Goal: Information Seeking & Learning: Learn about a topic

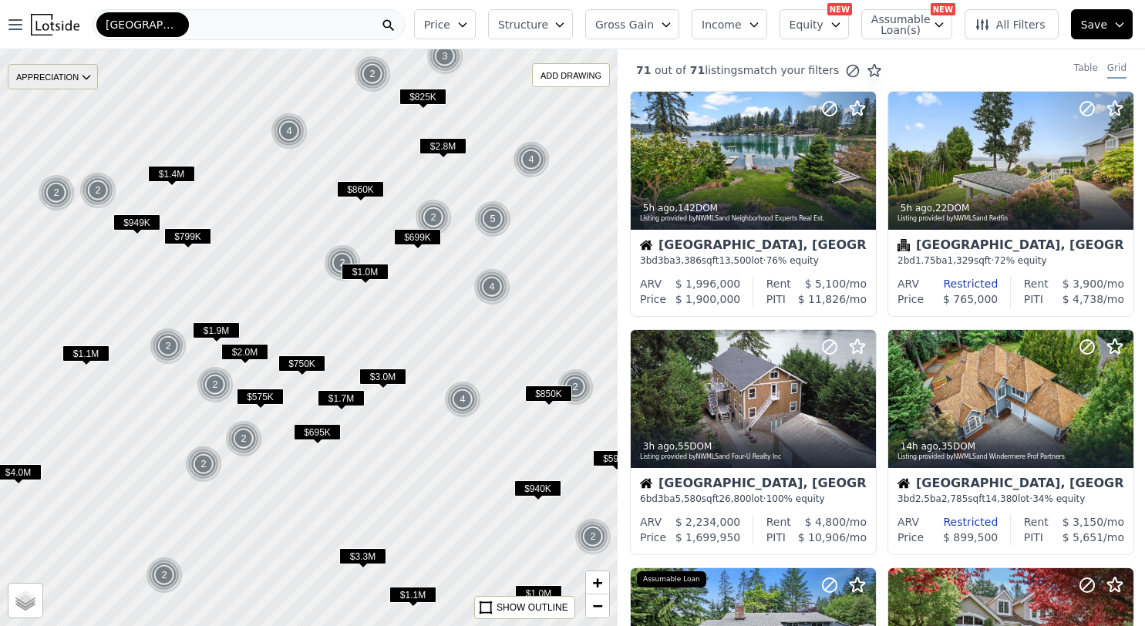
click at [76, 82] on div "APPRECIATION" at bounding box center [53, 76] width 90 height 25
click at [76, 124] on div "3M" at bounding box center [65, 124] width 46 height 22
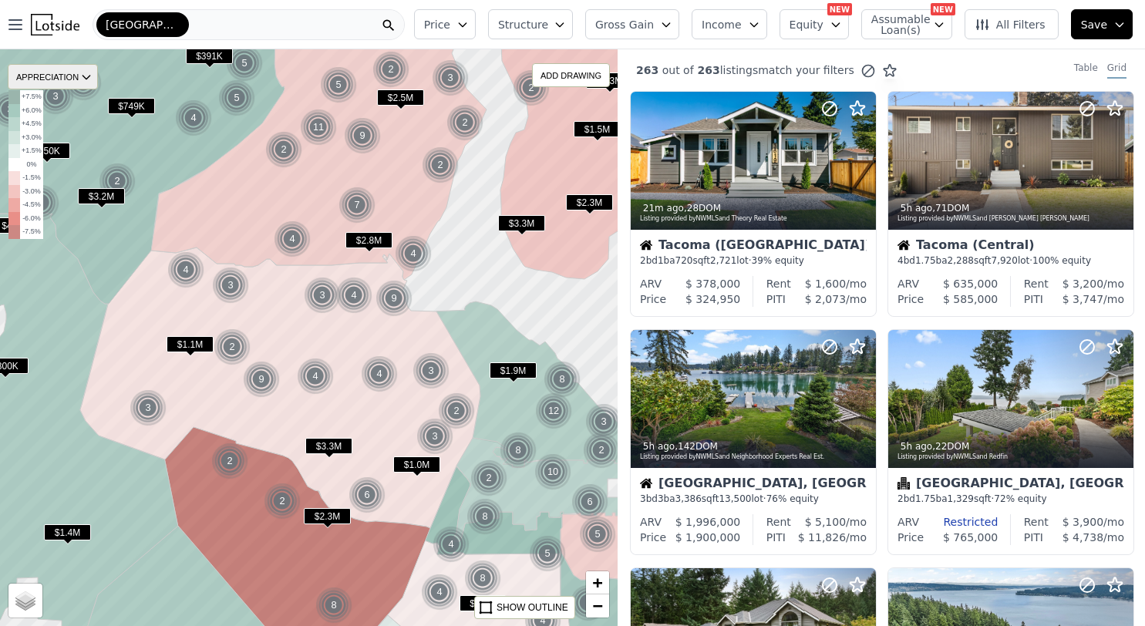
click at [44, 79] on div "APPRECIATION" at bounding box center [53, 76] width 90 height 25
click at [64, 143] on div "1Y" at bounding box center [65, 146] width 46 height 22
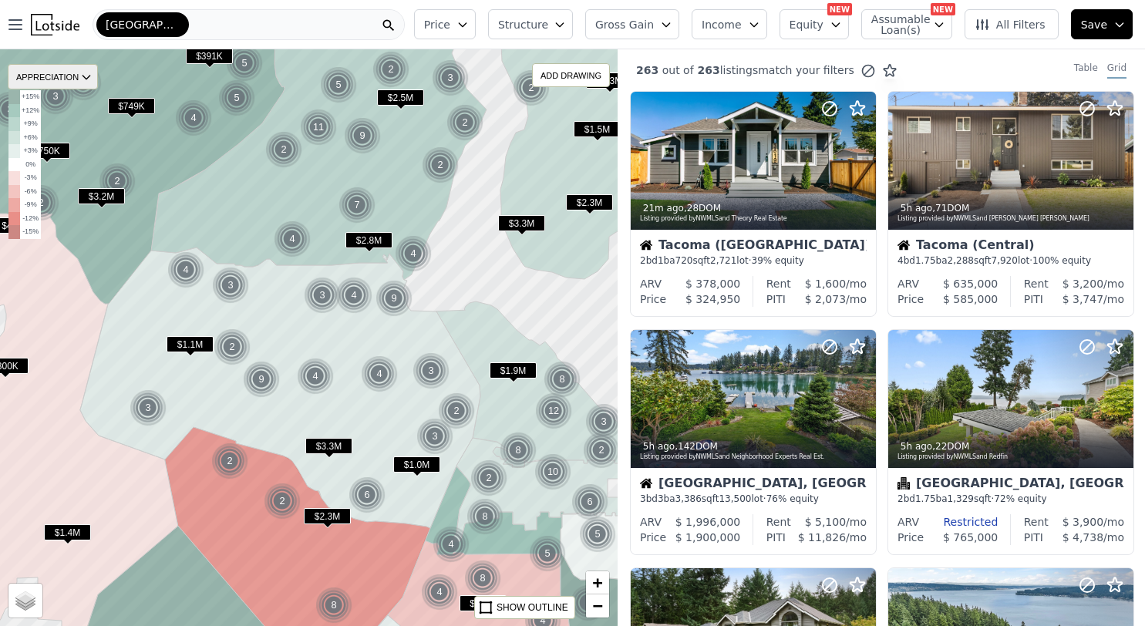
click at [58, 74] on div "APPRECIATION" at bounding box center [53, 76] width 90 height 25
click at [66, 162] on div "3Y" at bounding box center [65, 168] width 46 height 22
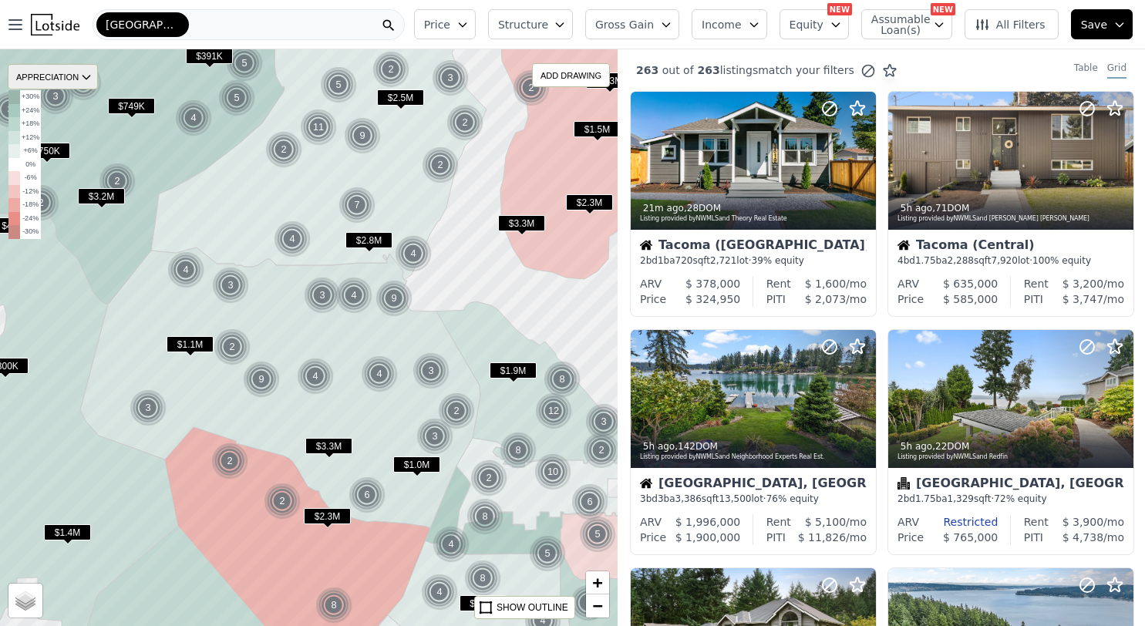
click at [57, 79] on div "APPRECIATION" at bounding box center [53, 76] width 90 height 25
click at [62, 170] on div "3Y" at bounding box center [65, 168] width 46 height 22
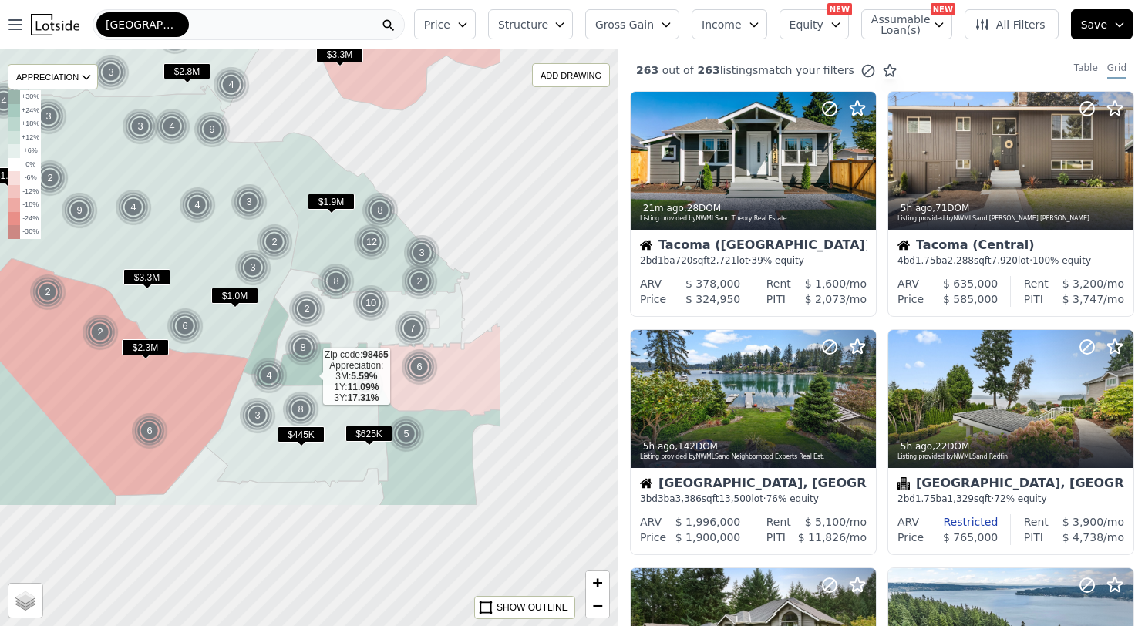
drag, startPoint x: 491, startPoint y: 557, endPoint x: 311, endPoint y: 378, distance: 253.5
click at [311, 378] on icon at bounding box center [312, 342] width 139 height 88
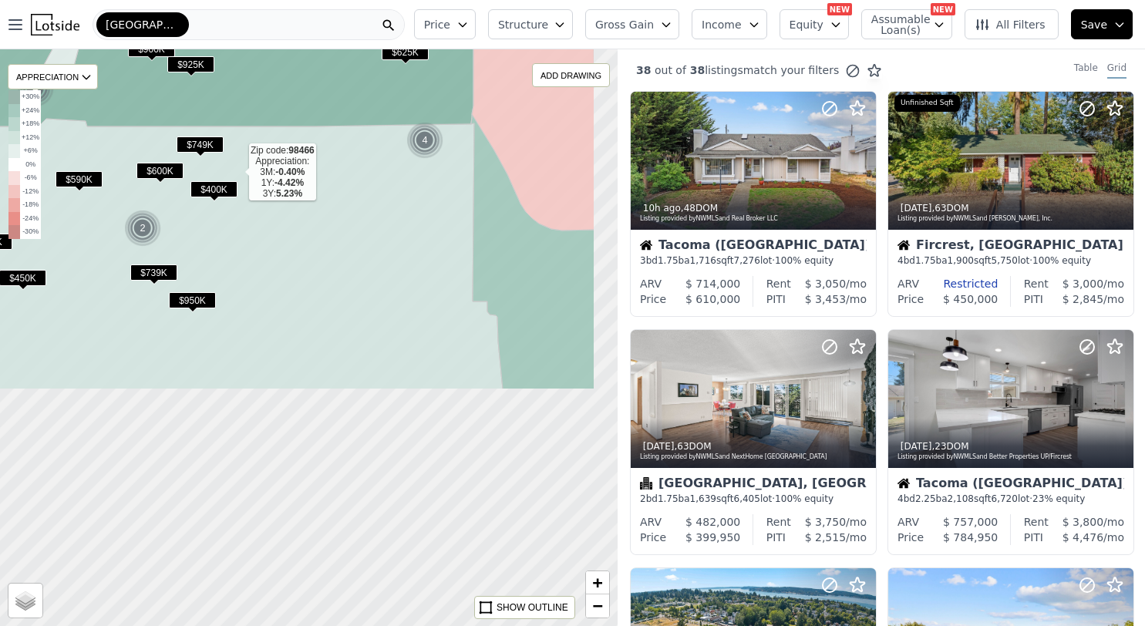
drag, startPoint x: 325, startPoint y: 460, endPoint x: 237, endPoint y: 173, distance: 299.2
click at [237, 173] on icon at bounding box center [177, 231] width 651 height 318
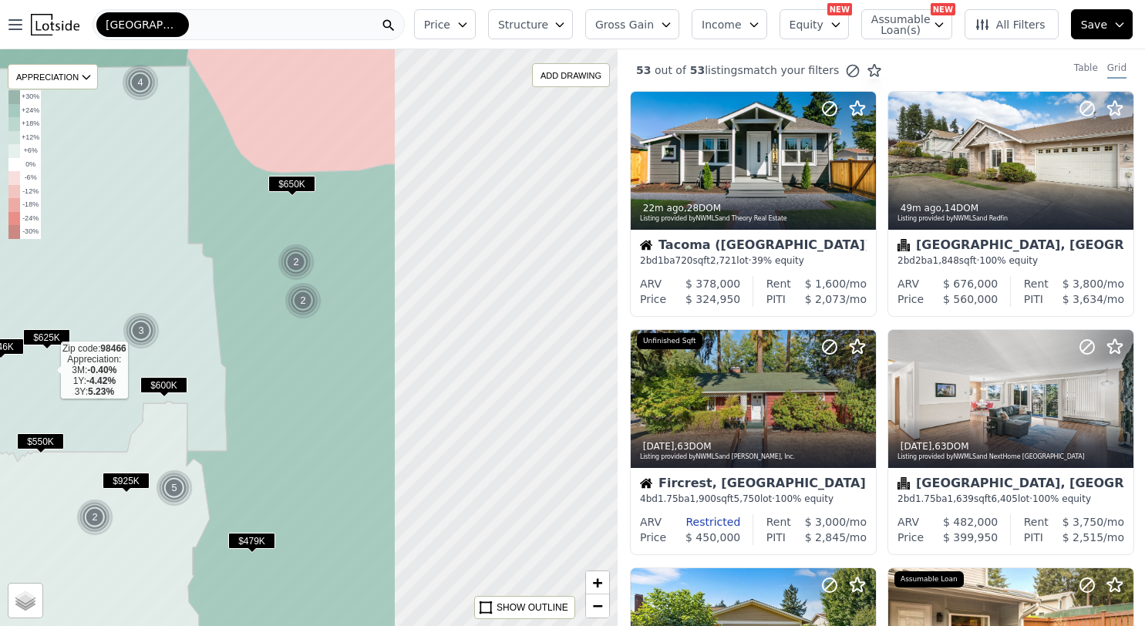
drag, startPoint x: 333, startPoint y: 429, endPoint x: 49, endPoint y: 372, distance: 290.3
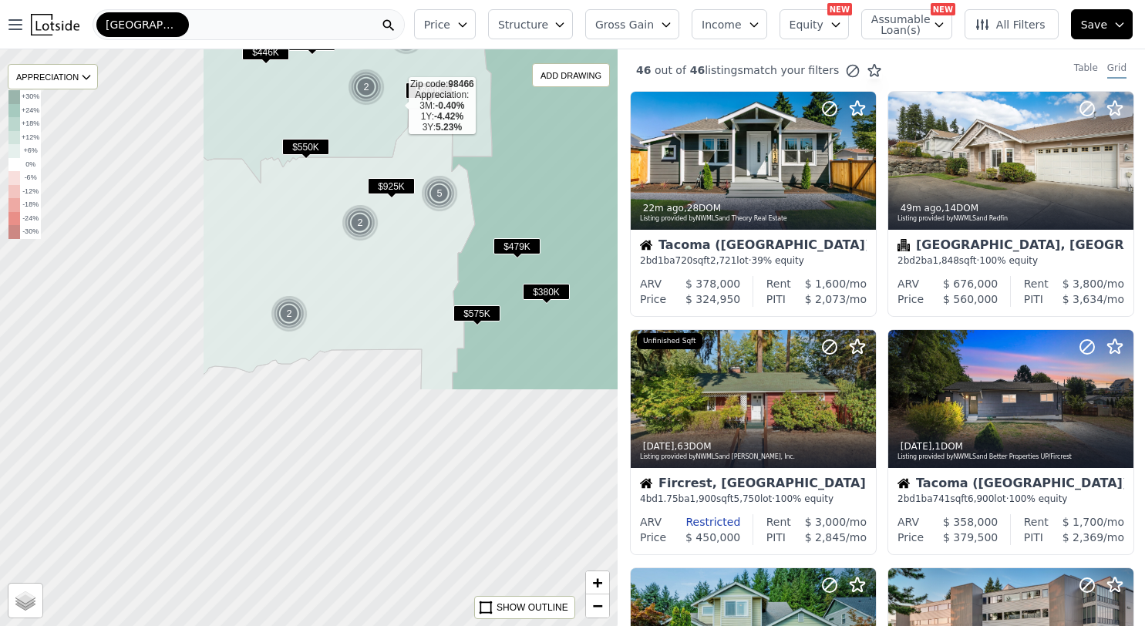
drag, startPoint x: 130, startPoint y: 402, endPoint x: 396, endPoint y: 108, distance: 396.3
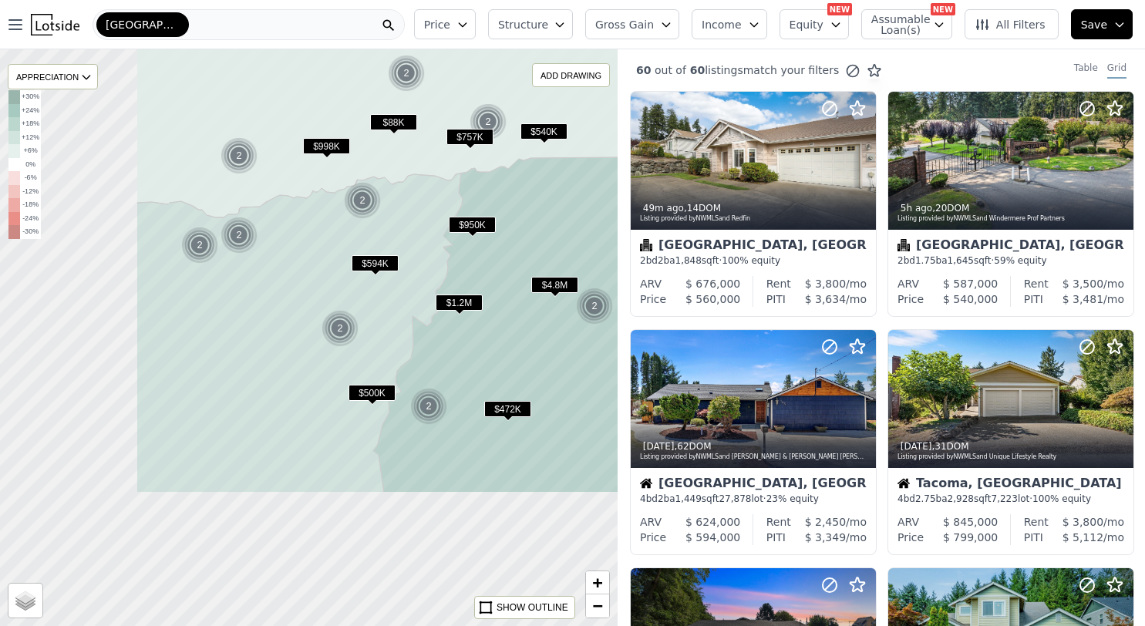
drag, startPoint x: 198, startPoint y: 444, endPoint x: 397, endPoint y: 252, distance: 276.4
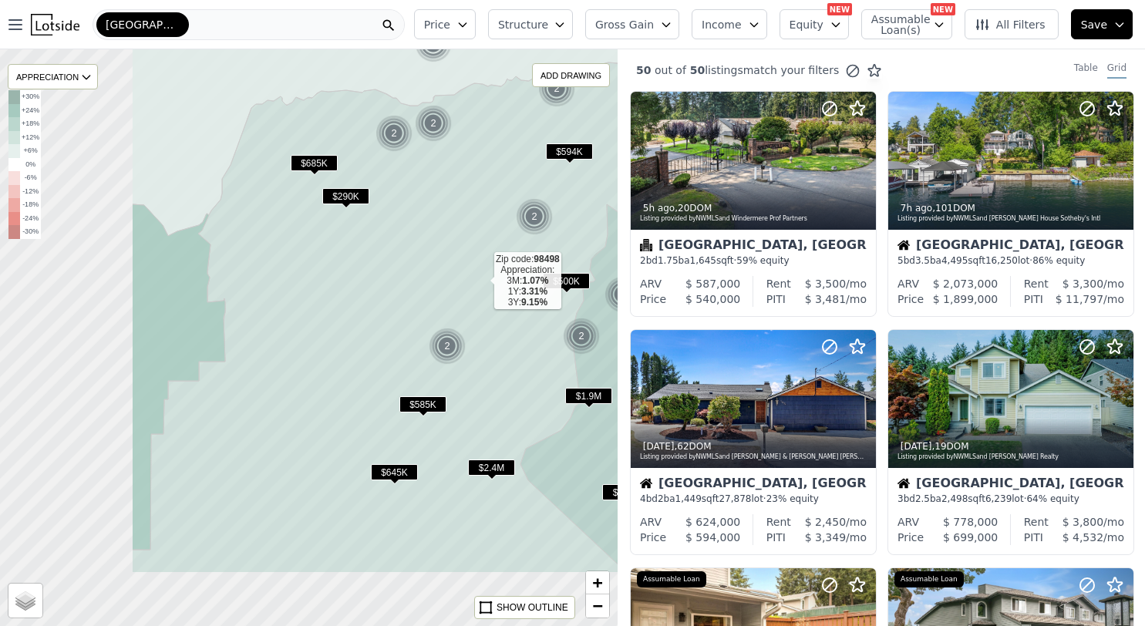
drag, startPoint x: 288, startPoint y: 394, endPoint x: 482, endPoint y: 282, distance: 224.2
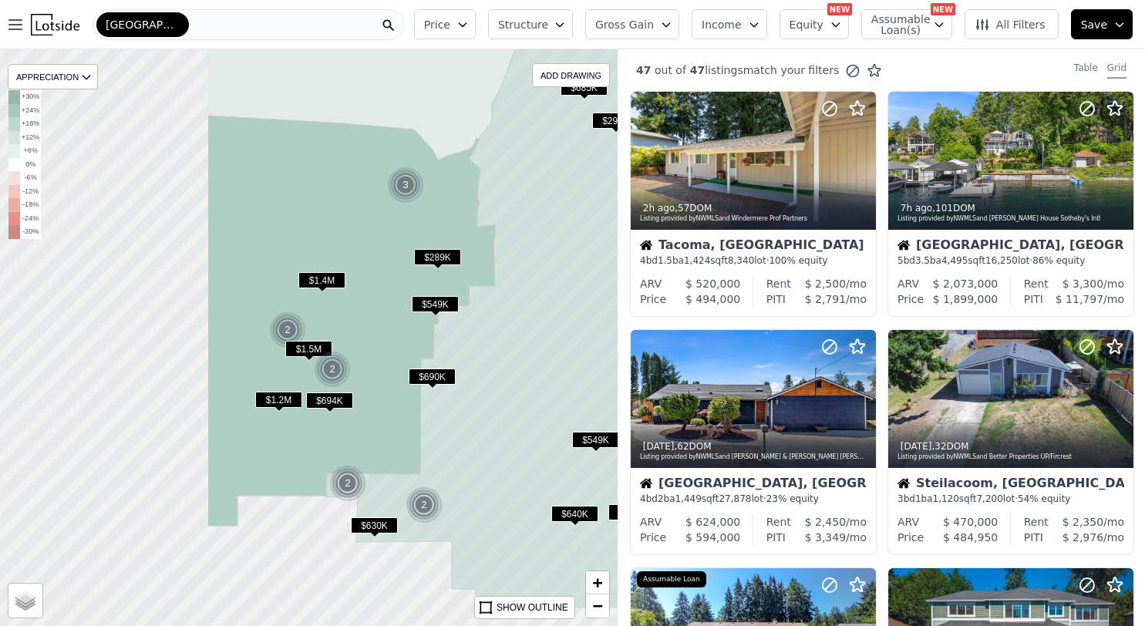
drag, startPoint x: 284, startPoint y: 426, endPoint x: 554, endPoint y: 351, distance: 280.2
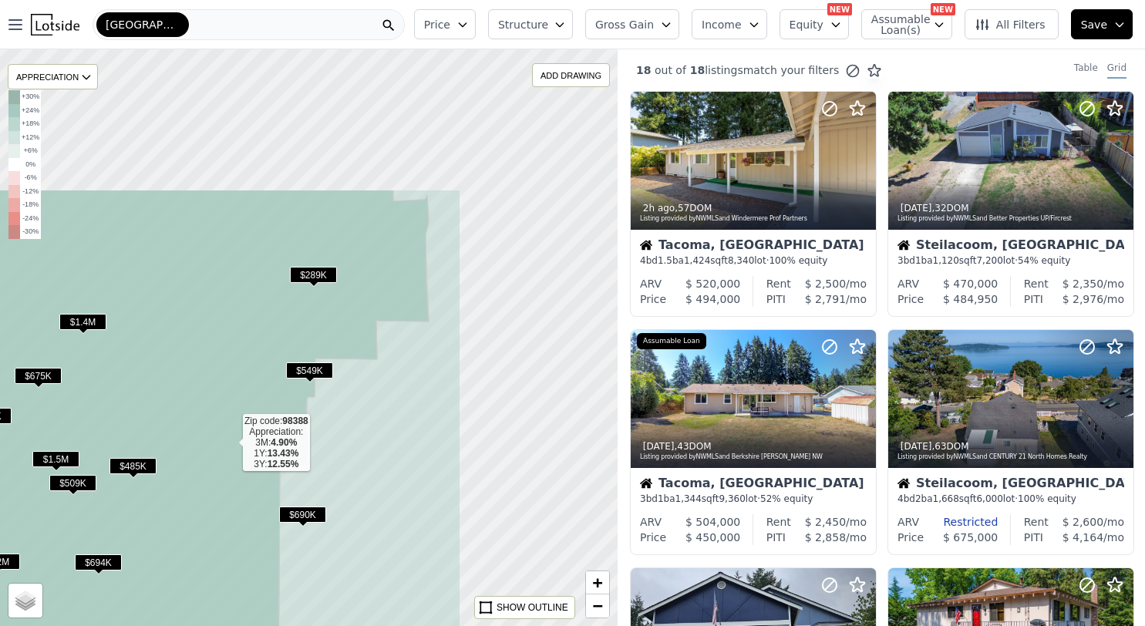
drag, startPoint x: 451, startPoint y: 245, endPoint x: 231, endPoint y: 444, distance: 296.4
click at [231, 444] on icon at bounding box center [73, 496] width 711 height 612
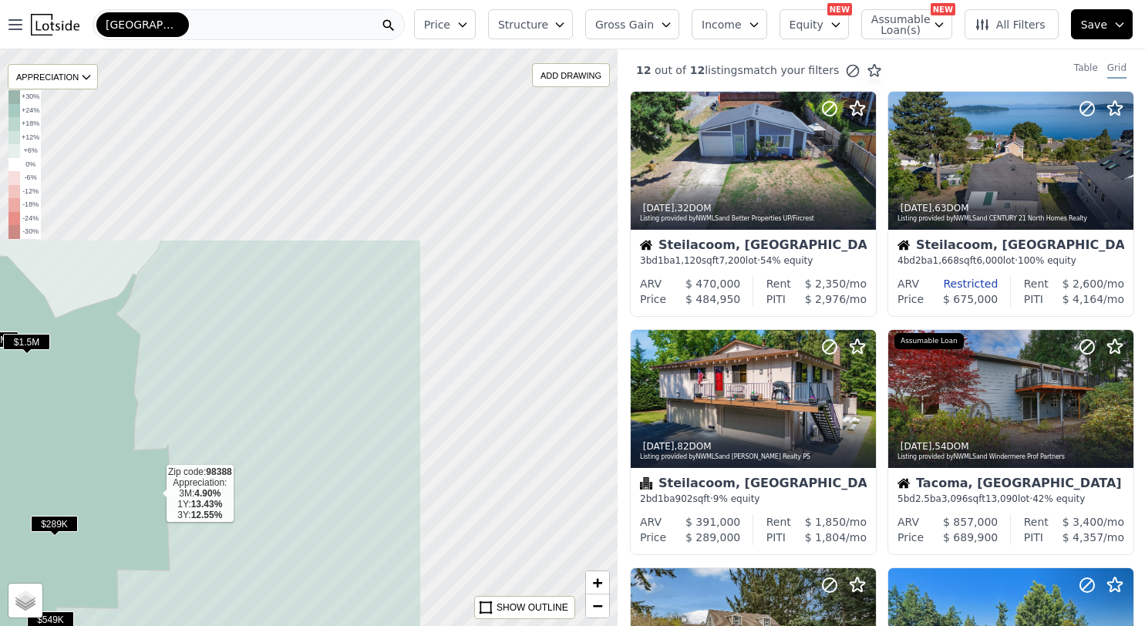
drag, startPoint x: 414, startPoint y: 245, endPoint x: 155, endPoint y: 494, distance: 359.3
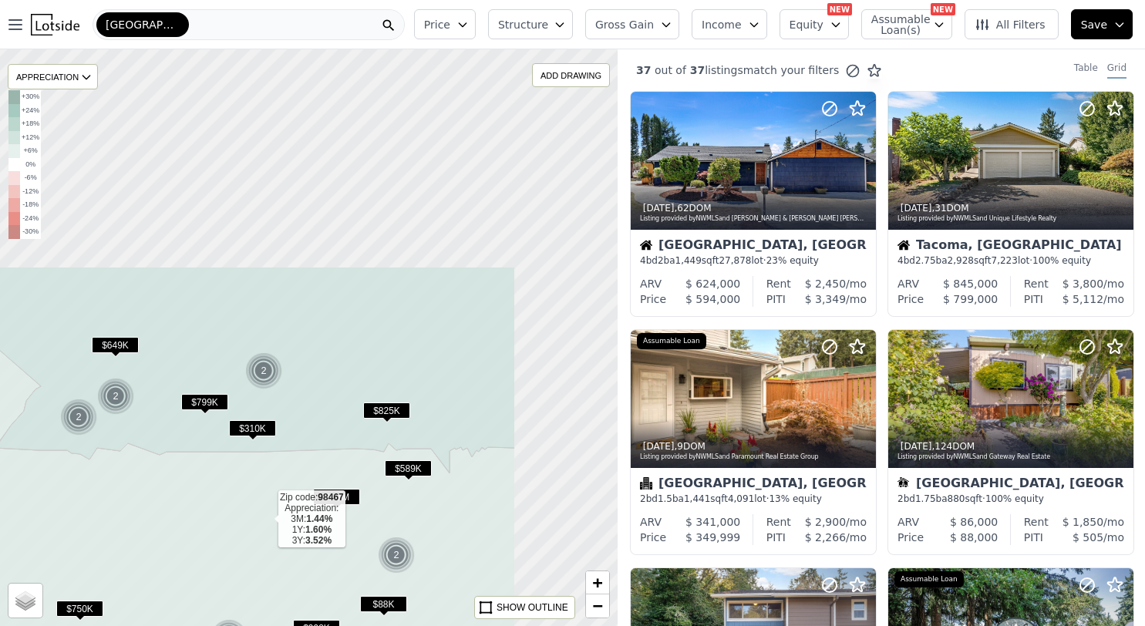
drag, startPoint x: 432, startPoint y: 244, endPoint x: 267, endPoint y: 520, distance: 321.6
click at [267, 520] on icon at bounding box center [144, 569] width 742 height 522
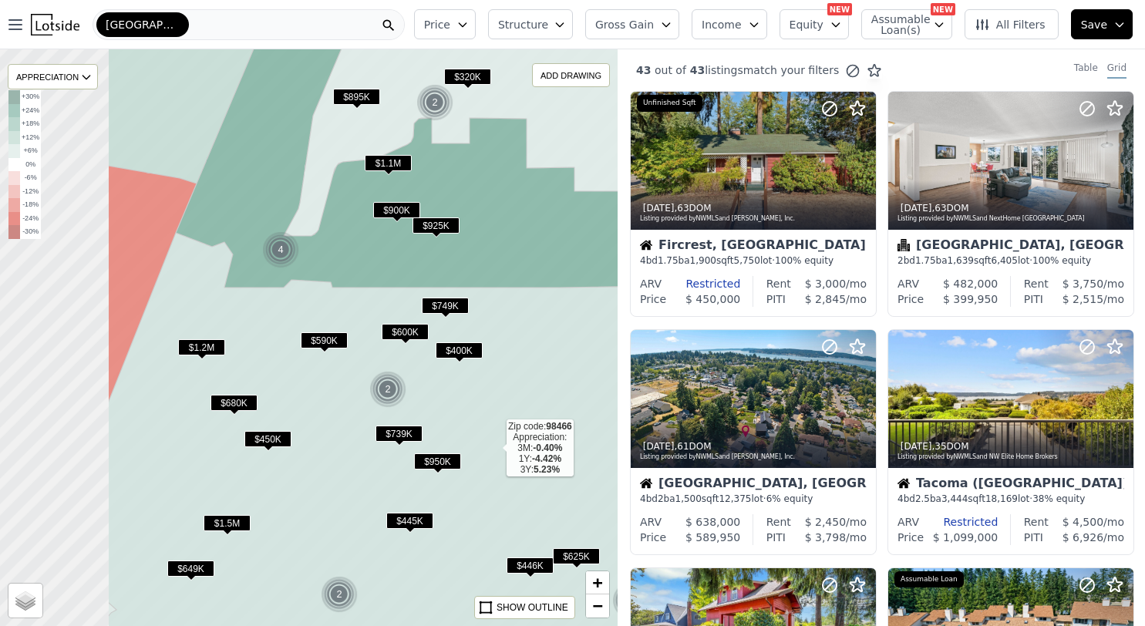
drag, startPoint x: 323, startPoint y: 464, endPoint x: 493, endPoint y: 449, distance: 171.0
click at [493, 449] on icon at bounding box center [432, 451] width 648 height 437
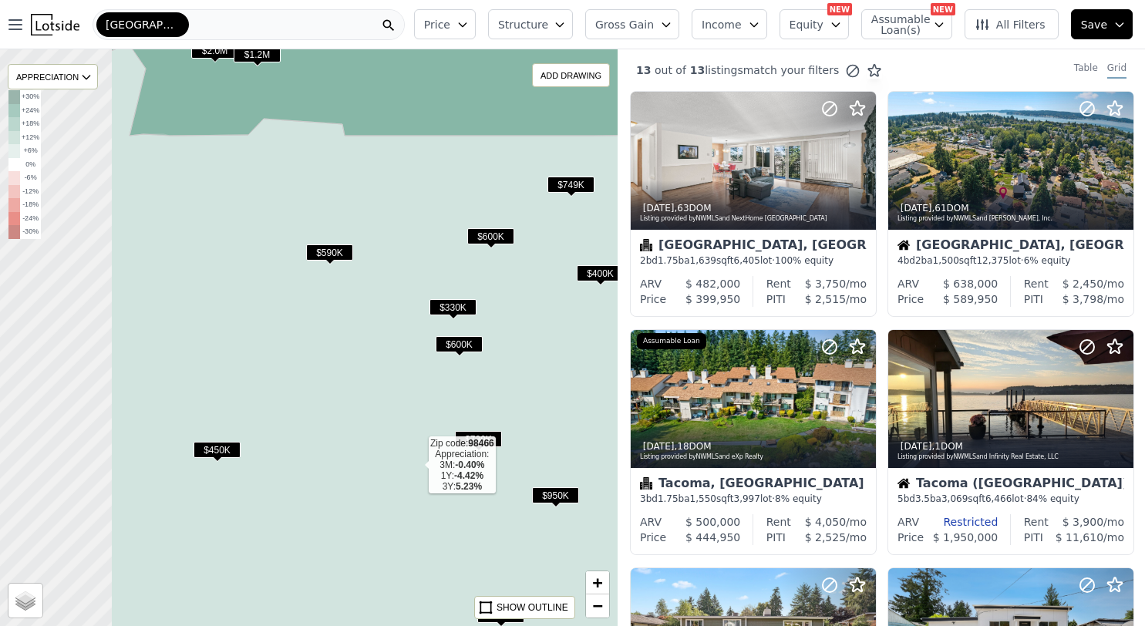
drag, startPoint x: 243, startPoint y: 458, endPoint x: 416, endPoint y: 466, distance: 173.7
click at [416, 466] on icon at bounding box center [482, 368] width 742 height 649
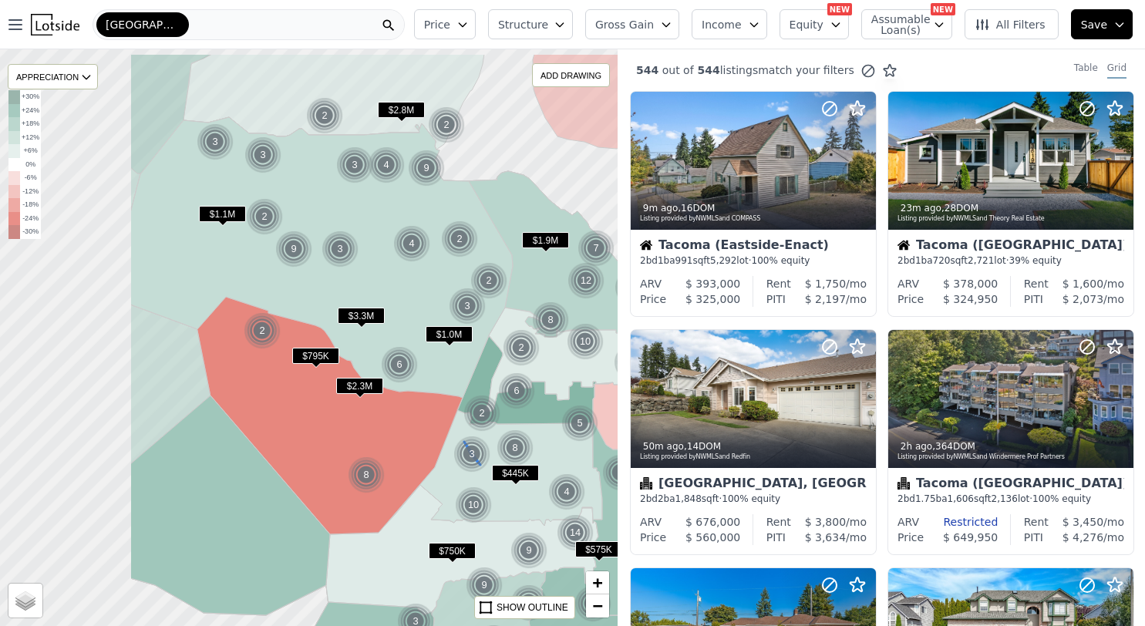
drag, startPoint x: 298, startPoint y: 392, endPoint x: 490, endPoint y: 456, distance: 202.8
click at [490, 456] on img at bounding box center [472, 454] width 38 height 37
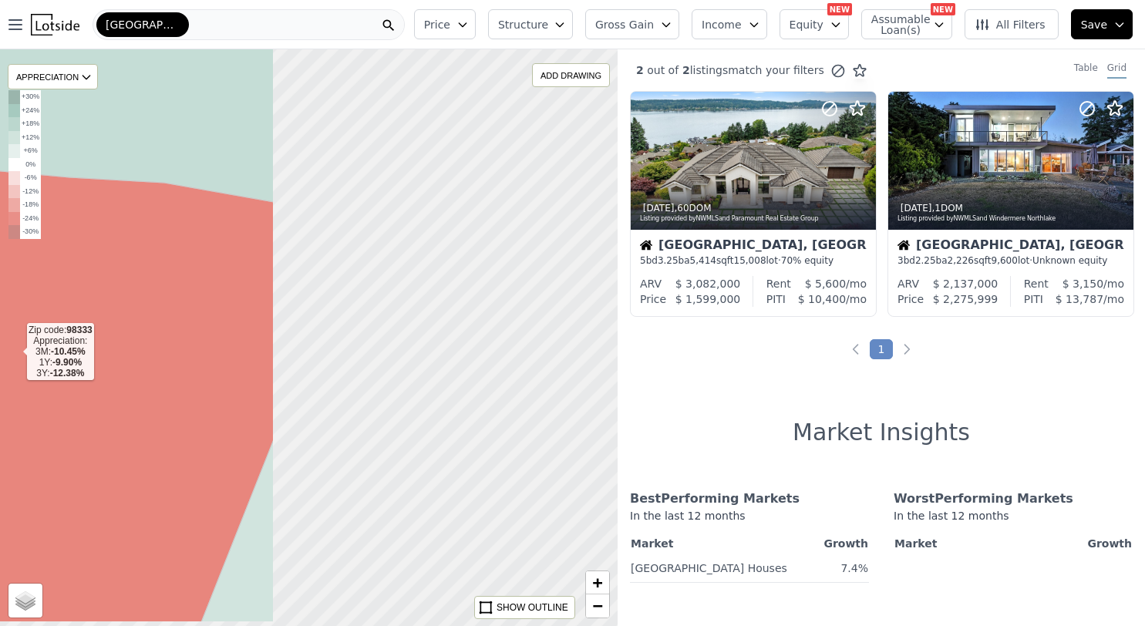
drag, startPoint x: 422, startPoint y: 416, endPoint x: 15, endPoint y: 354, distance: 411.1
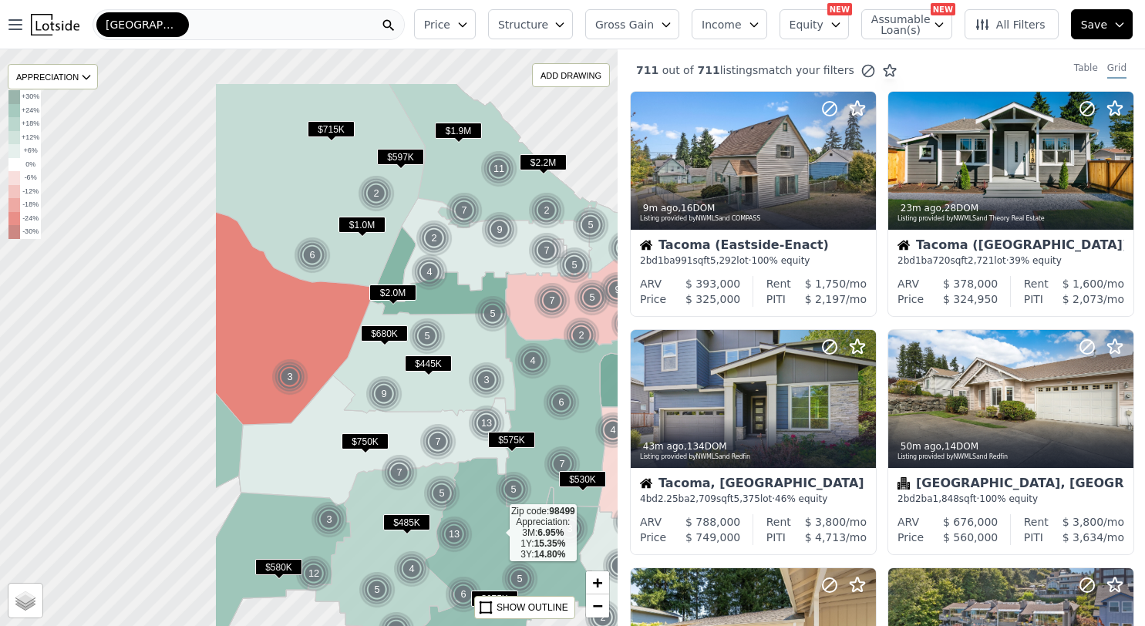
drag, startPoint x: 220, startPoint y: 441, endPoint x: 497, endPoint y: 534, distance: 292.8
click at [497, 534] on icon at bounding box center [480, 580] width 235 height 244
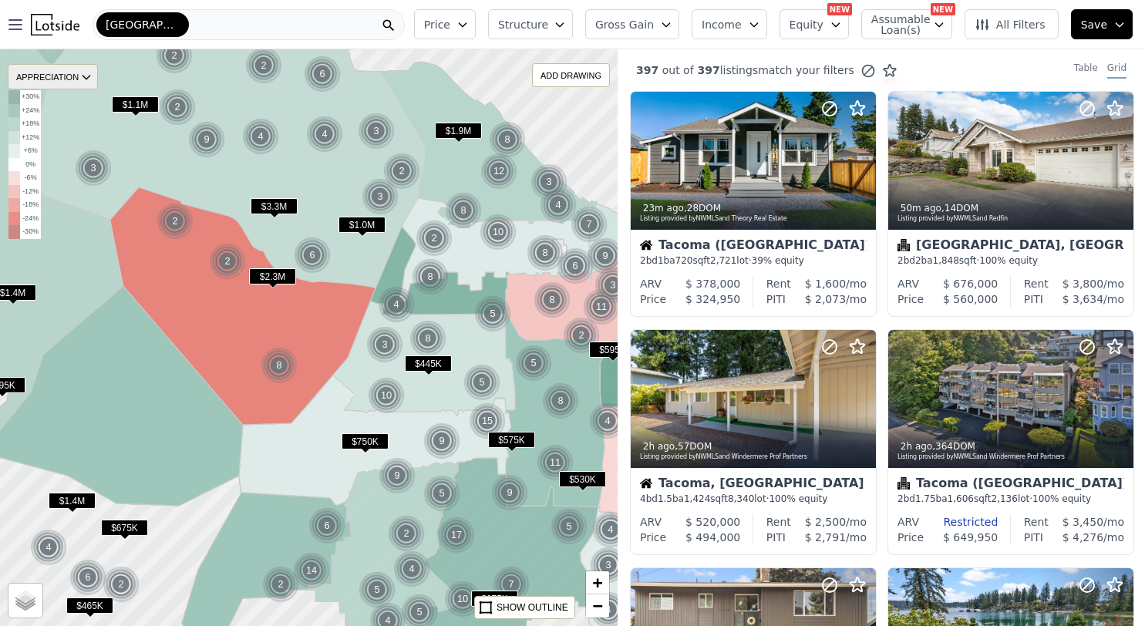
click at [62, 81] on div "APPRECIATION" at bounding box center [53, 76] width 90 height 25
click at [75, 116] on div "3M" at bounding box center [65, 124] width 46 height 22
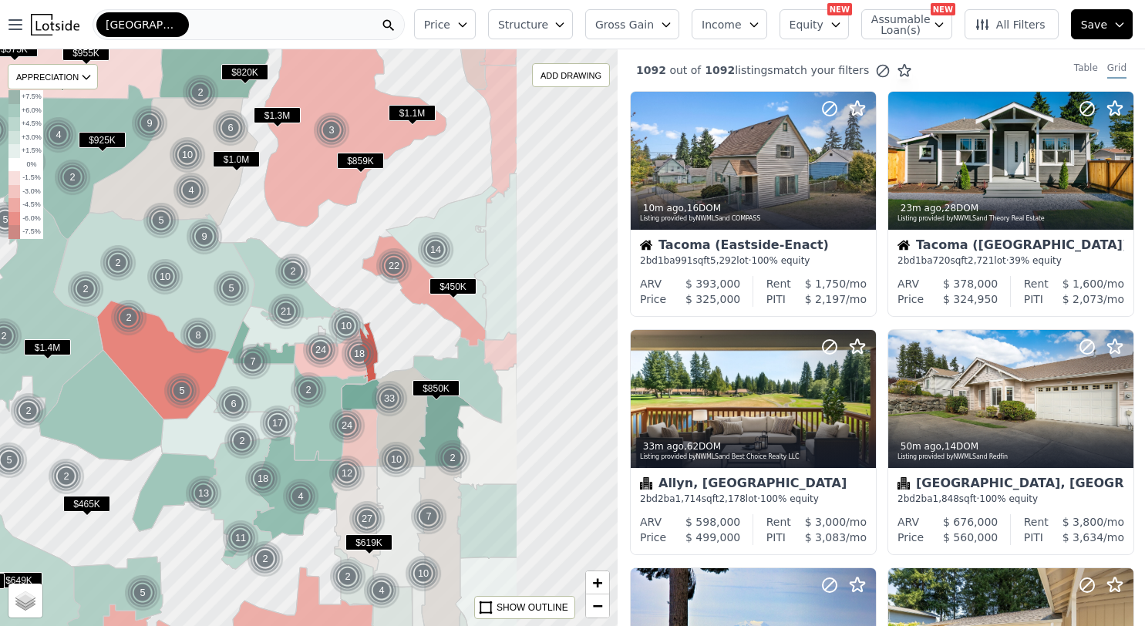
drag, startPoint x: 405, startPoint y: 469, endPoint x: 242, endPoint y: 440, distance: 165.2
click at [242, 440] on div "2" at bounding box center [242, 440] width 37 height 37
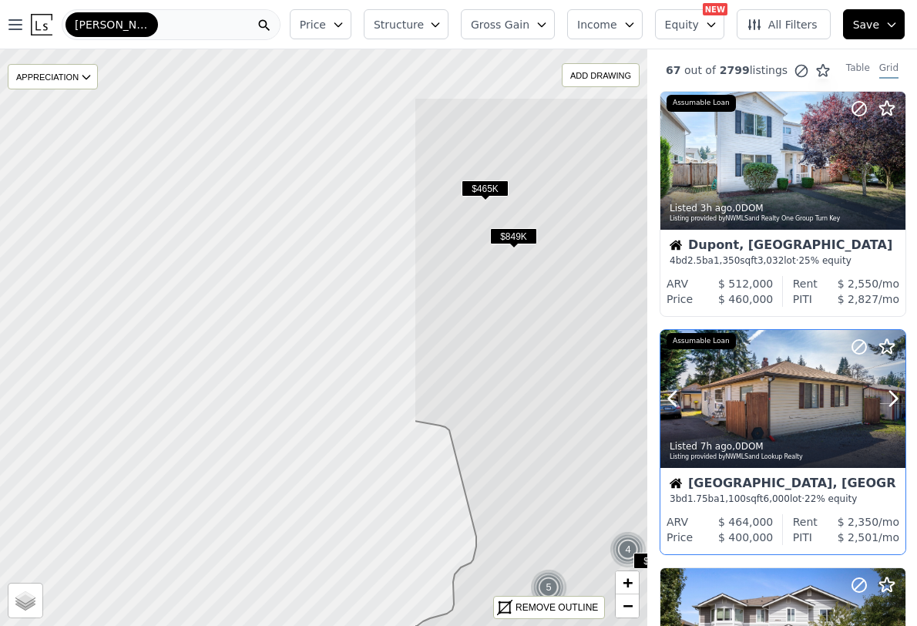
drag, startPoint x: 196, startPoint y: 311, endPoint x: 676, endPoint y: 419, distance: 492.3
click at [676, 419] on div "$849K $465K $630K $2.5M 3 9 4 $449K 4 2 4 8 5 $490K 2 $419K 4 8 7 $400K Click t…" at bounding box center [458, 362] width 917 height 626
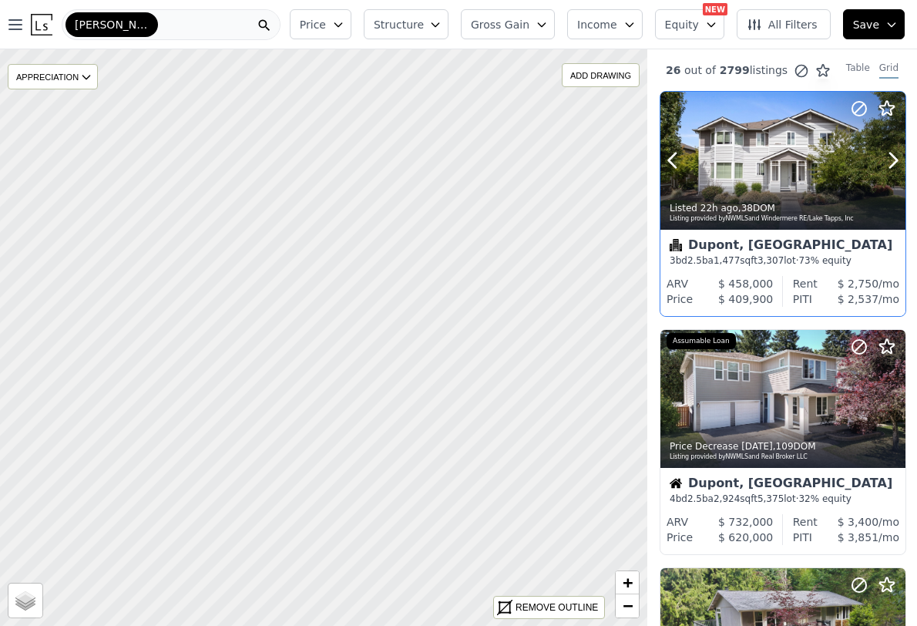
drag, startPoint x: 179, startPoint y: 353, endPoint x: 662, endPoint y: 154, distance: 522.0
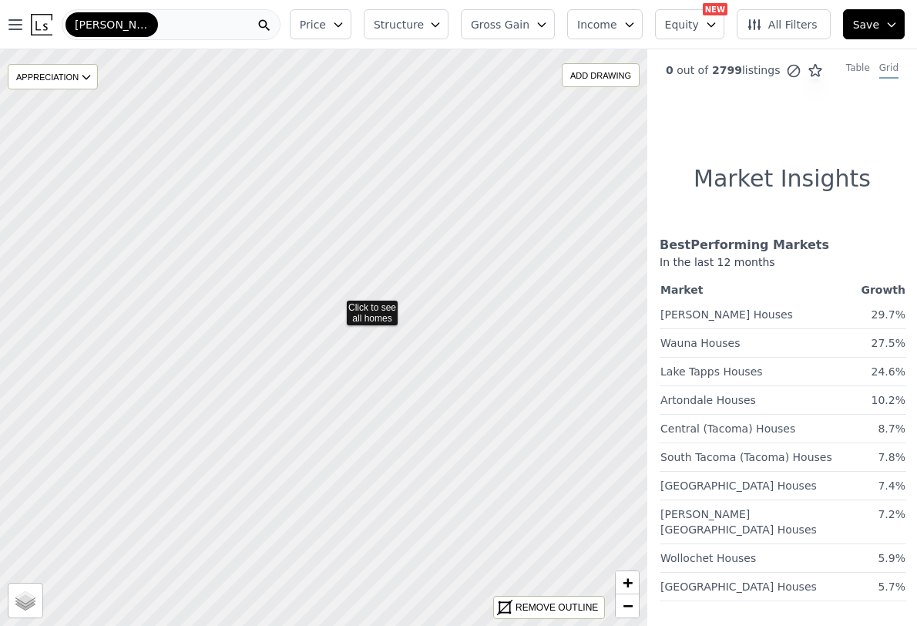
drag, startPoint x: 425, startPoint y: 485, endPoint x: 336, endPoint y: 305, distance: 200.3
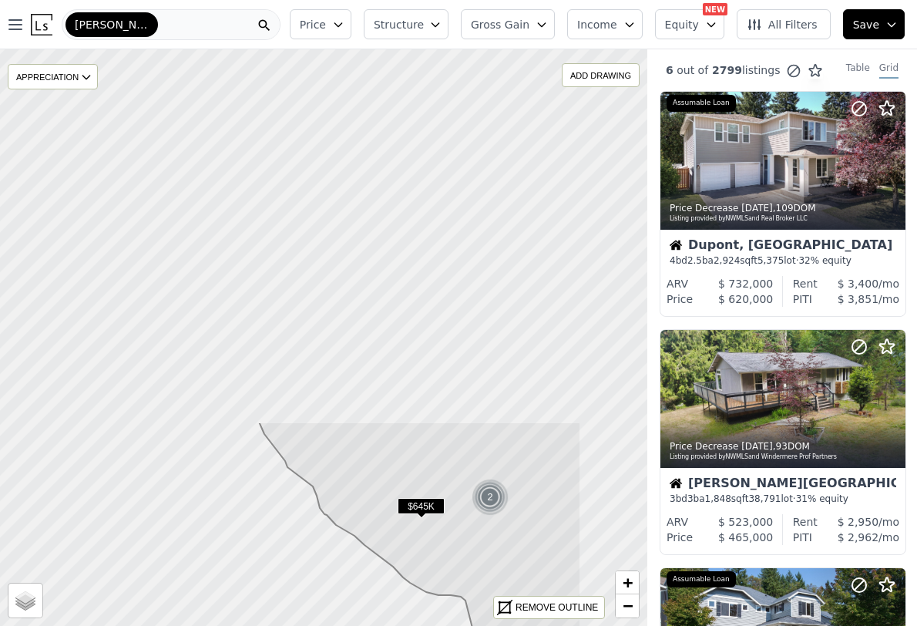
drag, startPoint x: 214, startPoint y: 260, endPoint x: 82, endPoint y: 692, distance: 451.9
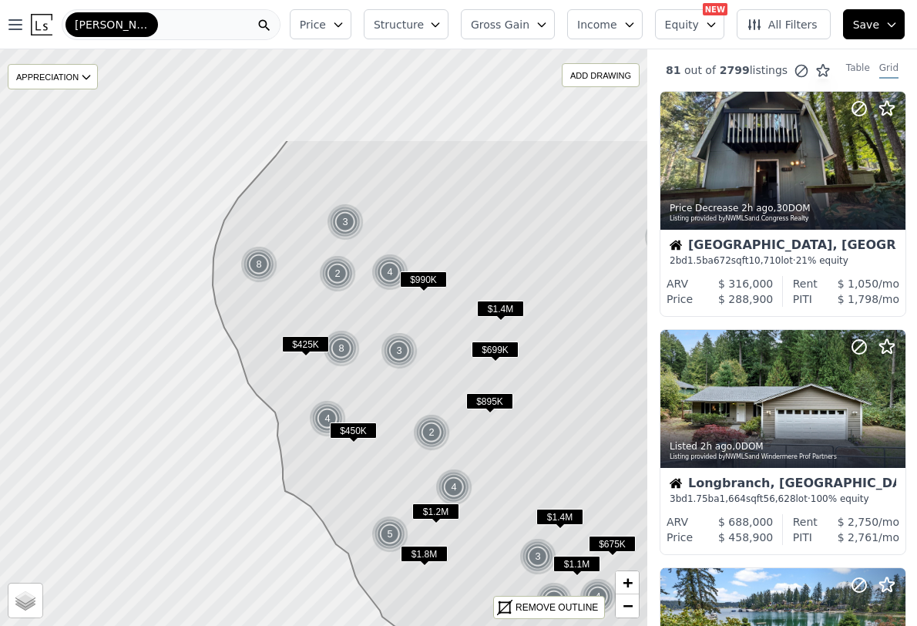
drag, startPoint x: 307, startPoint y: 289, endPoint x: 402, endPoint y: 439, distance: 177.1
click at [402, 439] on icon at bounding box center [511, 487] width 596 height 695
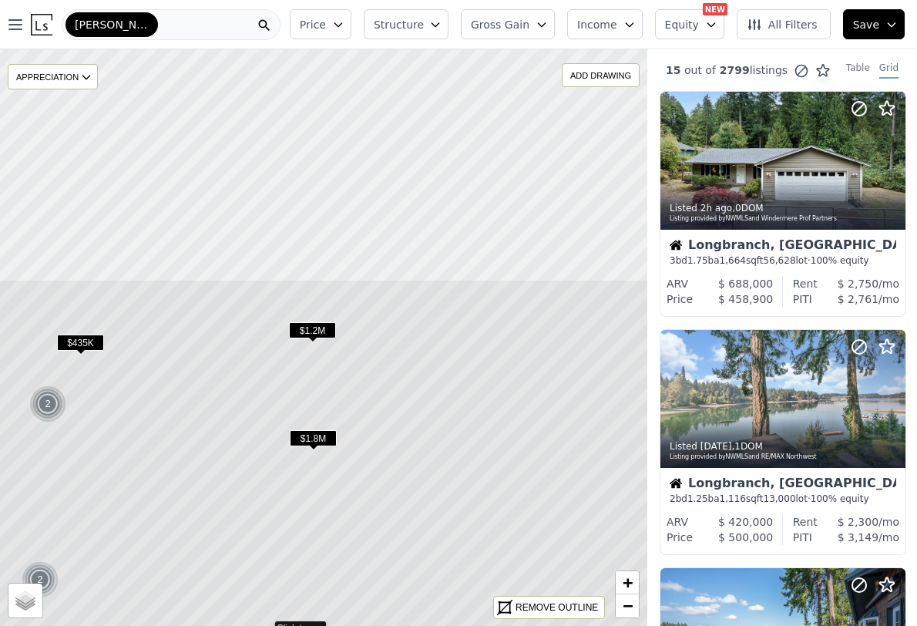
drag, startPoint x: 325, startPoint y: 259, endPoint x: 273, endPoint y: 557, distance: 302.2
click at [273, 557] on icon at bounding box center [264, 626] width 780 height 695
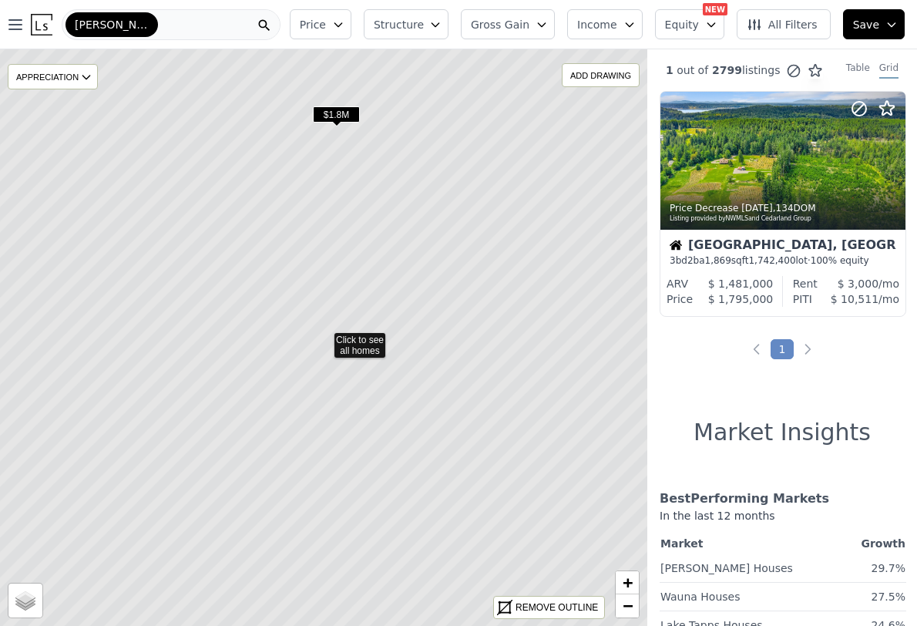
drag, startPoint x: 366, startPoint y: 350, endPoint x: 358, endPoint y: 348, distance: 8.8
click at [357, 347] on icon at bounding box center [324, 337] width 780 height 695
click at [359, 347] on icon at bounding box center [324, 337] width 780 height 695
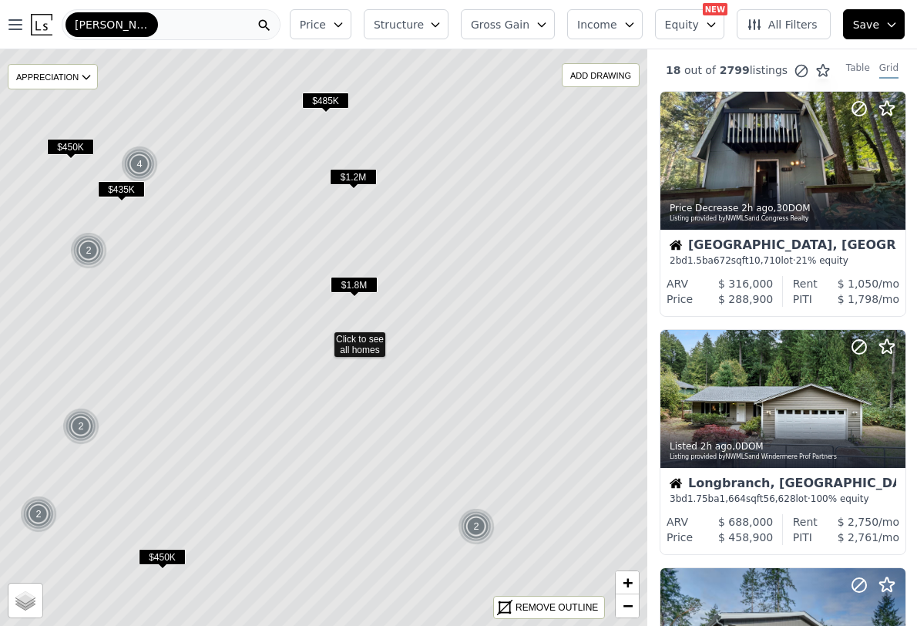
click at [359, 349] on icon at bounding box center [324, 337] width 780 height 695
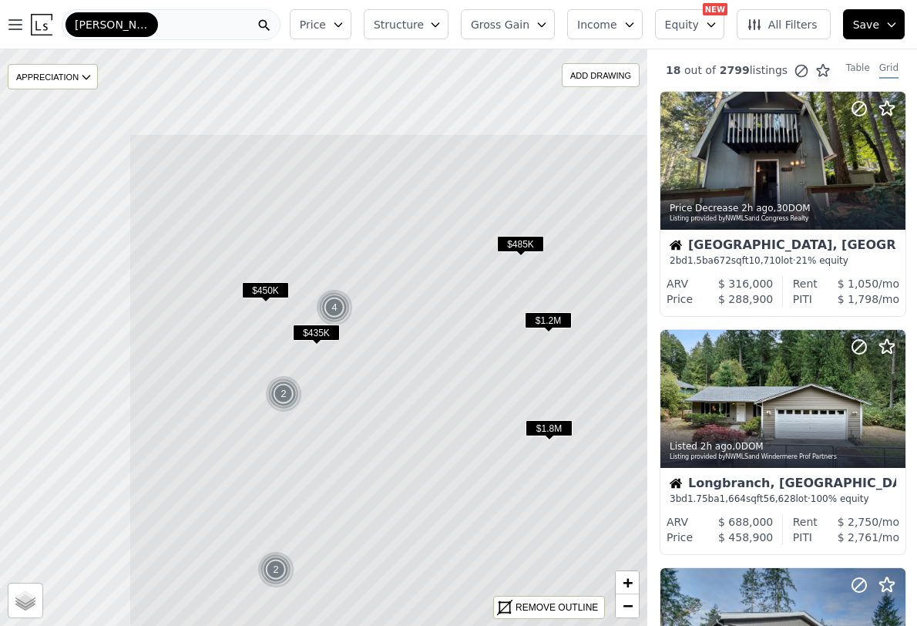
drag, startPoint x: 269, startPoint y: 357, endPoint x: 464, endPoint y: 500, distance: 242.1
click at [464, 500] on icon at bounding box center [519, 480] width 780 height 695
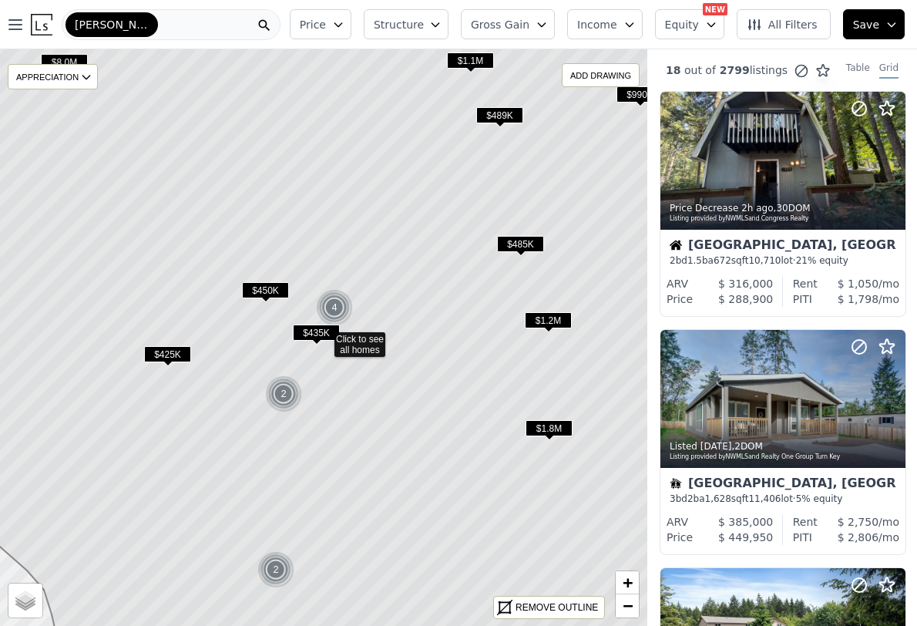
click at [355, 340] on icon at bounding box center [324, 337] width 780 height 695
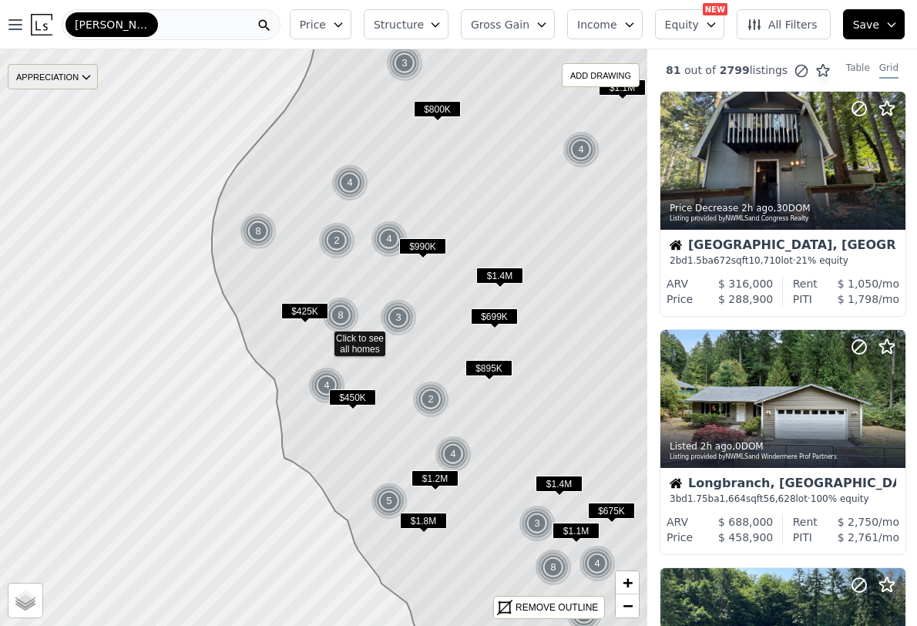
click at [76, 77] on div "APPRECIATION" at bounding box center [53, 76] width 90 height 25
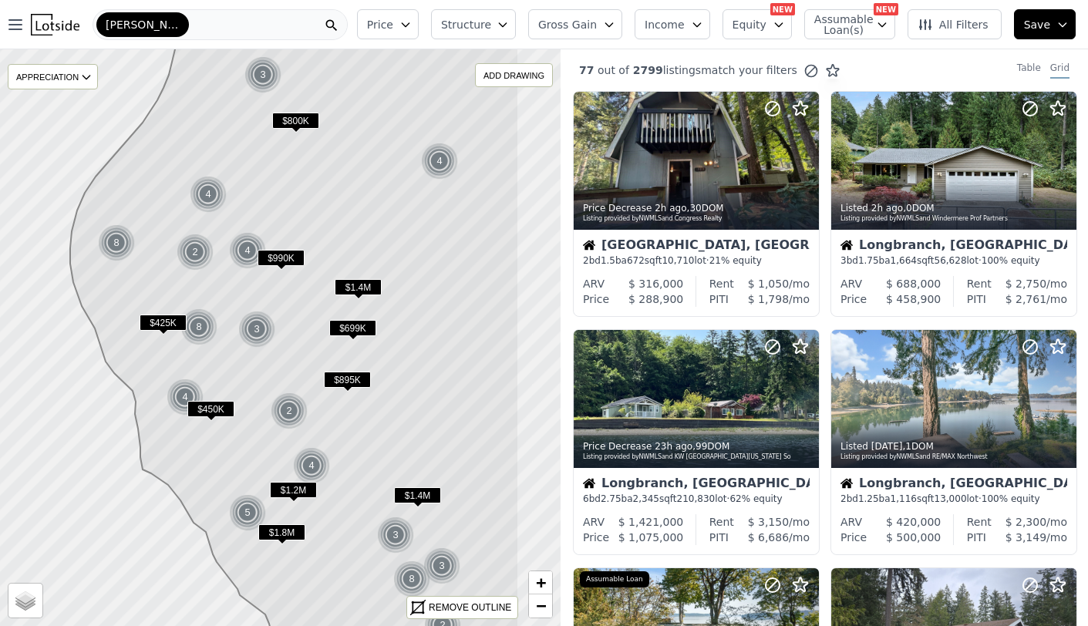
drag, startPoint x: 458, startPoint y: 242, endPoint x: 360, endPoint y: 254, distance: 98.6
click at [360, 254] on icon at bounding box center [294, 349] width 449 height 695
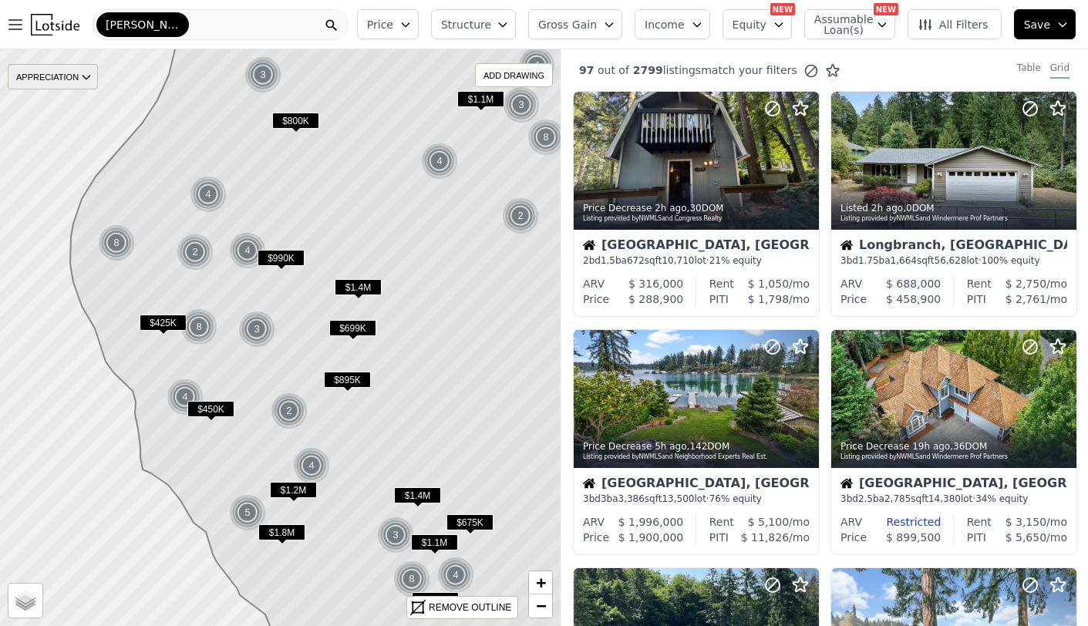
click at [75, 78] on div "APPRECIATION" at bounding box center [53, 76] width 90 height 25
click at [79, 96] on div "None" at bounding box center [65, 101] width 46 height 22
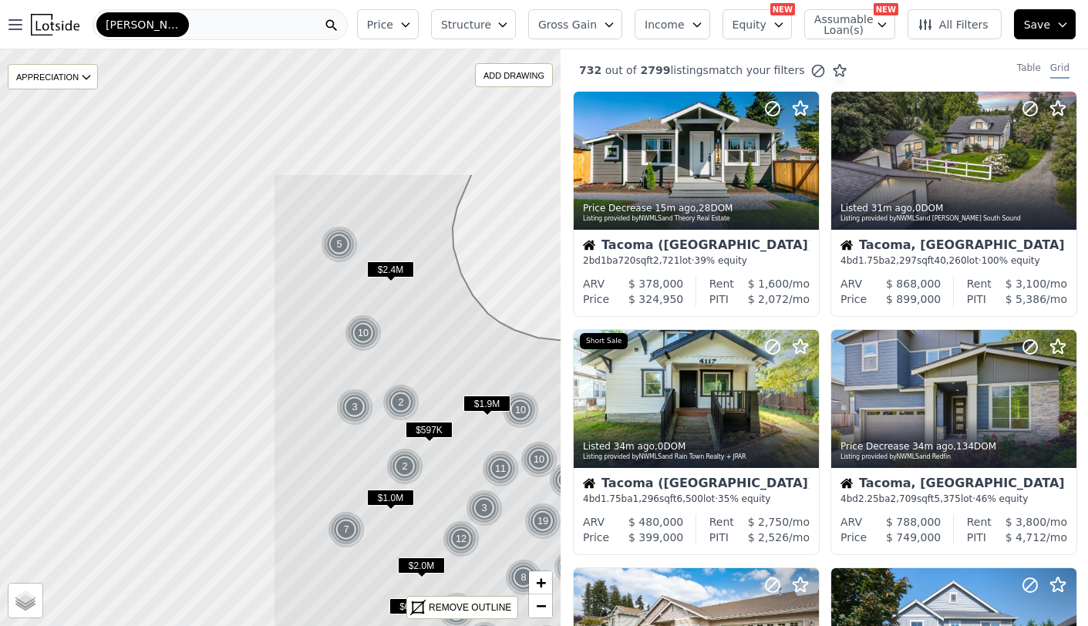
drag, startPoint x: 187, startPoint y: 256, endPoint x: 518, endPoint y: 439, distance: 378.2
click at [518, 439] on icon at bounding box center [610, 520] width 675 height 695
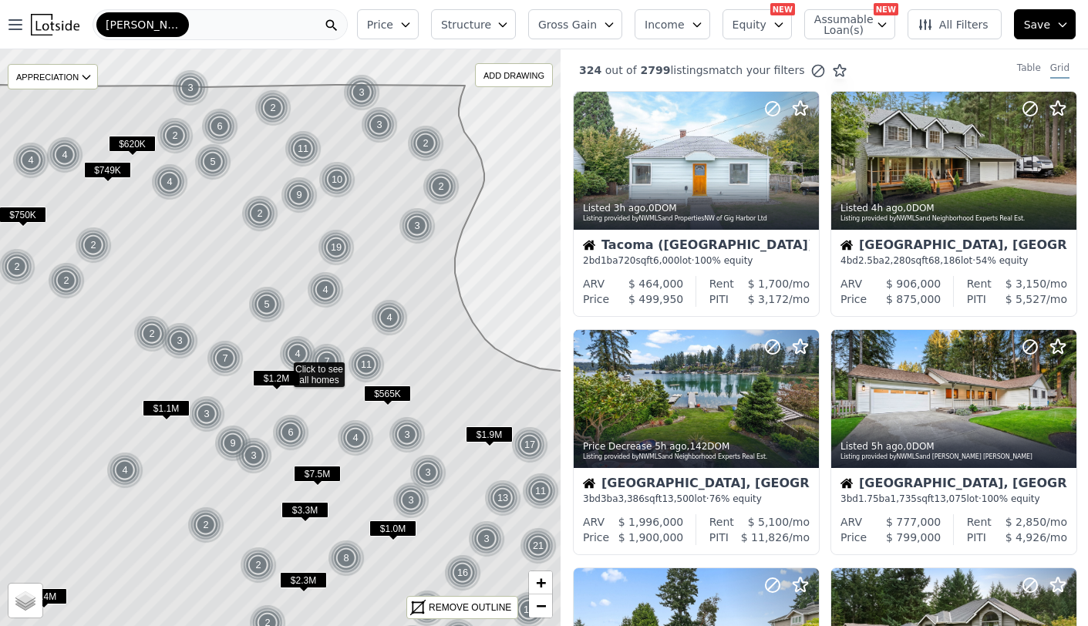
drag, startPoint x: 451, startPoint y: 391, endPoint x: 454, endPoint y: 426, distance: 35.6
click at [454, 426] on icon at bounding box center [281, 400] width 675 height 631
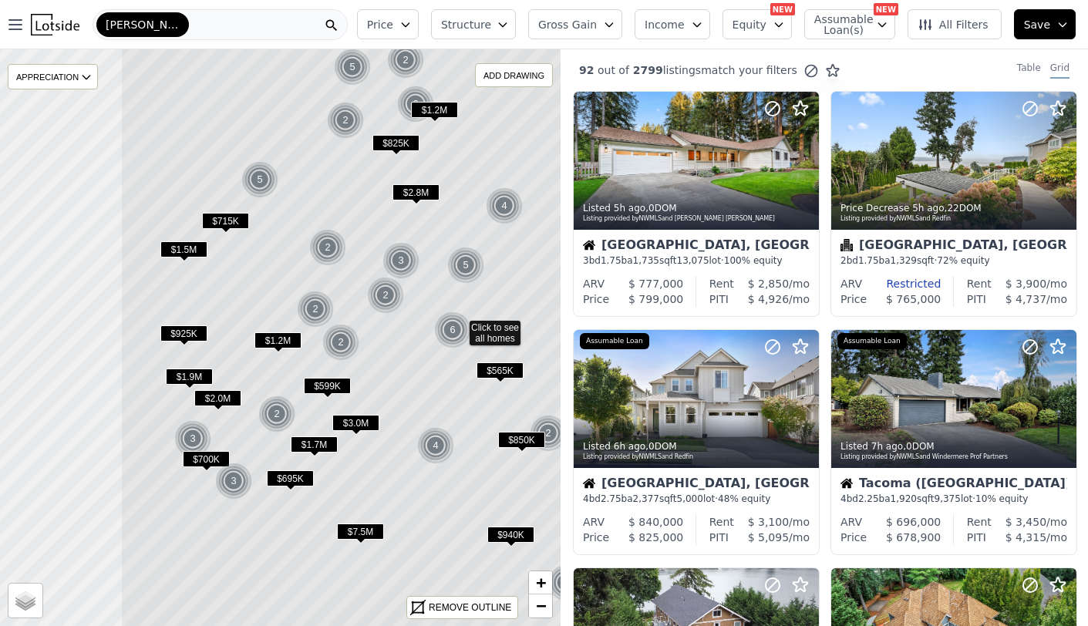
drag, startPoint x: 311, startPoint y: 416, endPoint x: 498, endPoint y: 409, distance: 186.7
click at [488, 403] on icon at bounding box center [457, 325] width 675 height 695
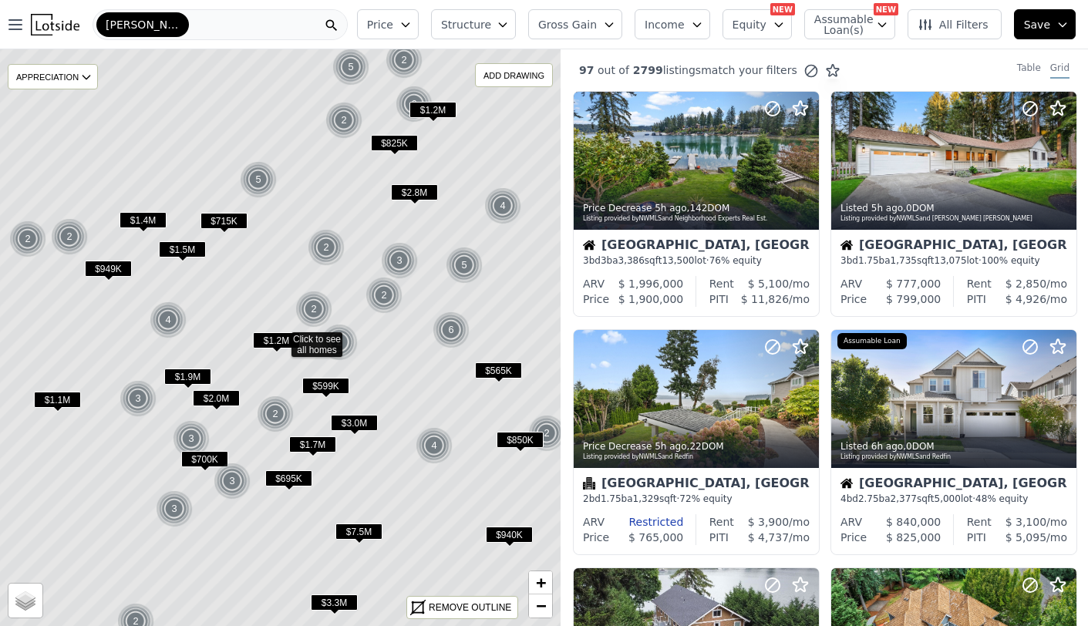
click at [969, 18] on span "All Filters" at bounding box center [952, 24] width 71 height 15
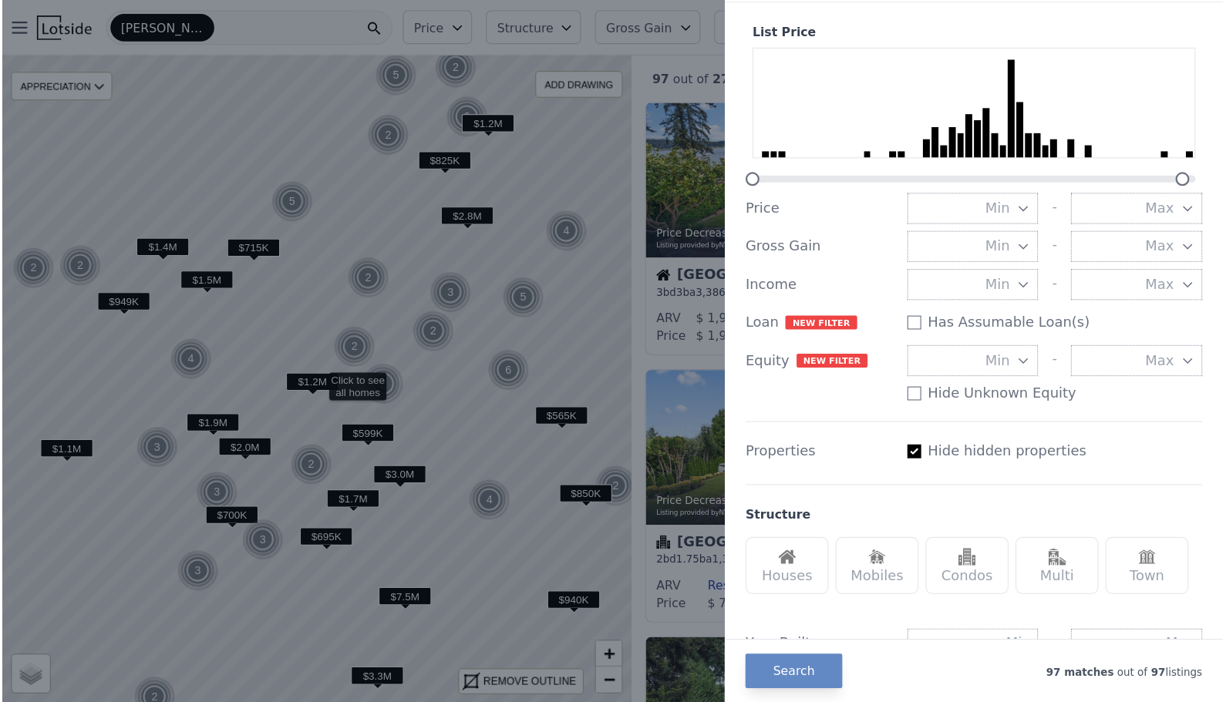
scroll to position [35, 0]
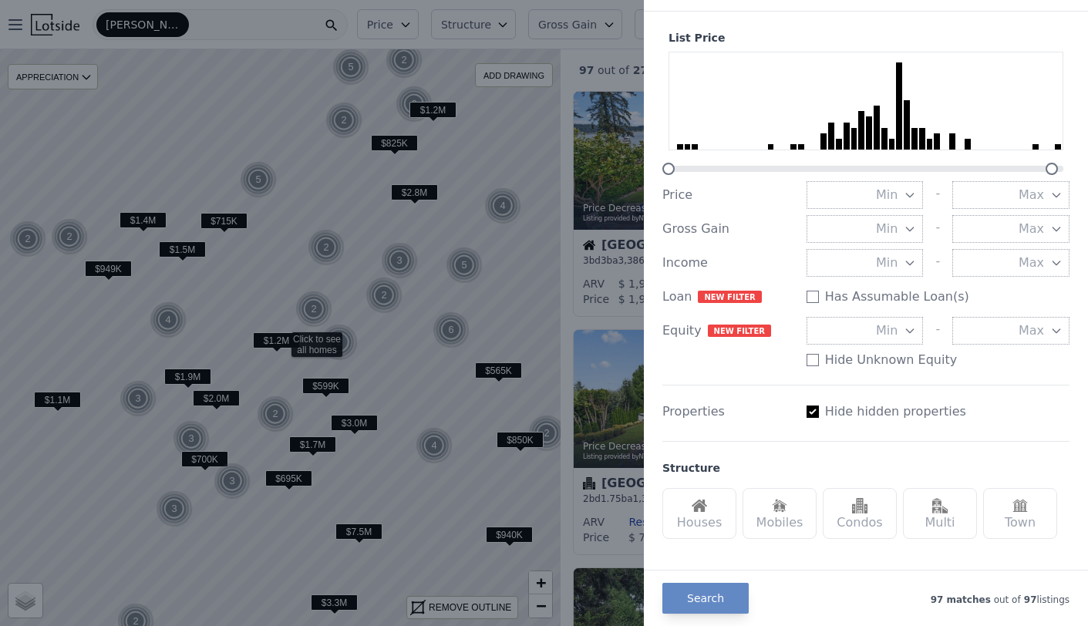
click at [997, 339] on button "Max" at bounding box center [1010, 331] width 117 height 28
click at [995, 339] on input "number" at bounding box center [1010, 331] width 117 height 28
click at [882, 446] on div "Structure Houses Mobiles Condos Multi Town" at bounding box center [865, 493] width 407 height 104
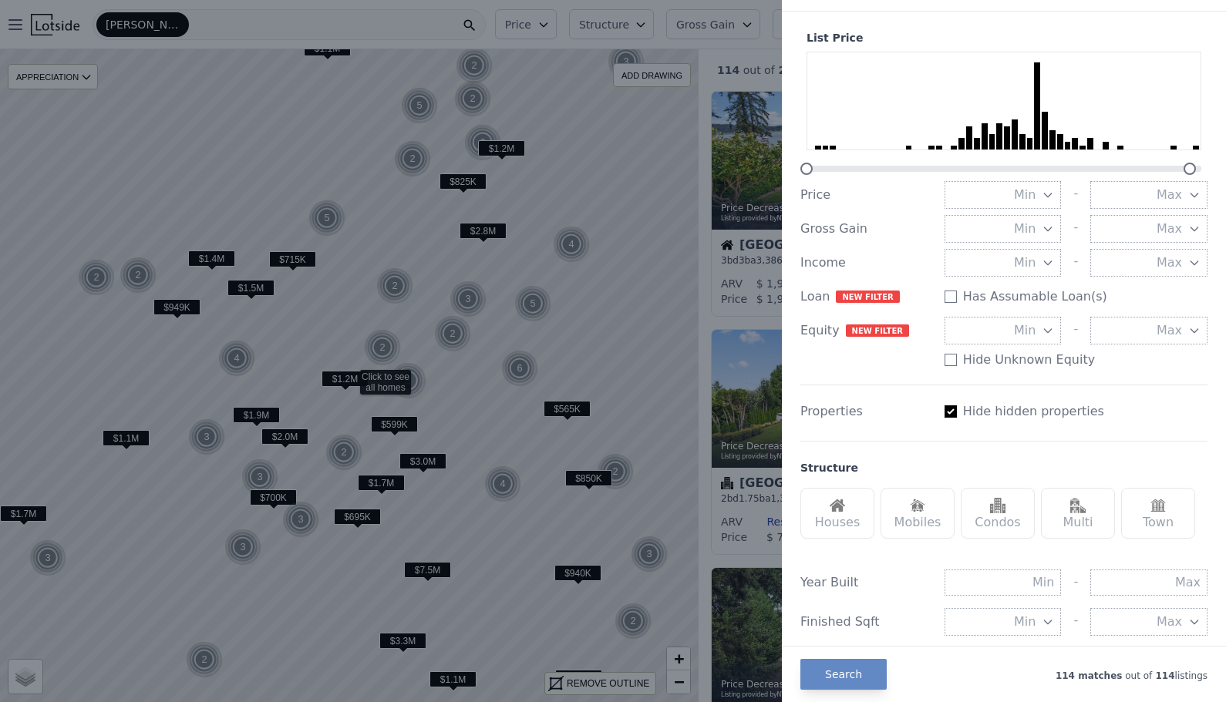
click at [732, 75] on div at bounding box center [613, 351] width 1226 height 702
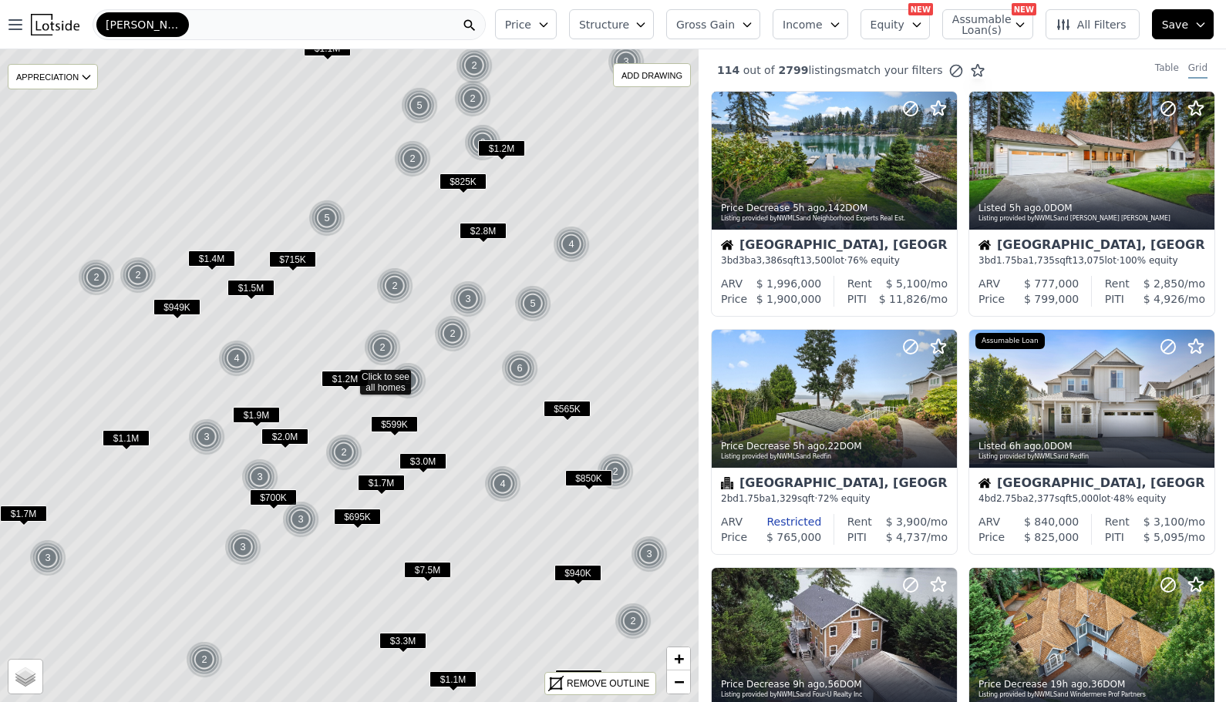
click at [983, 22] on span "Assumable Loan(s)" at bounding box center [976, 25] width 49 height 22
click at [898, 28] on span "Equity" at bounding box center [887, 24] width 34 height 15
click at [826, 32] on button "Income" at bounding box center [811, 24] width 76 height 30
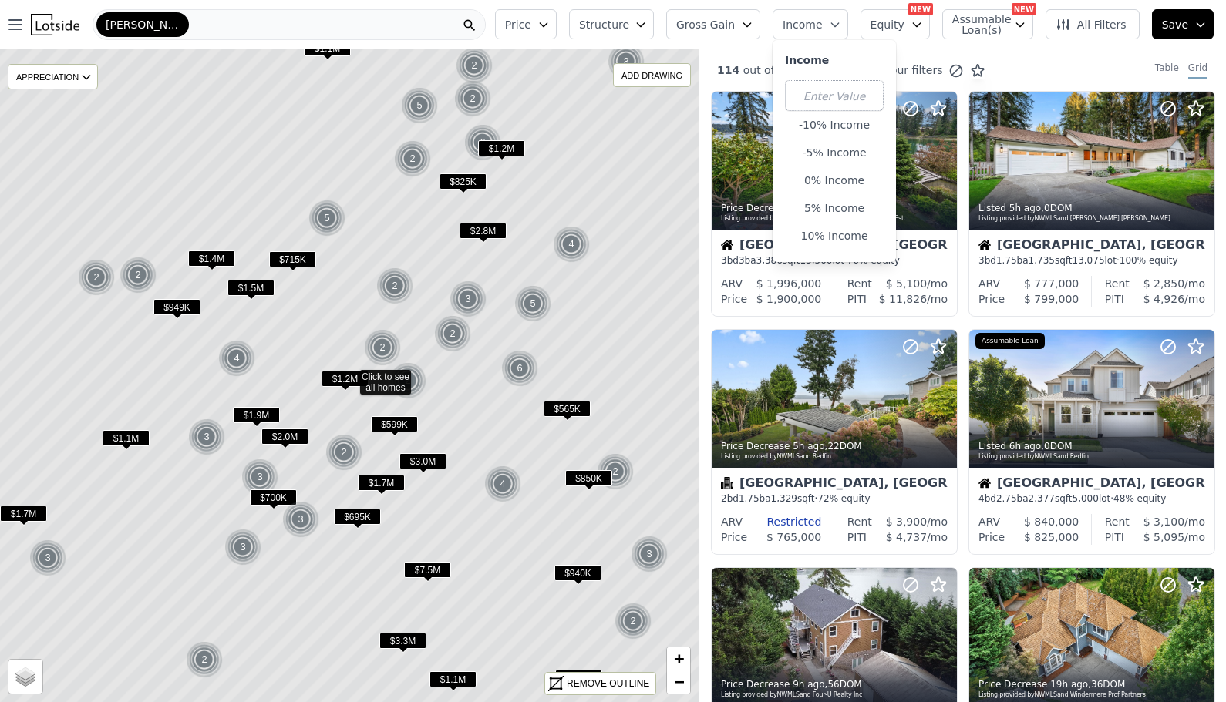
click at [752, 27] on icon "button" at bounding box center [747, 25] width 12 height 12
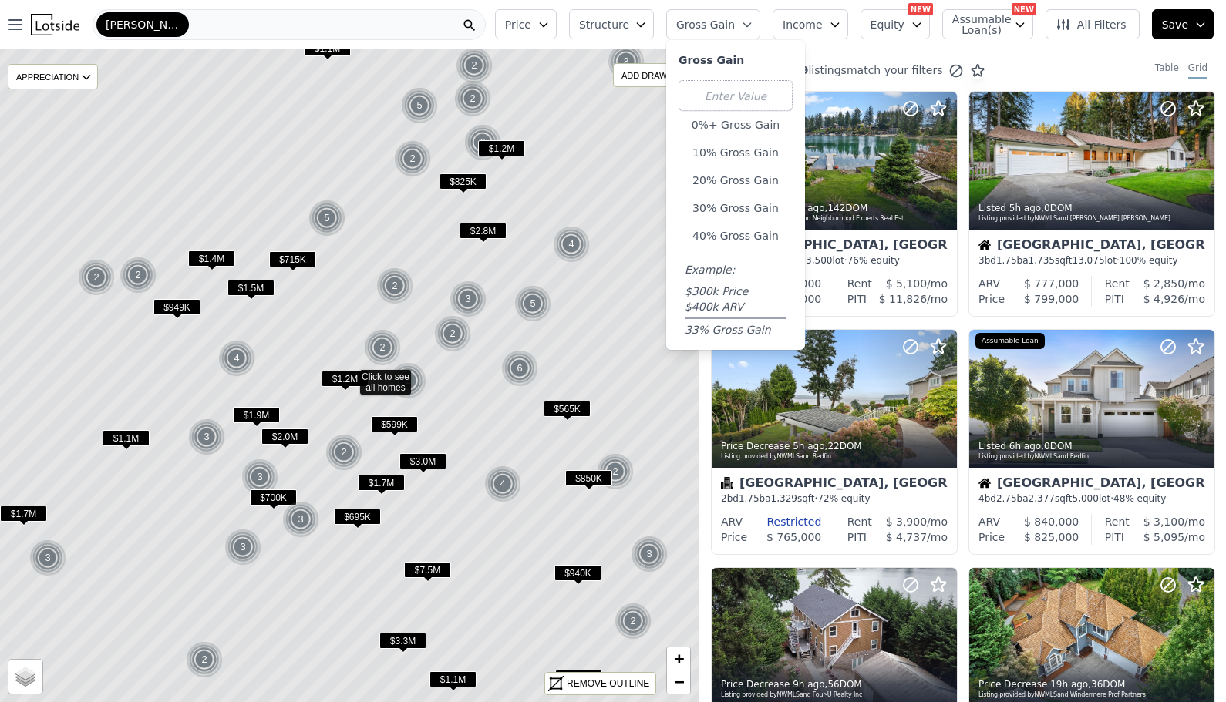
click at [796, 24] on span "Income" at bounding box center [803, 24] width 40 height 15
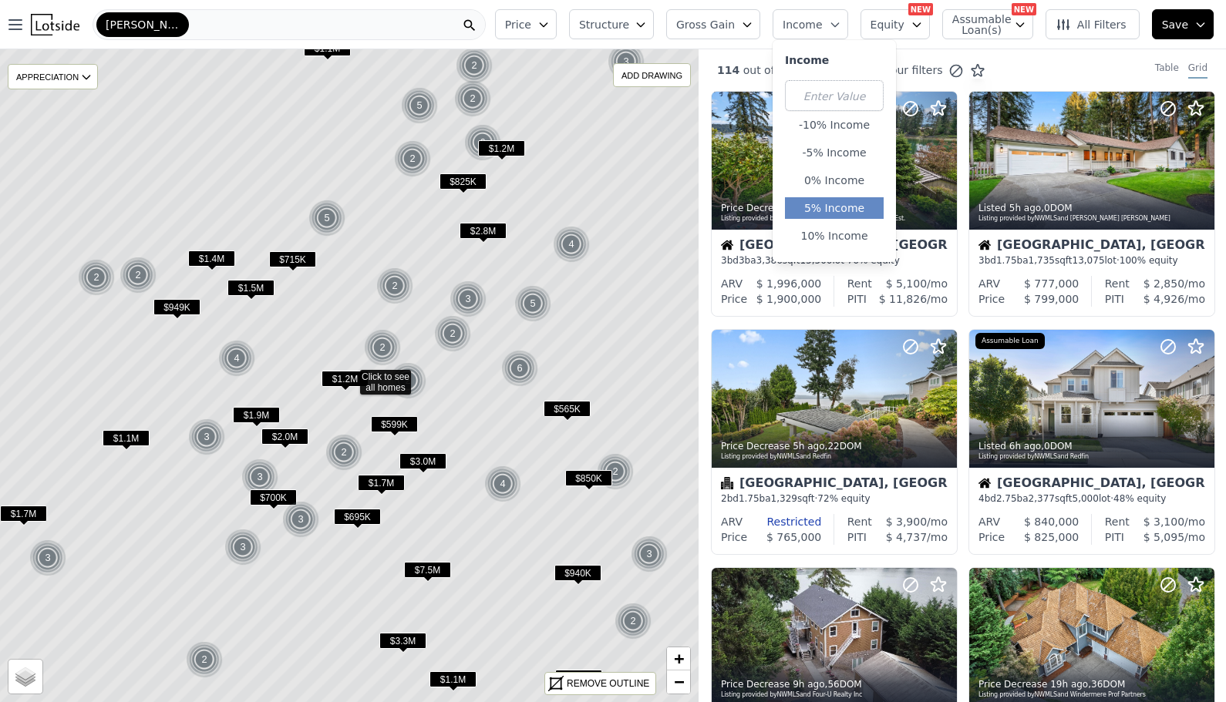
click at [824, 217] on button "5% Income" at bounding box center [834, 208] width 99 height 22
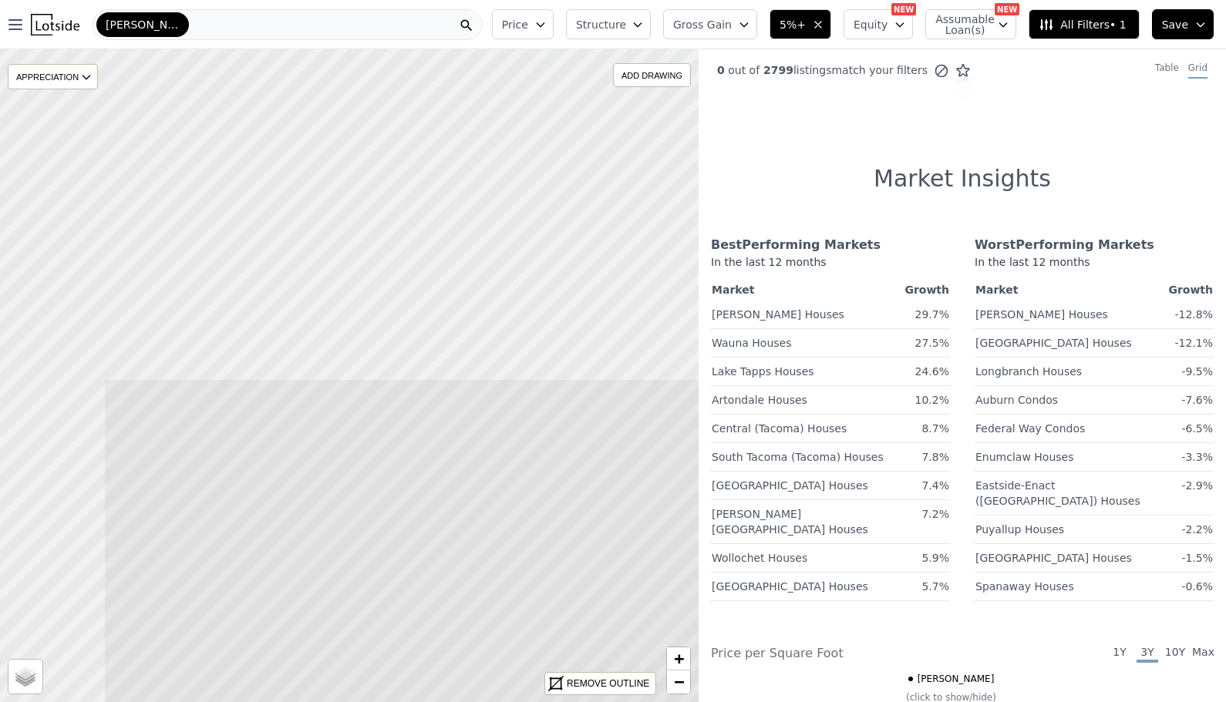
drag, startPoint x: 346, startPoint y: 239, endPoint x: 523, endPoint y: 639, distance: 437.7
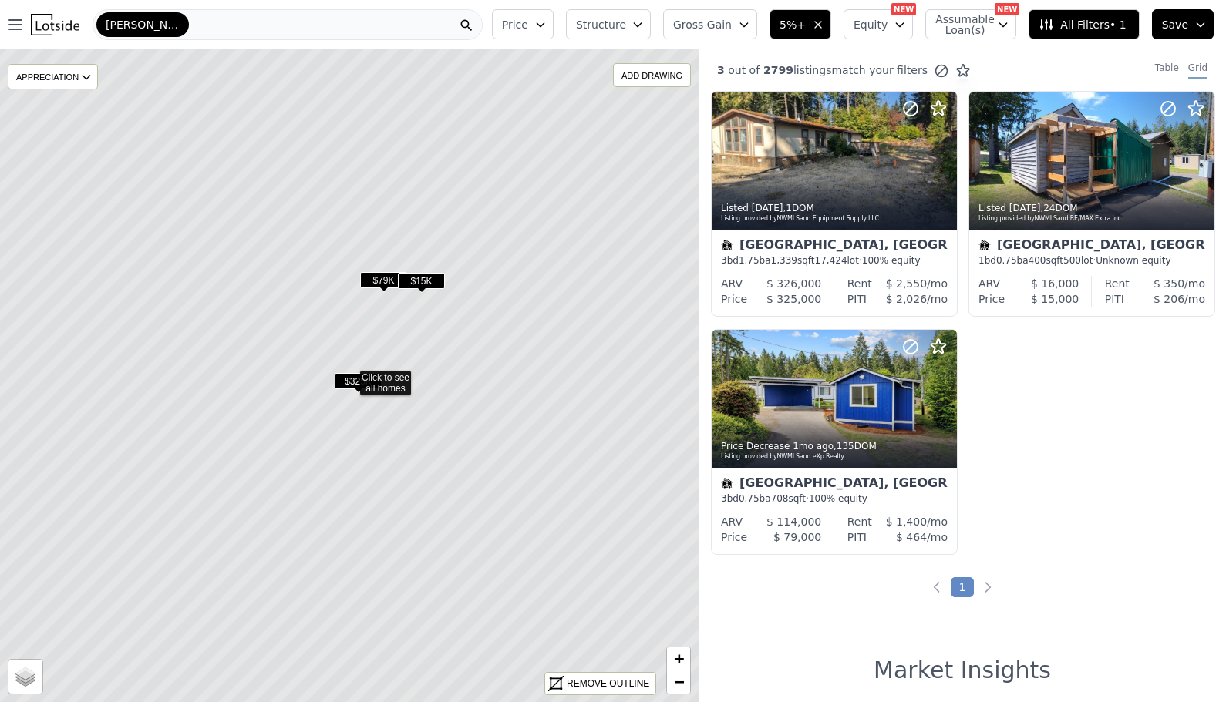
click at [406, 369] on icon at bounding box center [348, 375] width 841 height 786
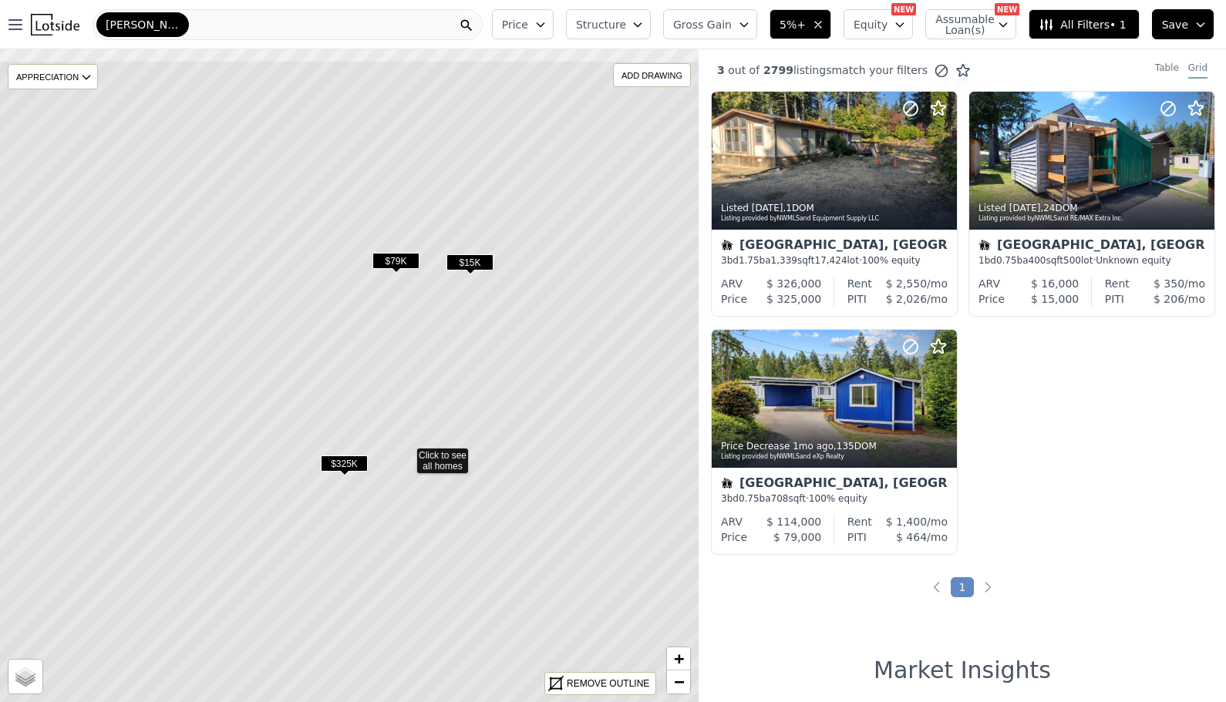
drag, startPoint x: 459, startPoint y: 359, endPoint x: 515, endPoint y: 436, distance: 95.5
click at [515, 436] on icon at bounding box center [405, 453] width 841 height 786
click at [398, 261] on span "$79K" at bounding box center [395, 261] width 47 height 16
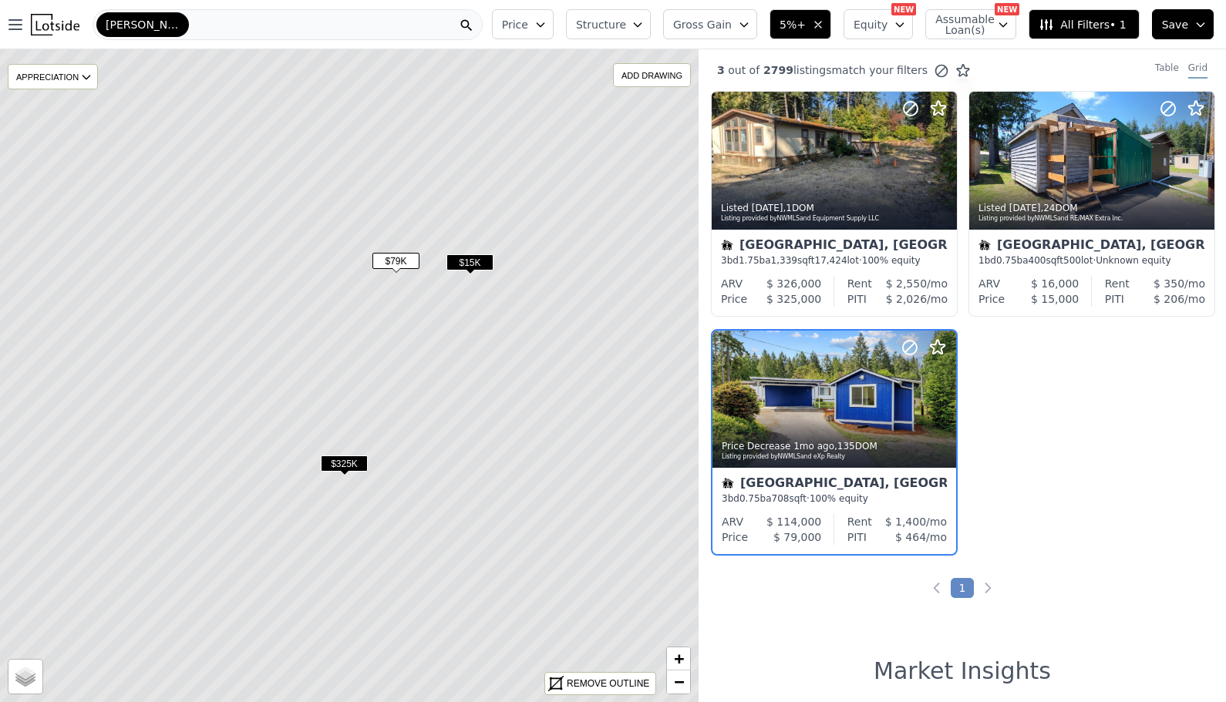
click at [716, 27] on span "Gross Gain" at bounding box center [702, 24] width 59 height 15
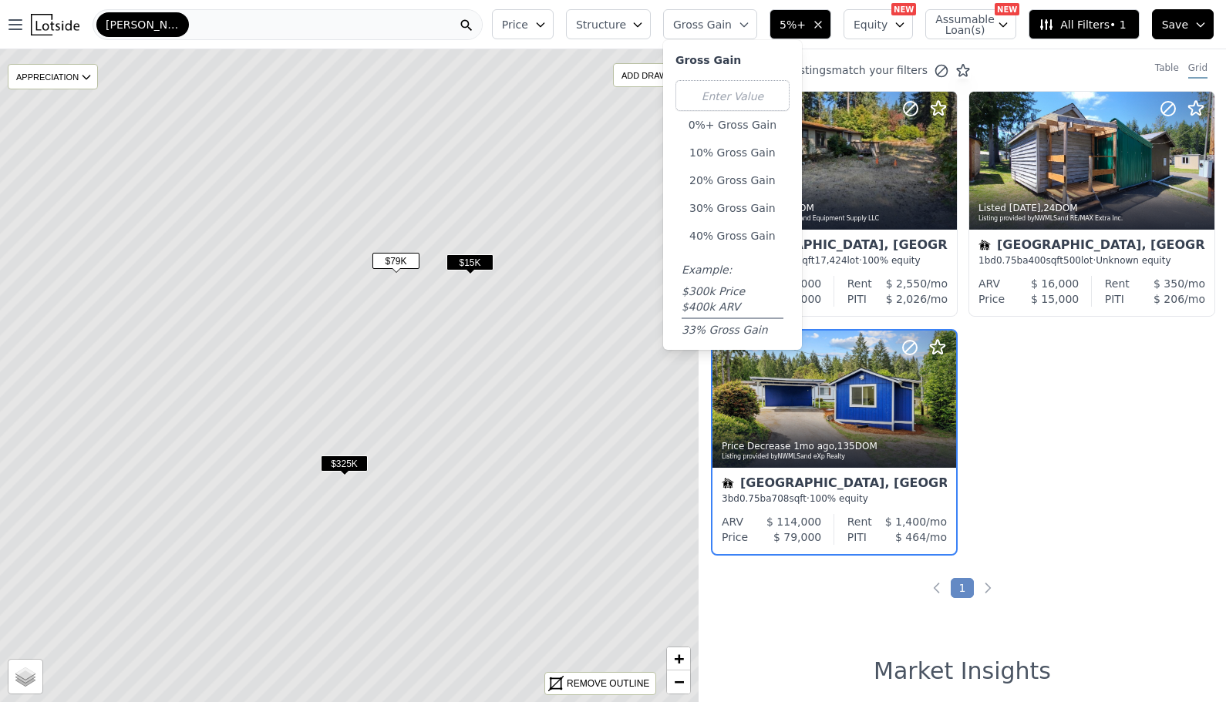
click at [700, 24] on span "Gross Gain" at bounding box center [702, 24] width 59 height 15
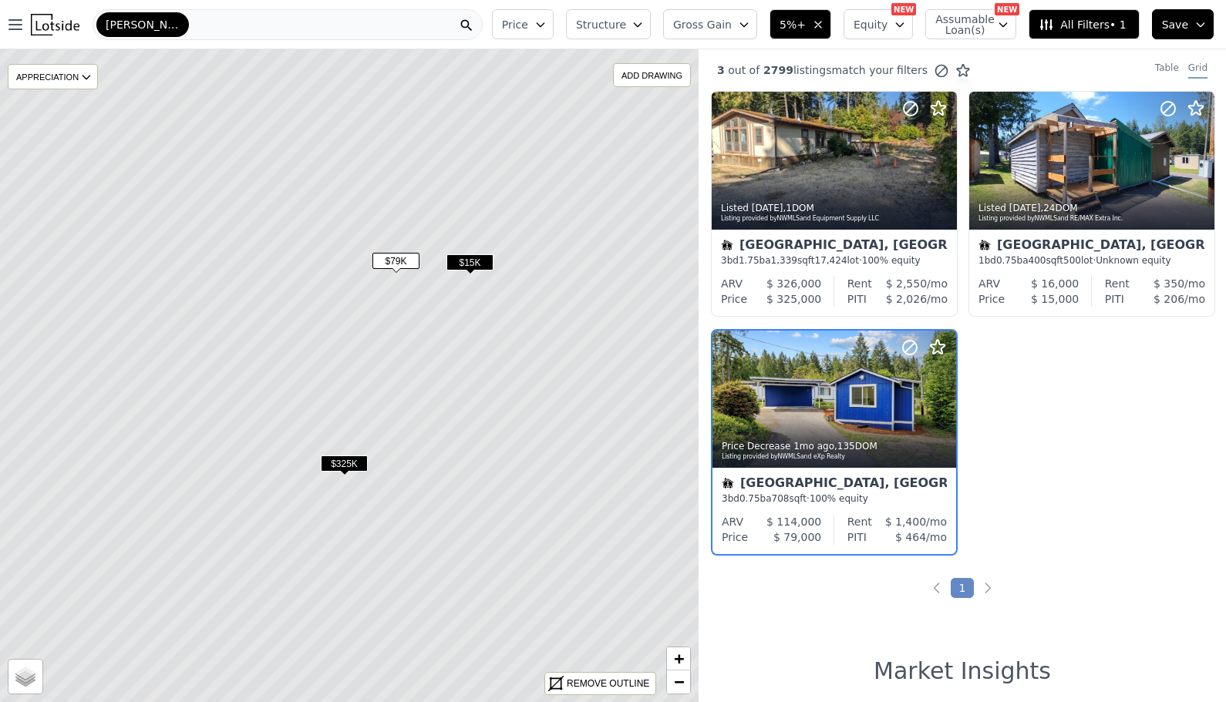
click at [800, 15] on button "5%+" at bounding box center [800, 24] width 62 height 30
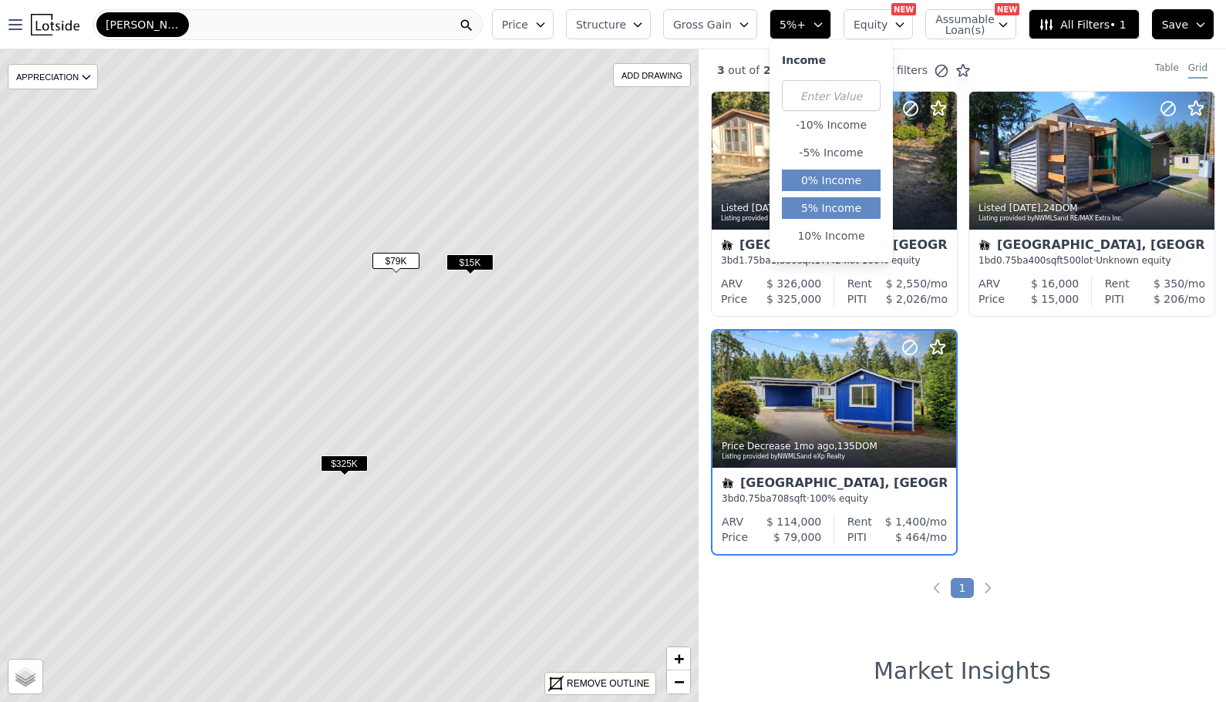
click at [829, 181] on button "0% Income" at bounding box center [831, 181] width 99 height 22
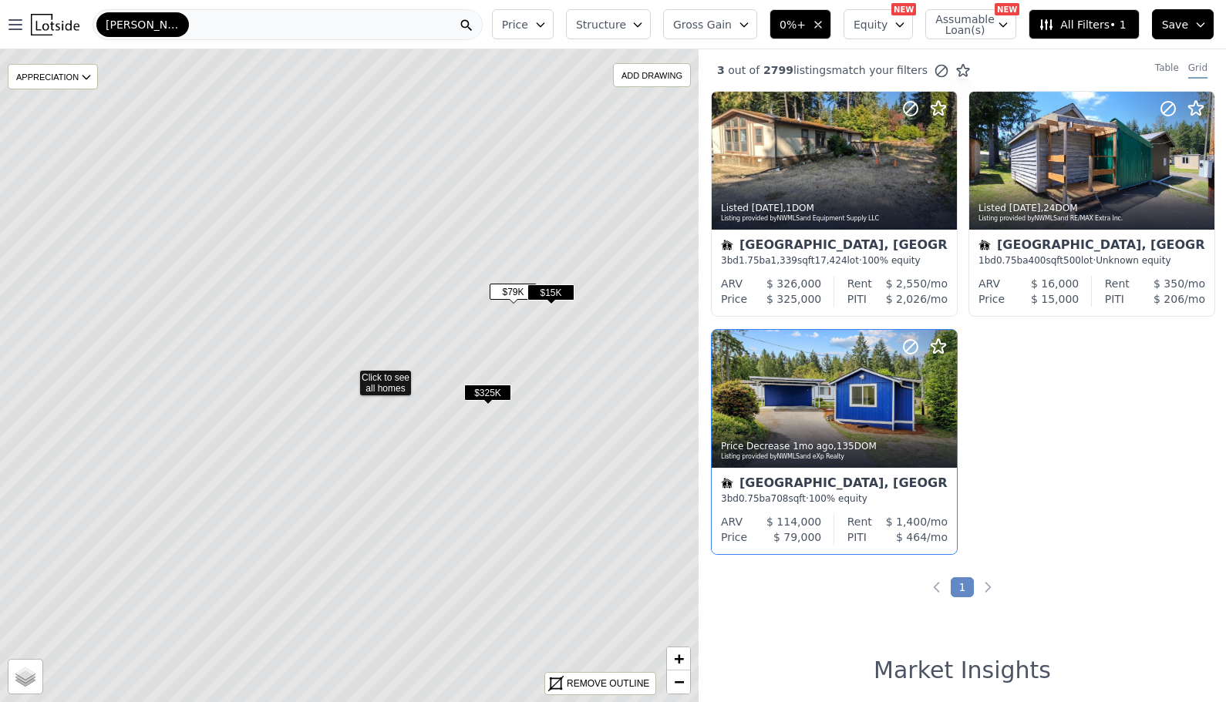
click at [375, 380] on icon at bounding box center [348, 375] width 841 height 786
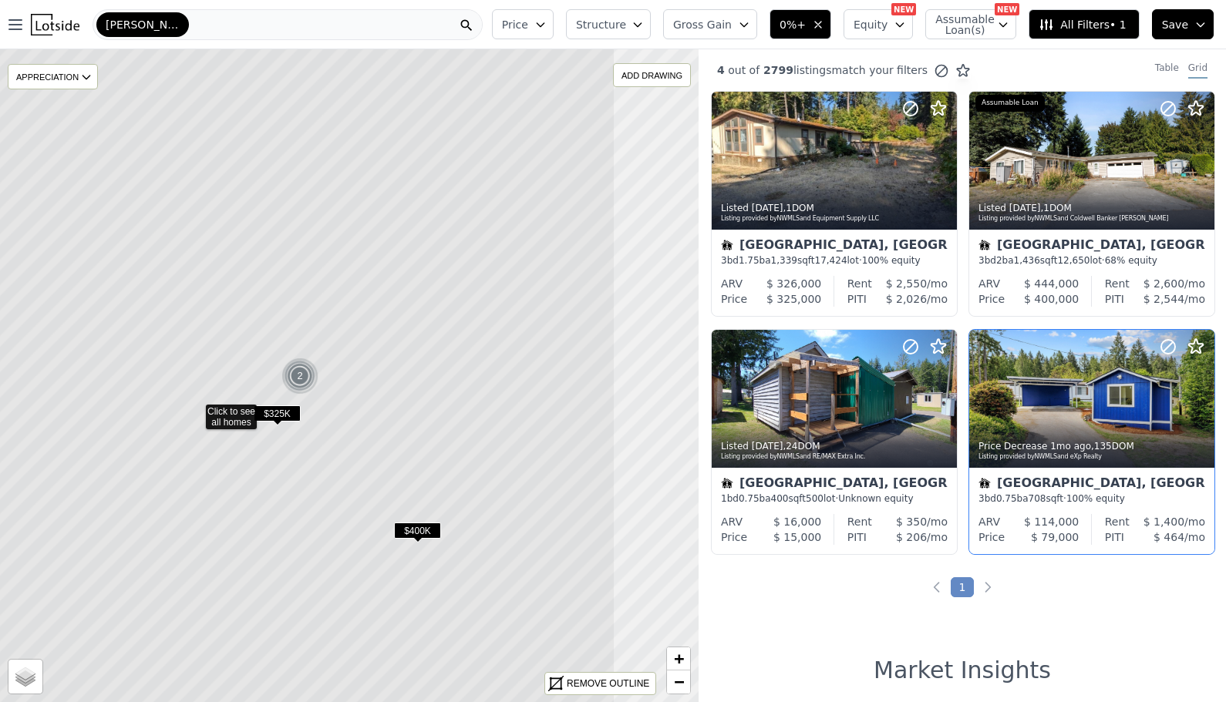
drag, startPoint x: 617, startPoint y: 311, endPoint x: 463, endPoint y: 345, distance: 157.3
click at [463, 345] on icon at bounding box center [194, 409] width 841 height 786
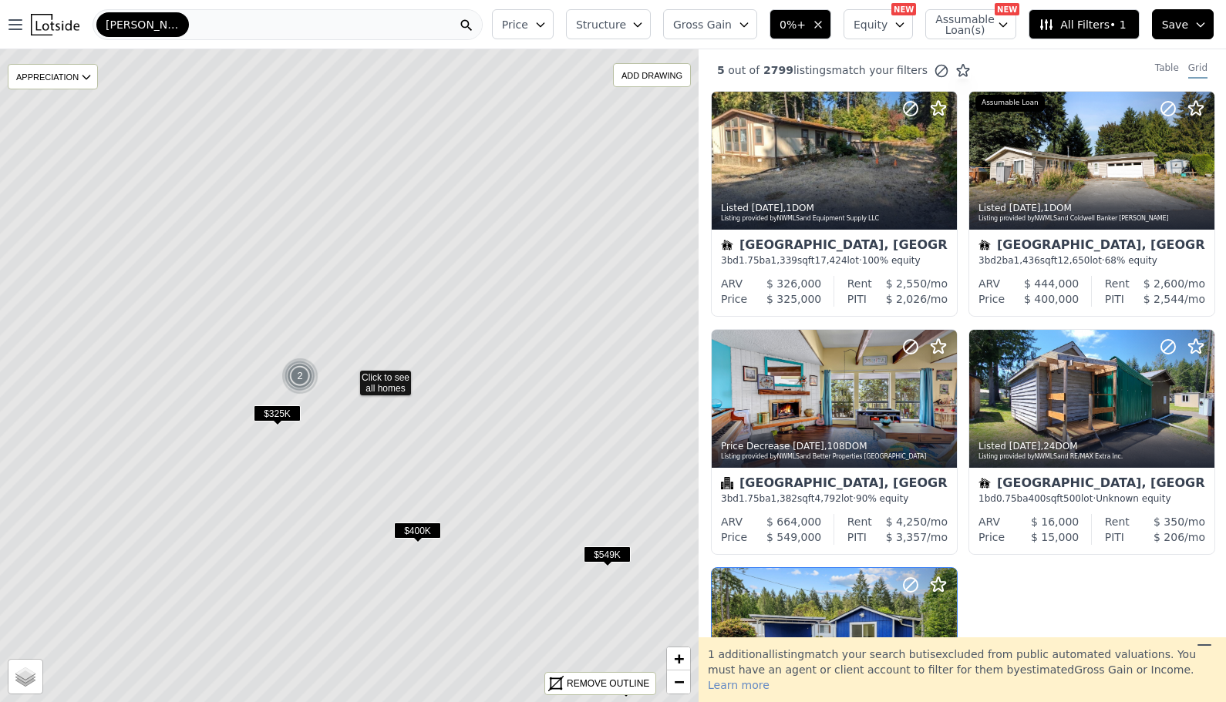
click at [422, 530] on span "$400K" at bounding box center [417, 531] width 47 height 16
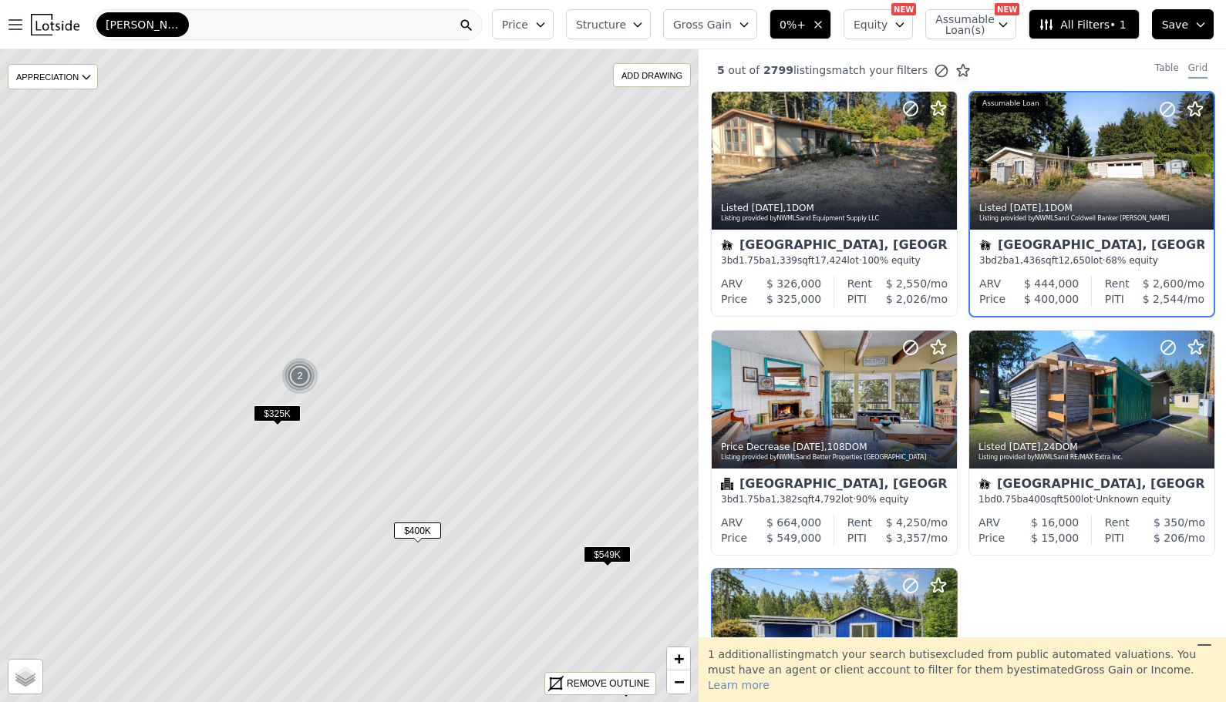
click at [605, 551] on span "$549K" at bounding box center [607, 555] width 47 height 16
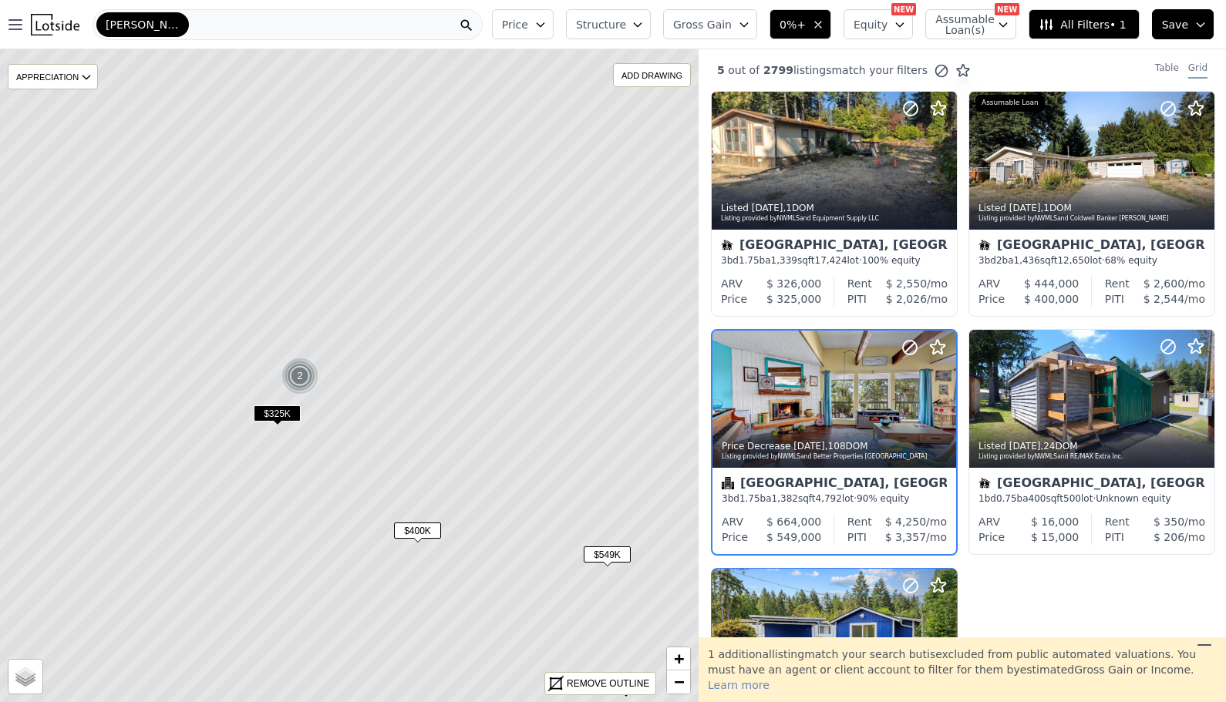
scroll to position [91, 0]
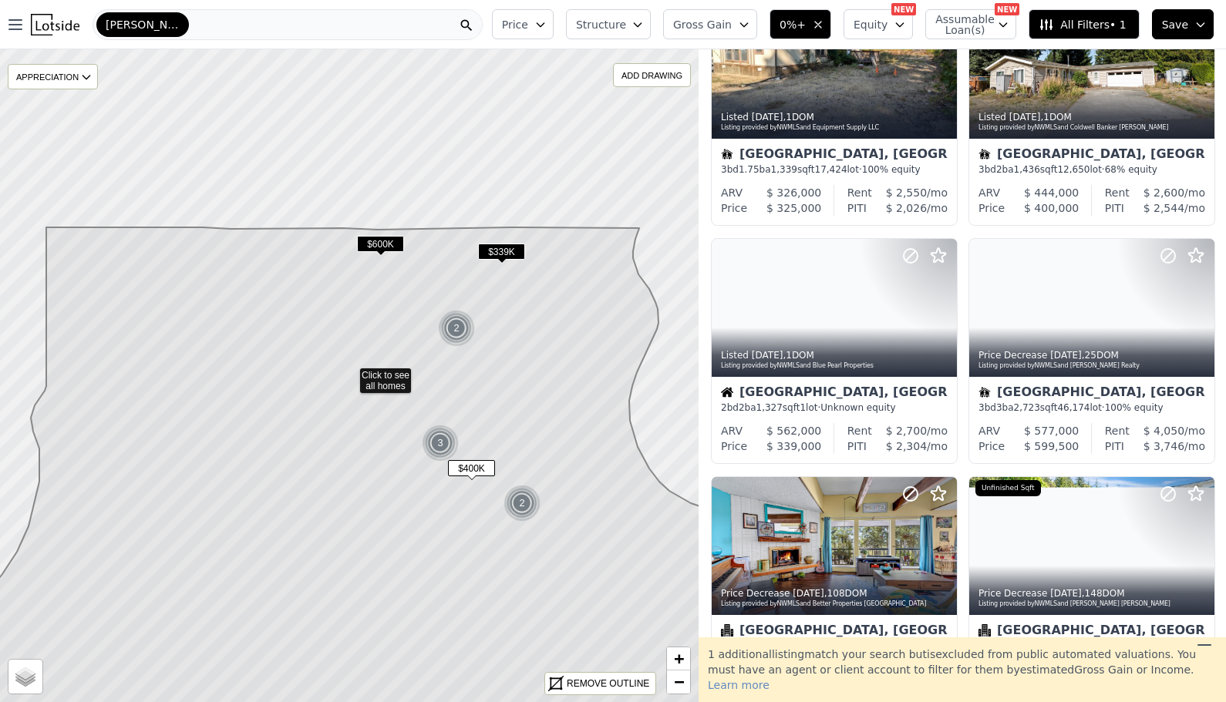
scroll to position [329, 0]
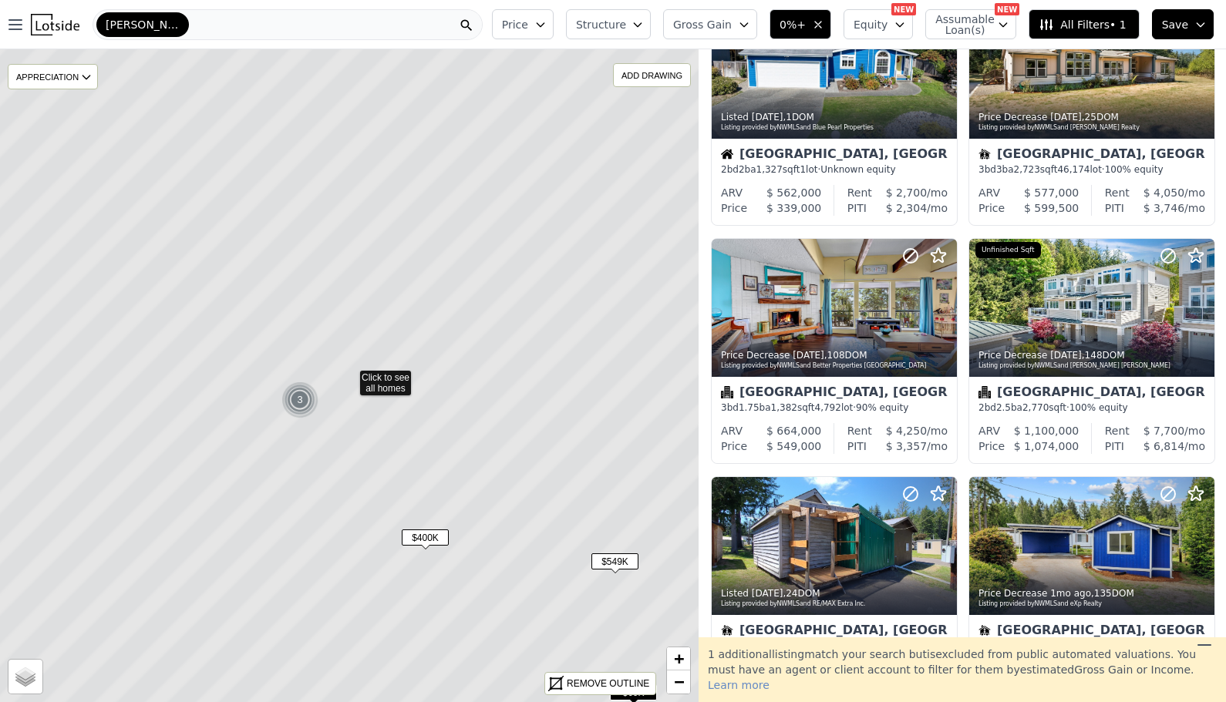
scroll to position [91, 0]
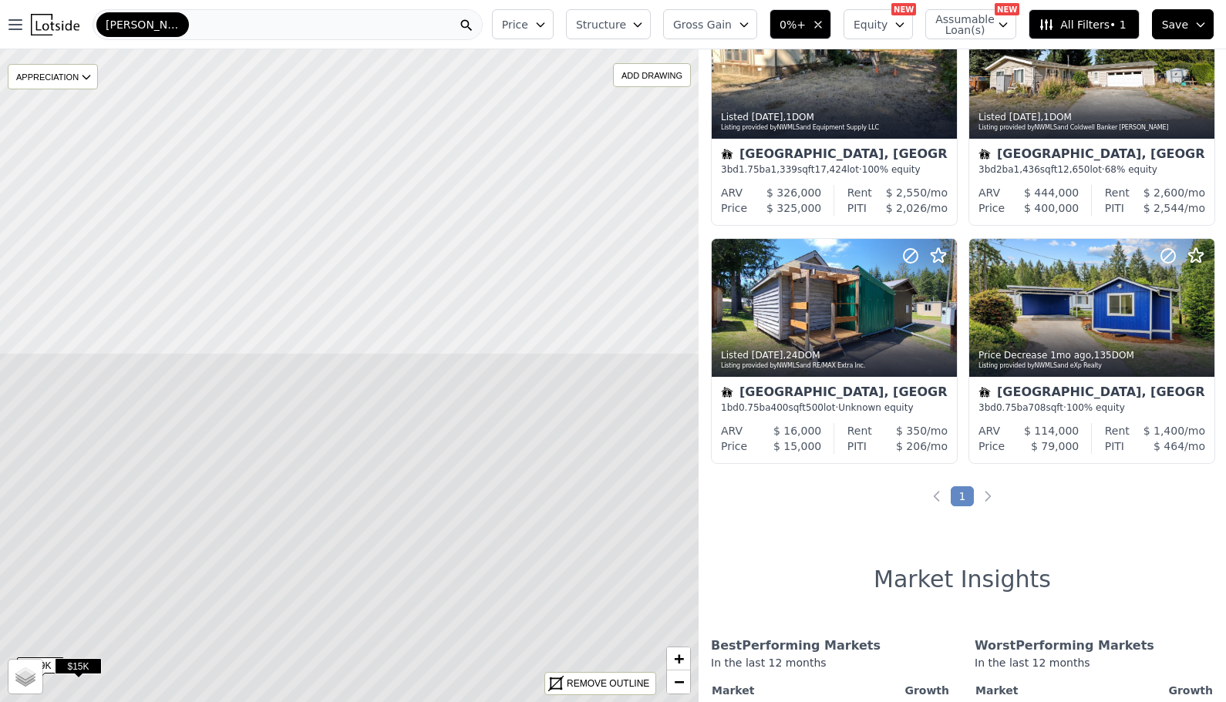
drag, startPoint x: 495, startPoint y: 263, endPoint x: 426, endPoint y: 633, distance: 376.5
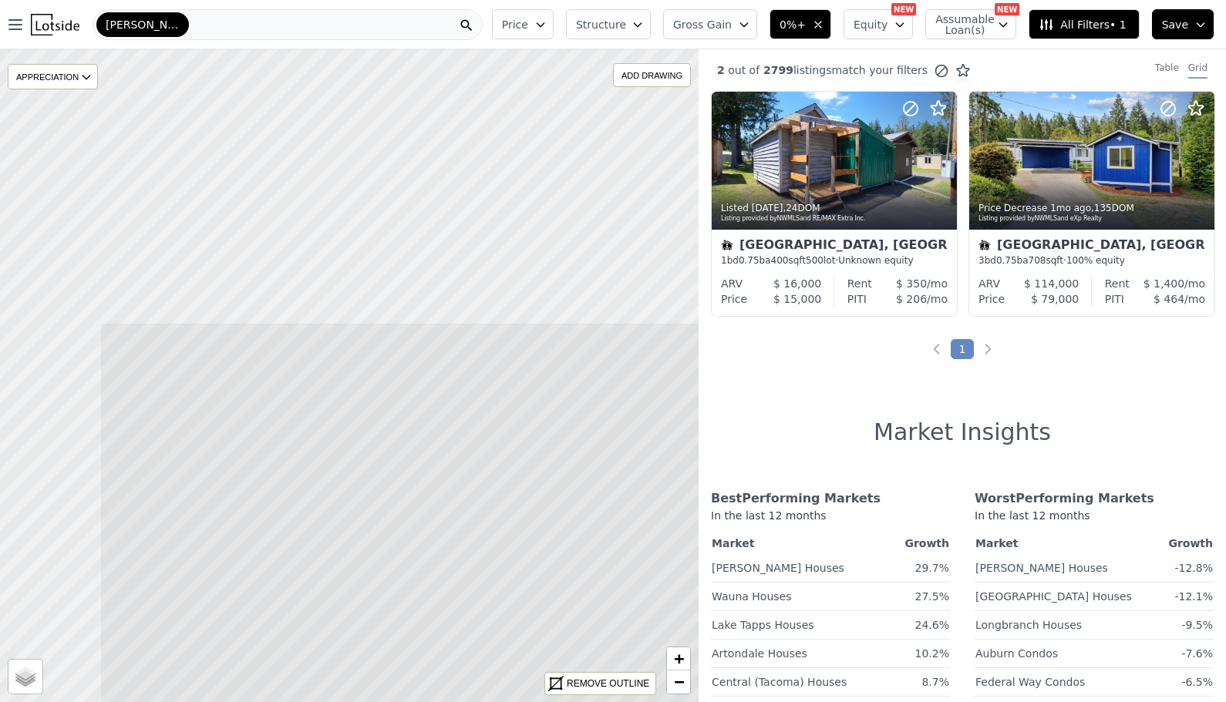
drag, startPoint x: 200, startPoint y: 305, endPoint x: 372, endPoint y: 648, distance: 384.1
click at [371, 625] on icon at bounding box center [519, 715] width 841 height 786
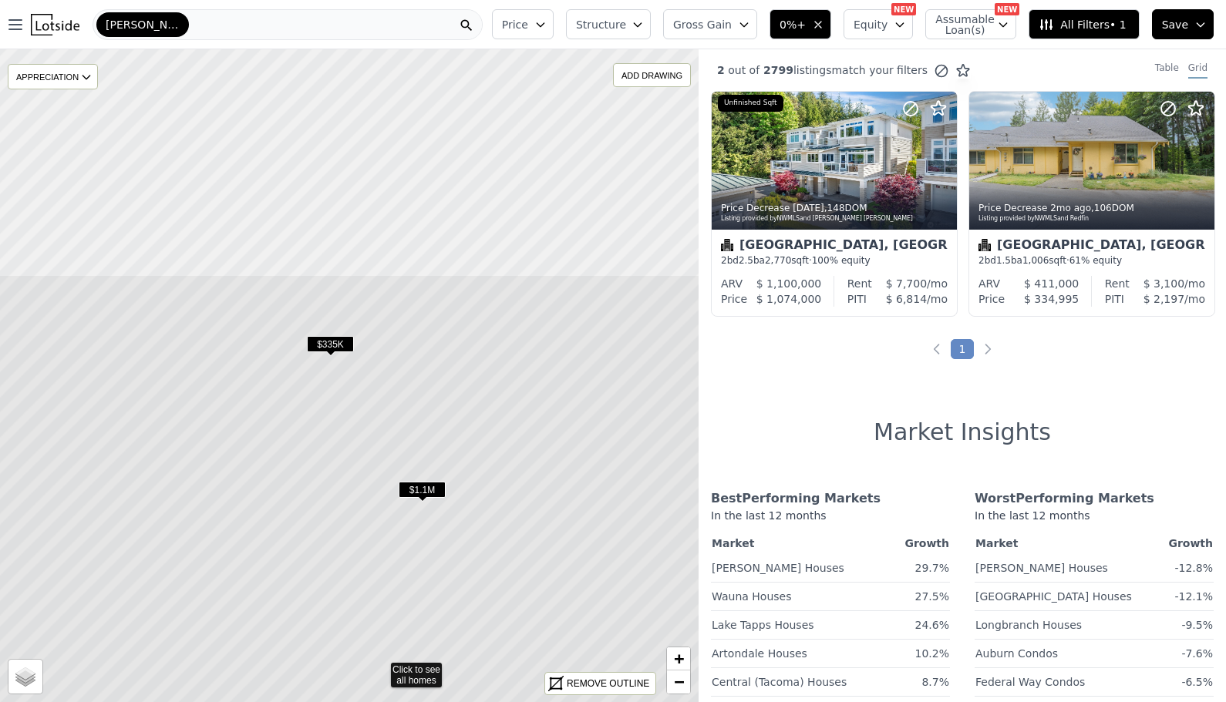
drag, startPoint x: 486, startPoint y: 338, endPoint x: 517, endPoint y: 639, distance: 302.3
click at [517, 625] on icon at bounding box center [379, 667] width 841 height 786
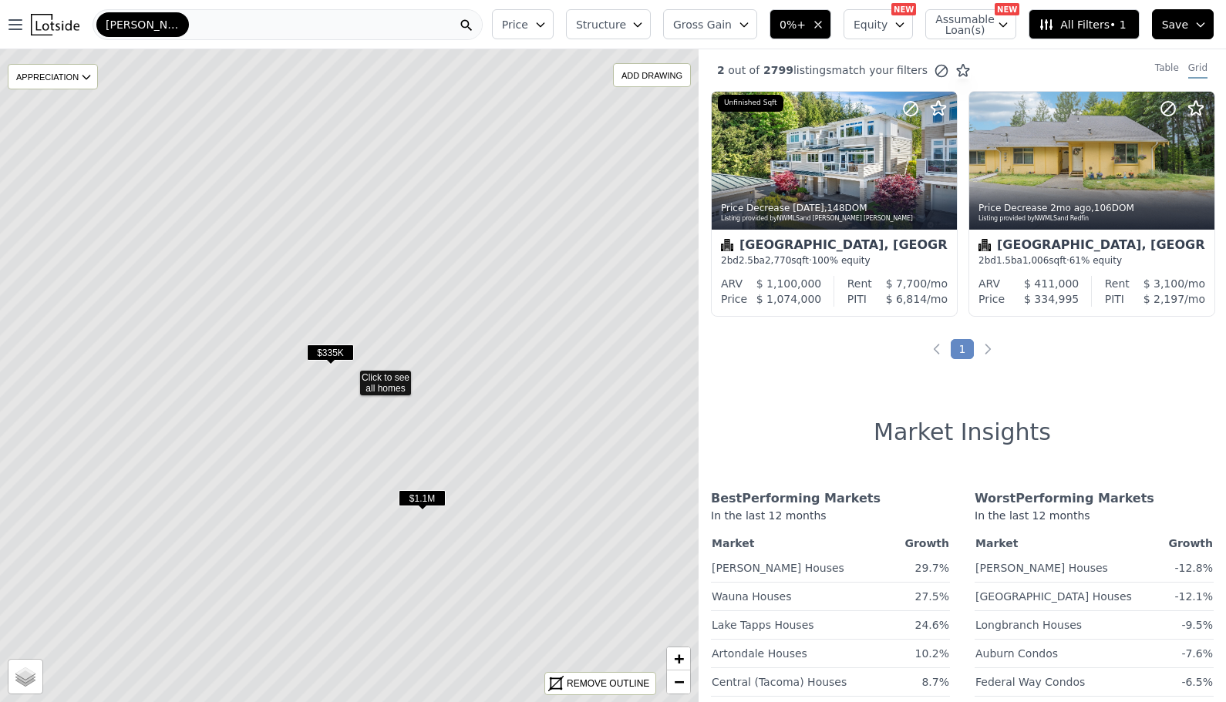
click at [332, 352] on span "$335K" at bounding box center [330, 353] width 47 height 16
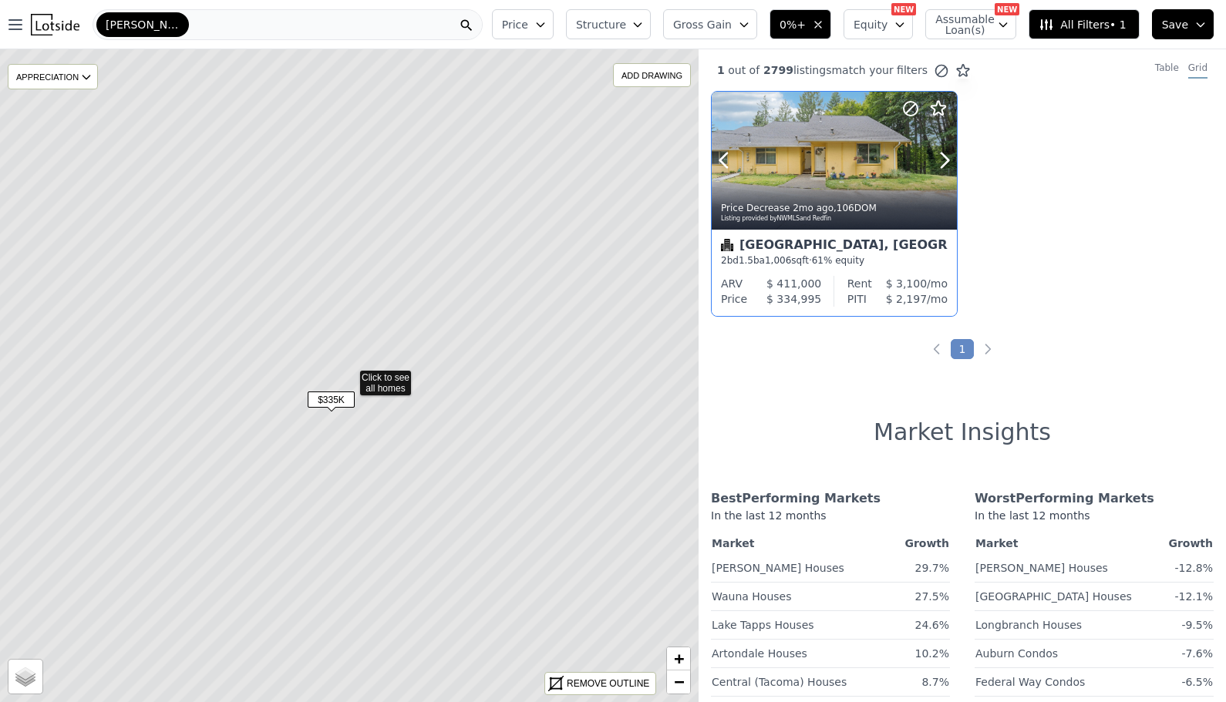
click at [810, 182] on div at bounding box center [834, 194] width 245 height 28
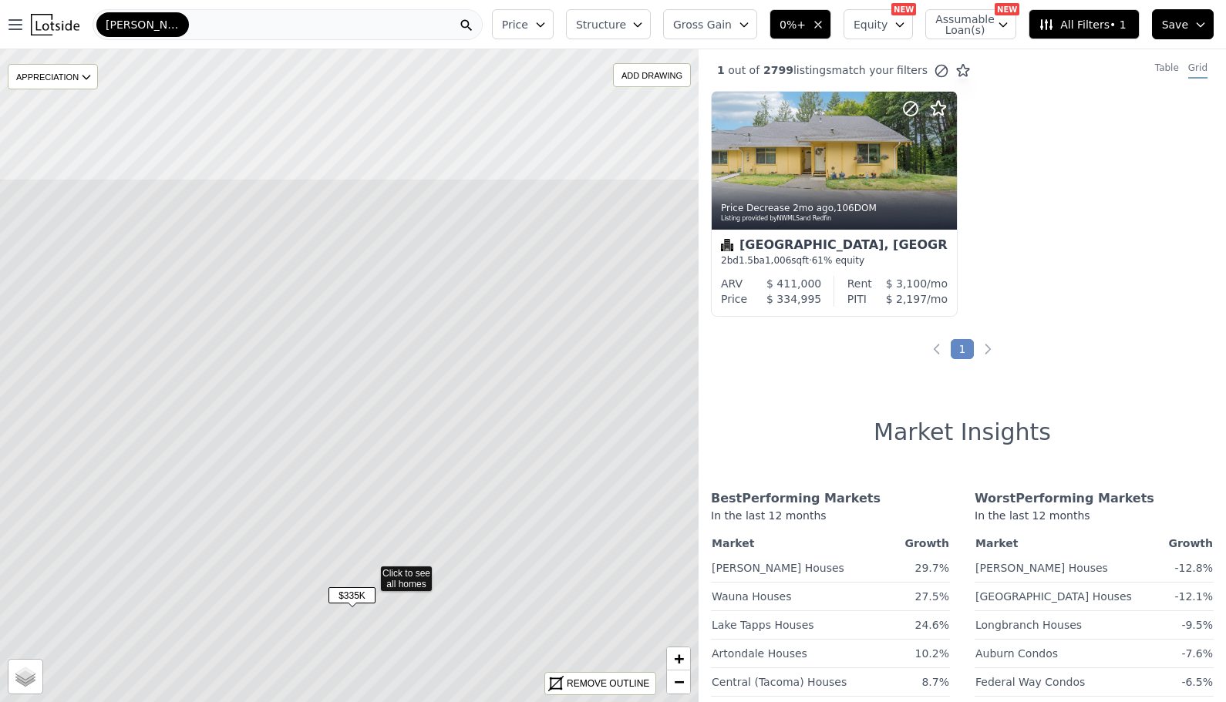
drag, startPoint x: 450, startPoint y: 206, endPoint x: 471, endPoint y: 402, distance: 196.9
click at [471, 402] on icon at bounding box center [369, 571] width 841 height 786
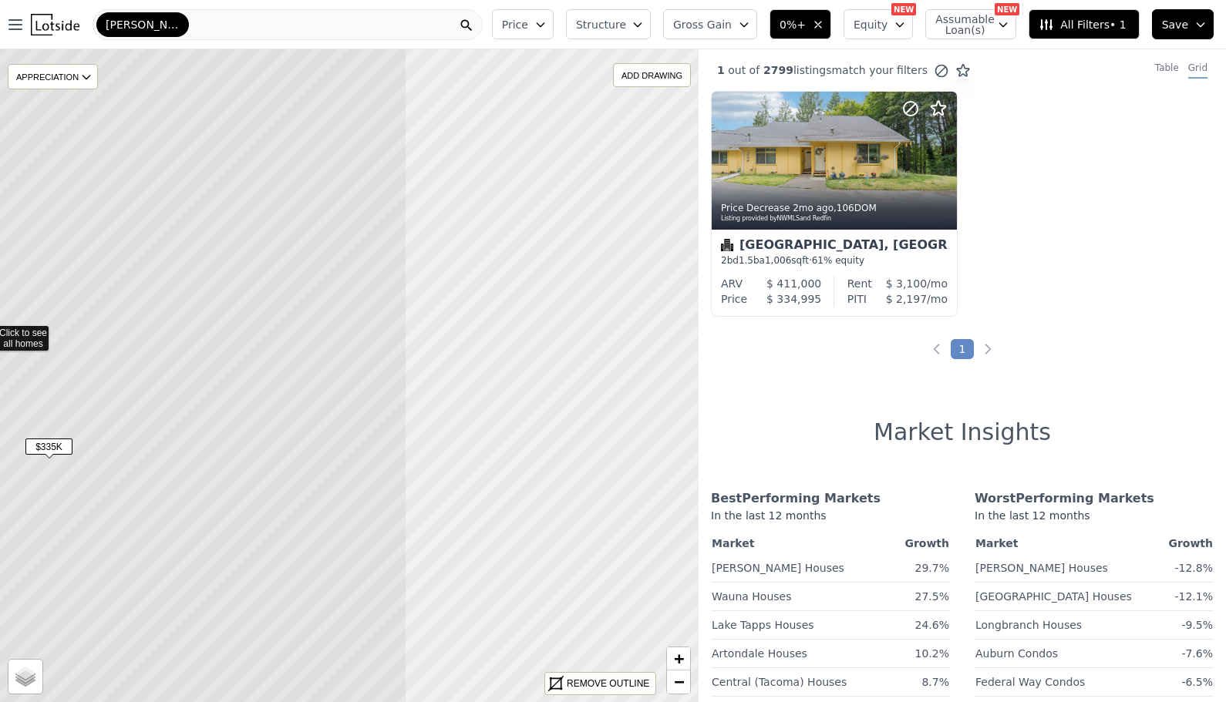
drag, startPoint x: 544, startPoint y: 433, endPoint x: 181, endPoint y: 389, distance: 365.1
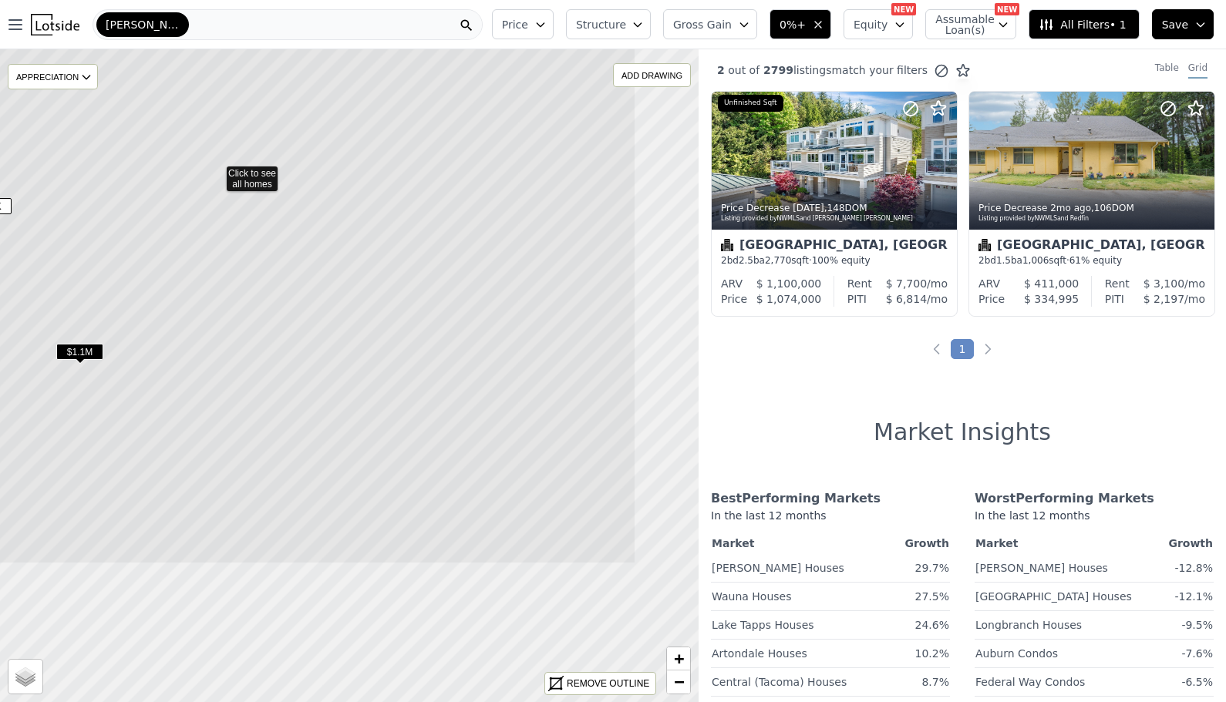
drag, startPoint x: 402, startPoint y: 538, endPoint x: 269, endPoint y: 334, distance: 244.0
click at [269, 334] on icon at bounding box center [215, 171] width 841 height 786
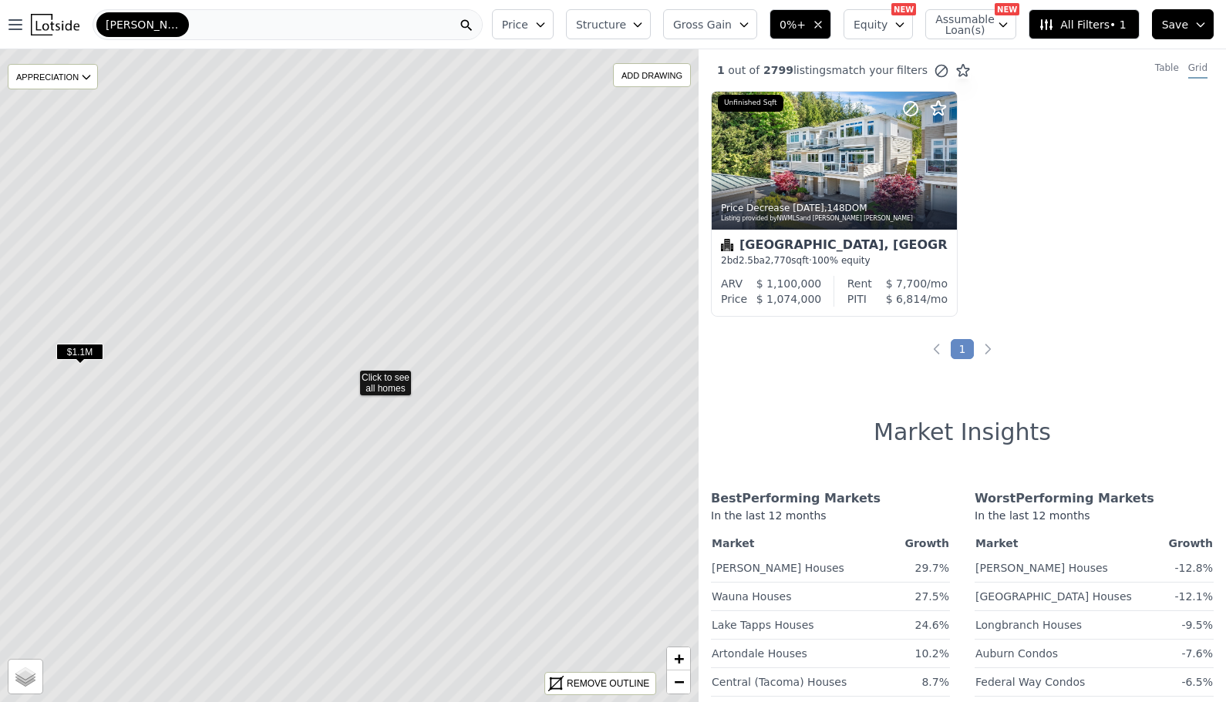
click at [73, 349] on span "$1.1M" at bounding box center [79, 352] width 47 height 16
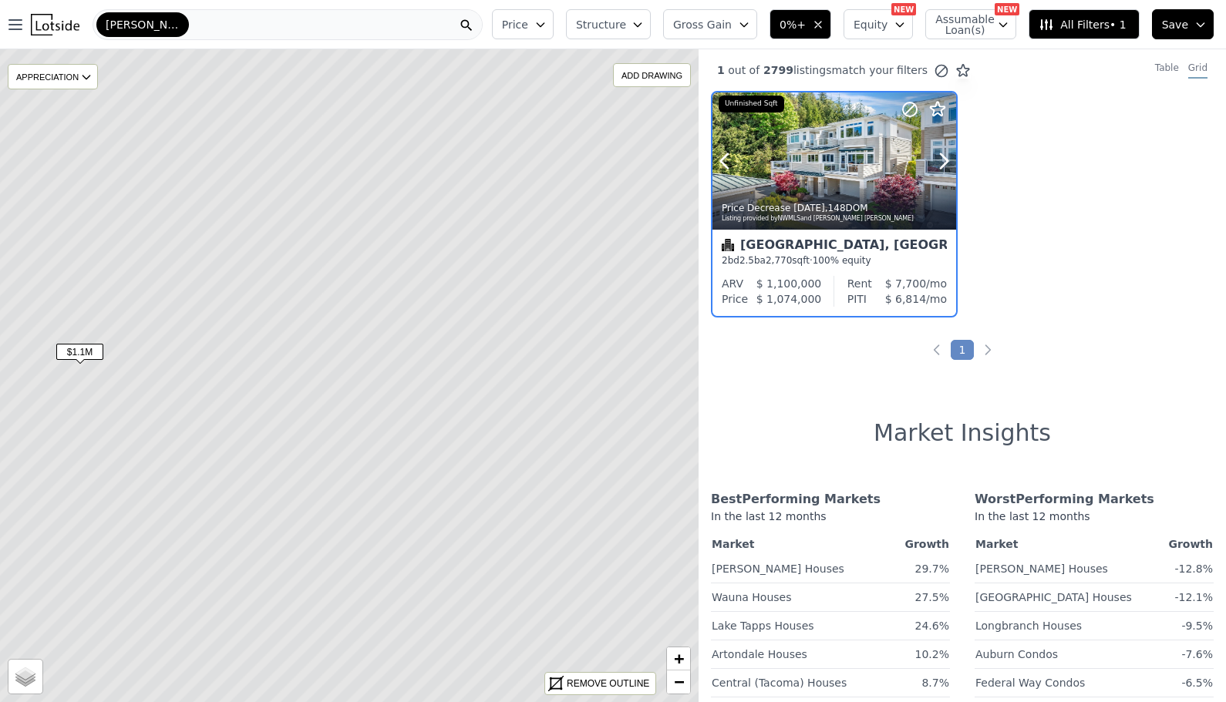
click at [830, 183] on div at bounding box center [834, 194] width 244 height 28
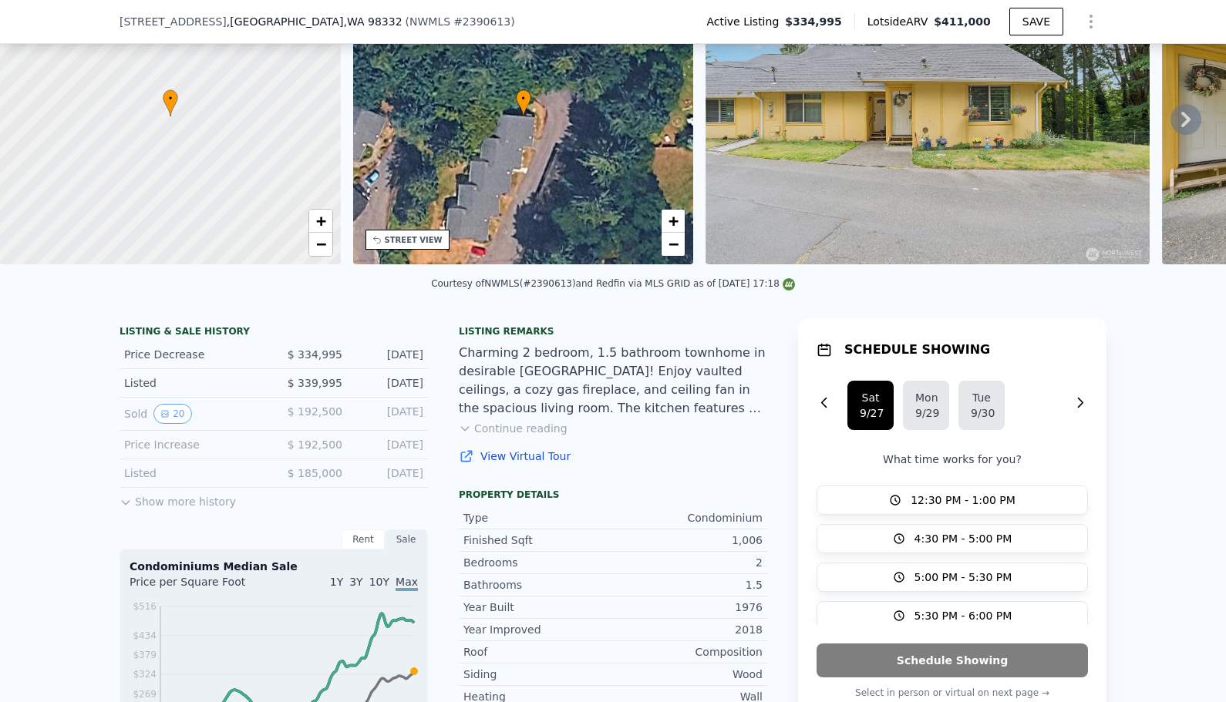
scroll to position [5, 0]
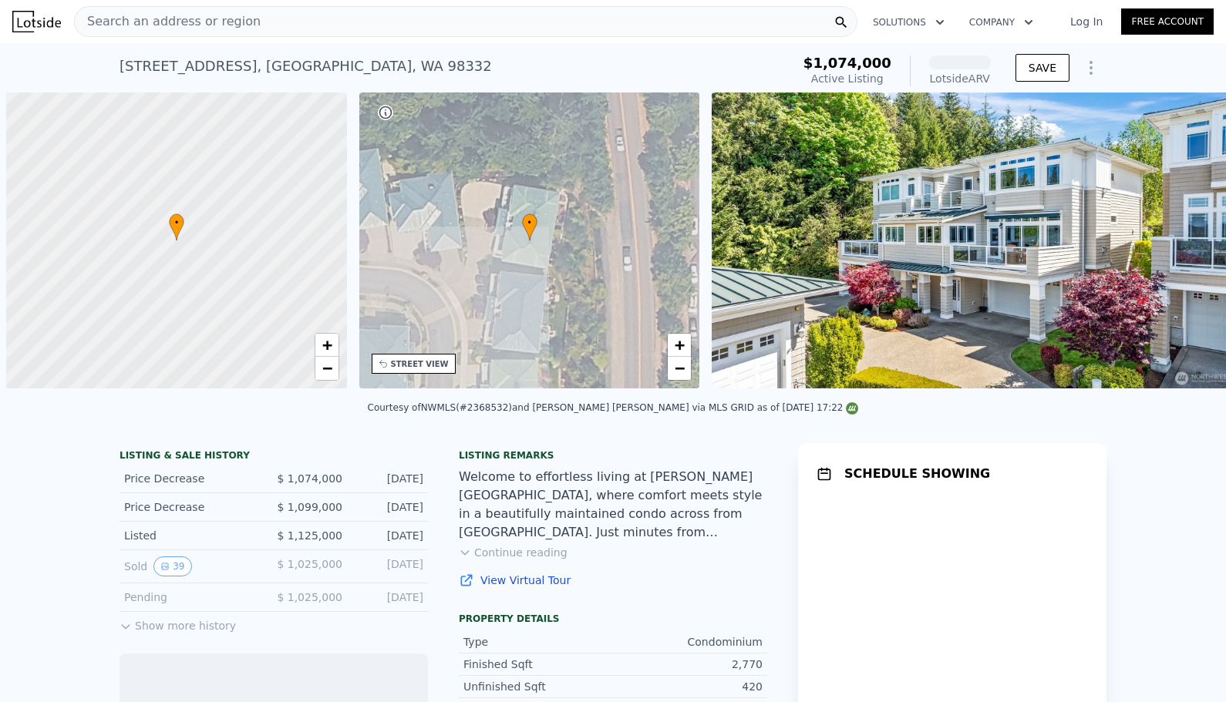
scroll to position [0, 6]
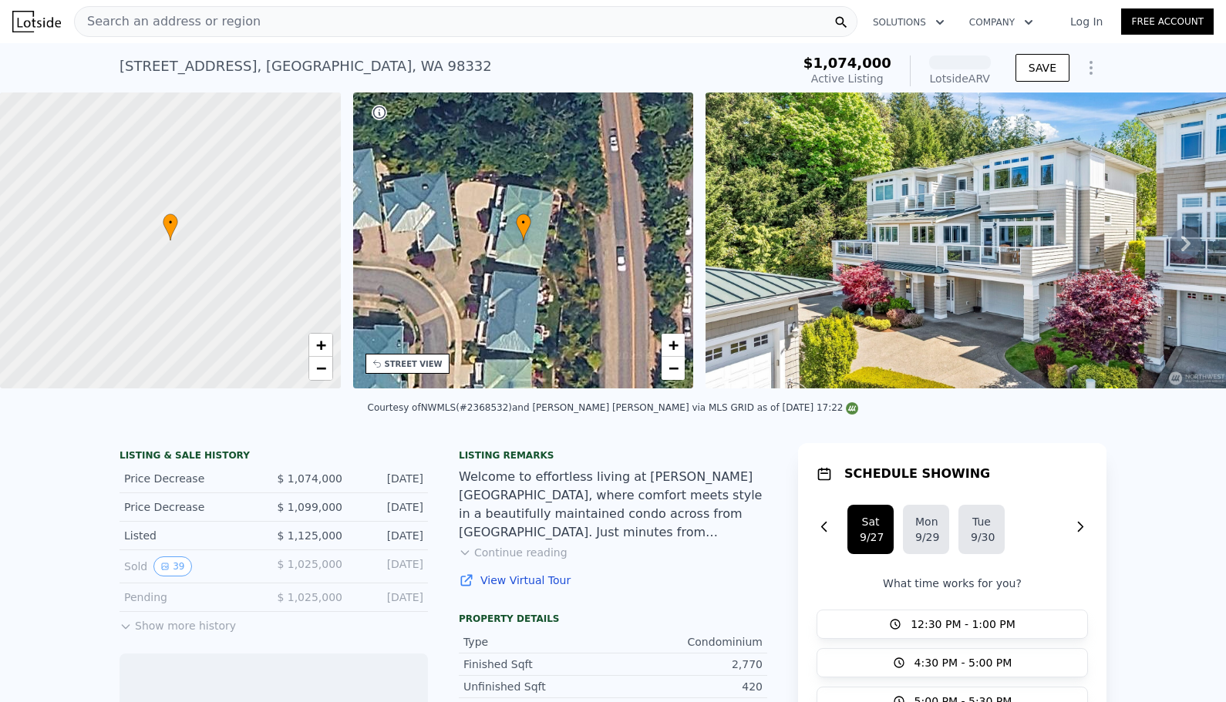
click at [773, 353] on img at bounding box center [968, 241] width 527 height 296
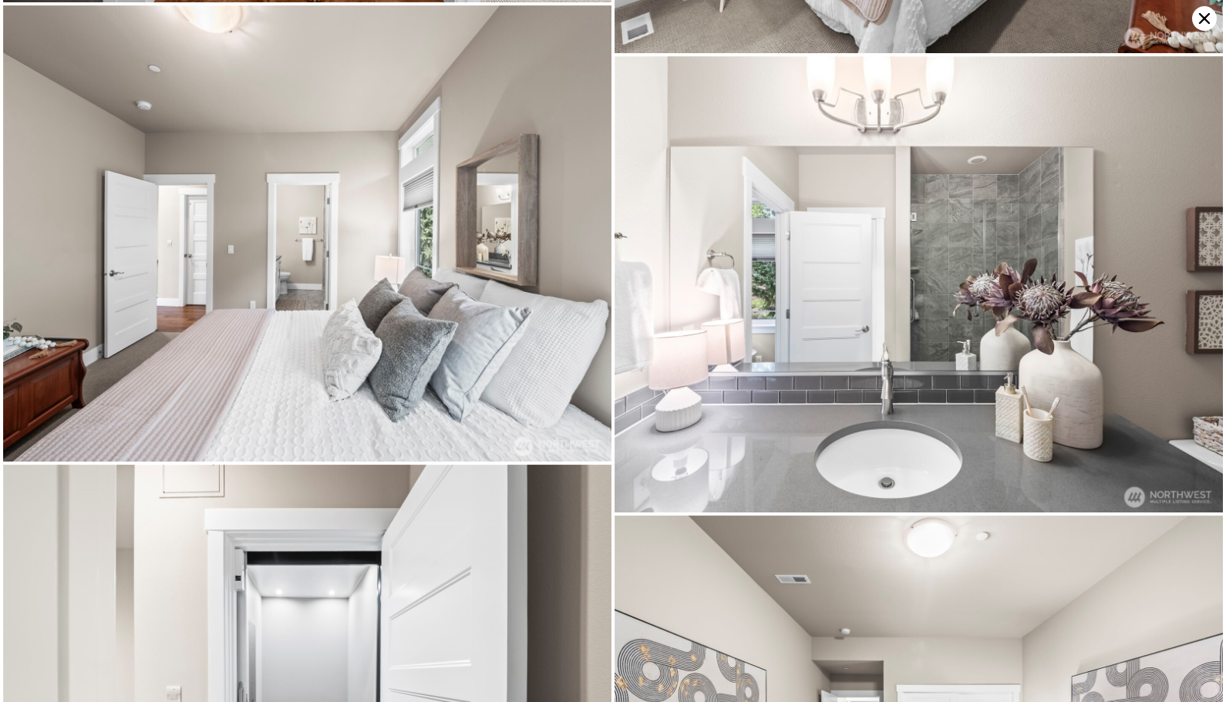
scroll to position [5801, 0]
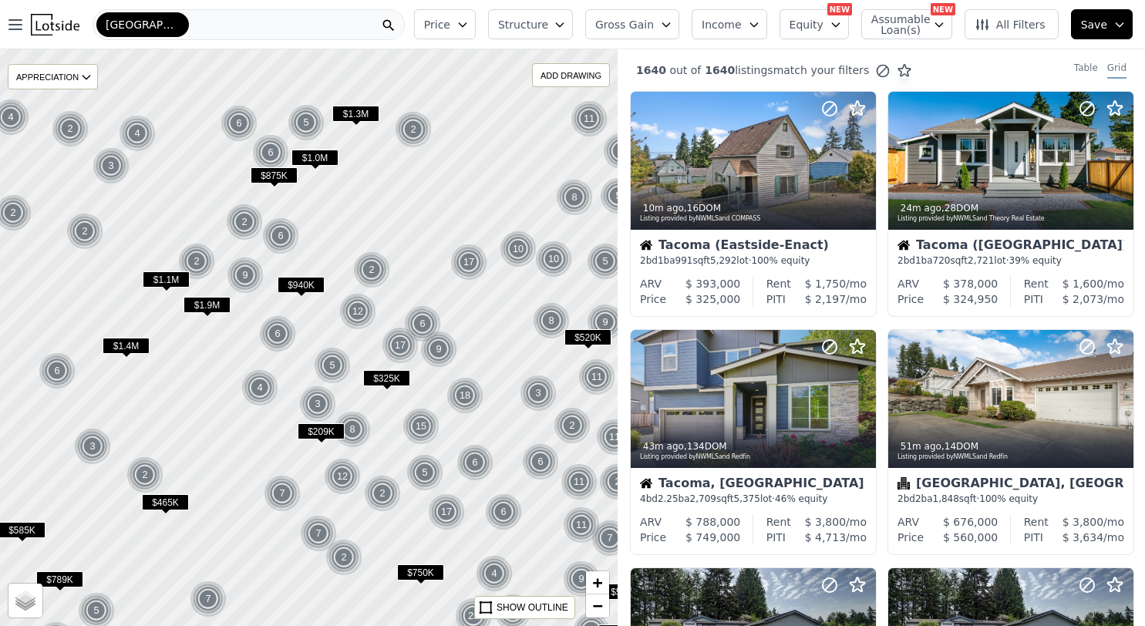
drag, startPoint x: 241, startPoint y: 389, endPoint x: 250, endPoint y: 443, distance: 54.0
click at [250, 443] on div at bounding box center [308, 338] width 741 height 692
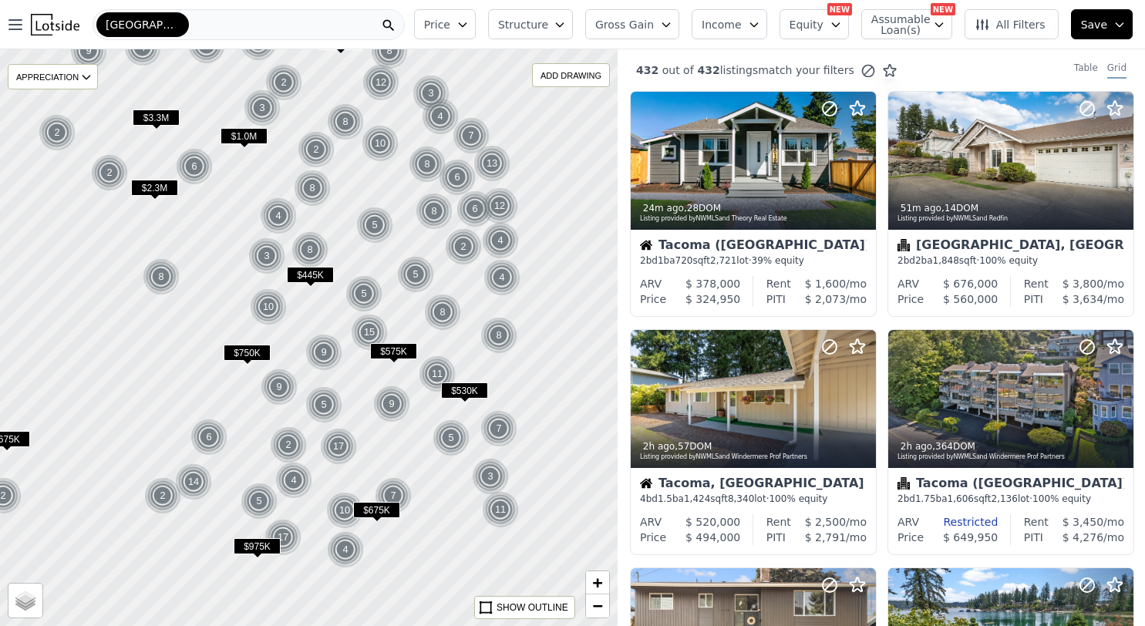
drag, startPoint x: 259, startPoint y: 449, endPoint x: 153, endPoint y: 389, distance: 122.2
click at [153, 389] on div at bounding box center [308, 338] width 741 height 692
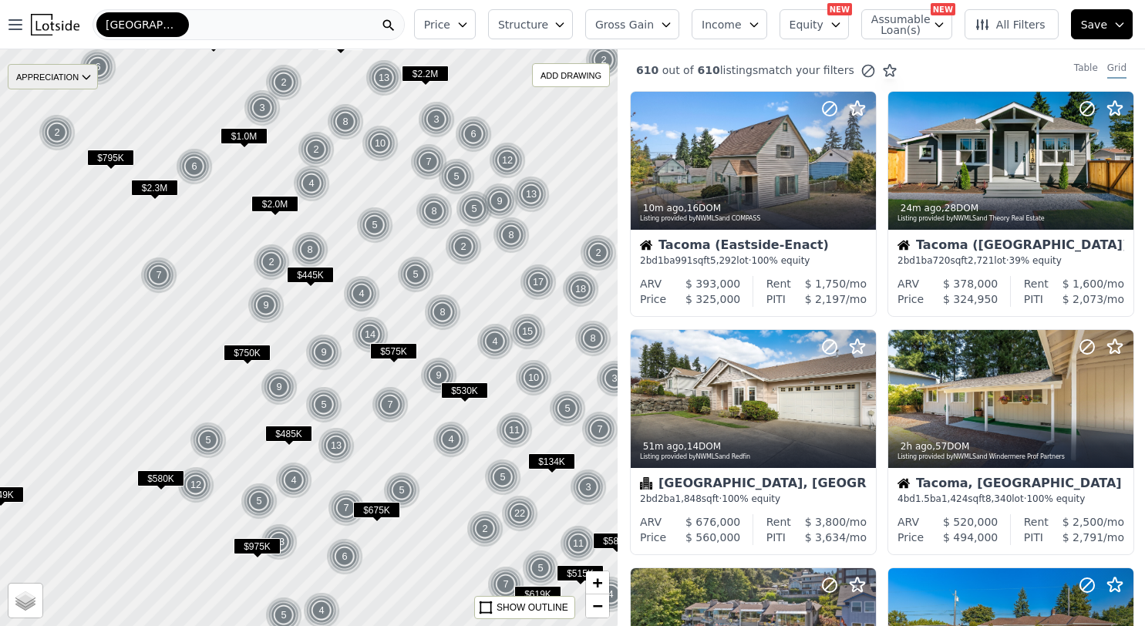
click at [61, 83] on div "APPRECIATION" at bounding box center [53, 76] width 90 height 25
click at [70, 140] on div "1Y" at bounding box center [65, 146] width 46 height 22
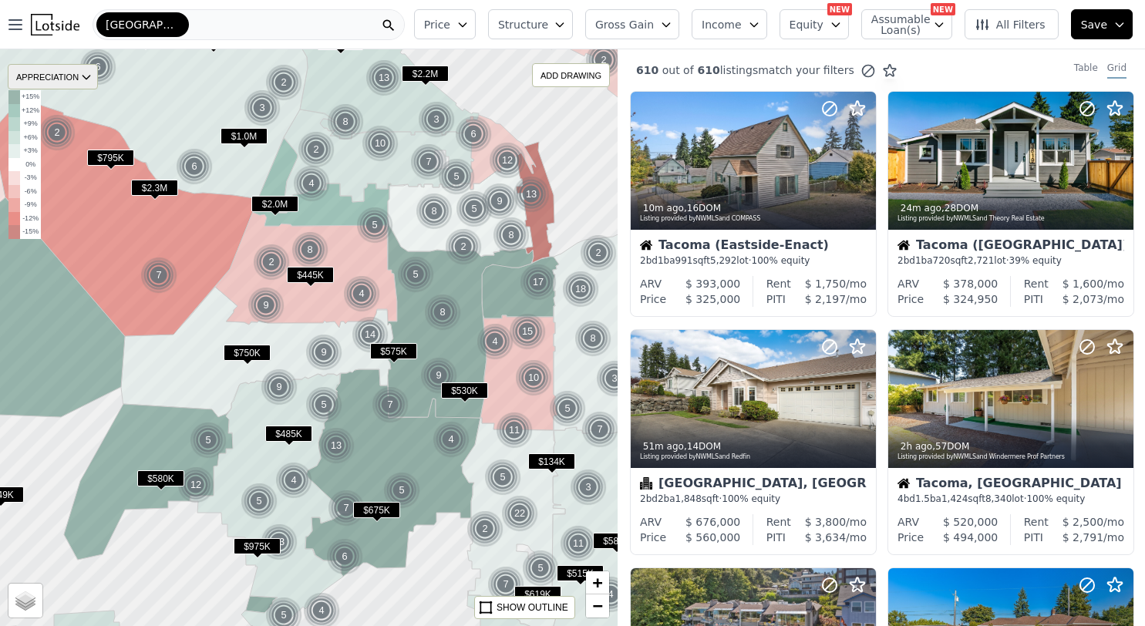
click at [62, 80] on div "APPRECIATION" at bounding box center [53, 76] width 90 height 25
click at [69, 161] on div "3Y" at bounding box center [65, 168] width 46 height 22
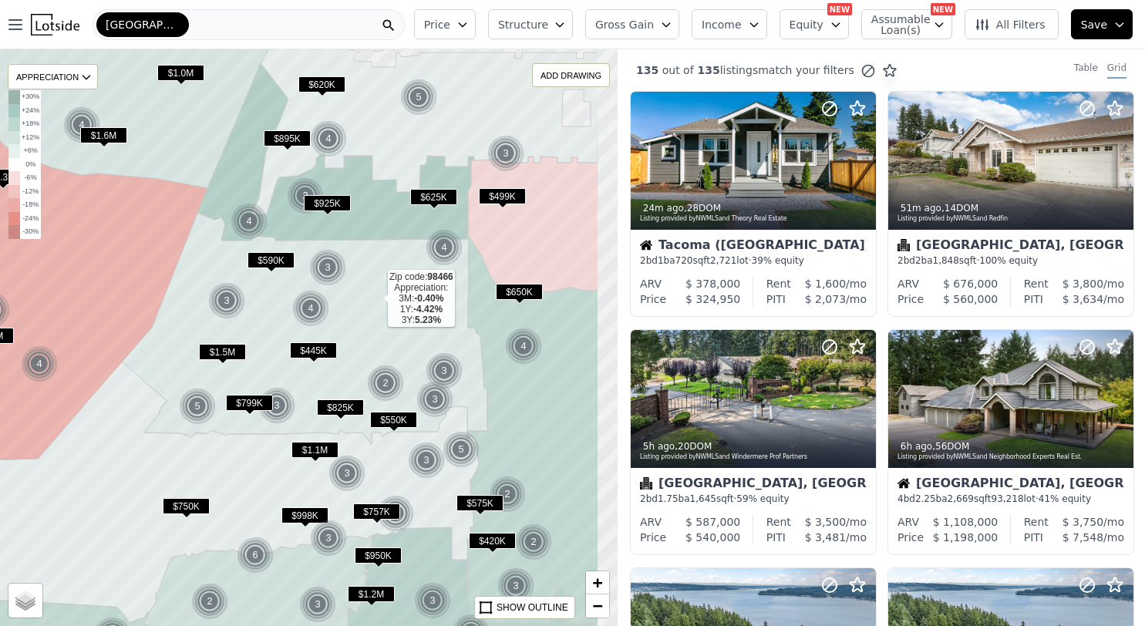
drag, startPoint x: 456, startPoint y: 265, endPoint x: 375, endPoint y: 300, distance: 87.4
click at [375, 300] on icon at bounding box center [304, 328] width 365 height 231
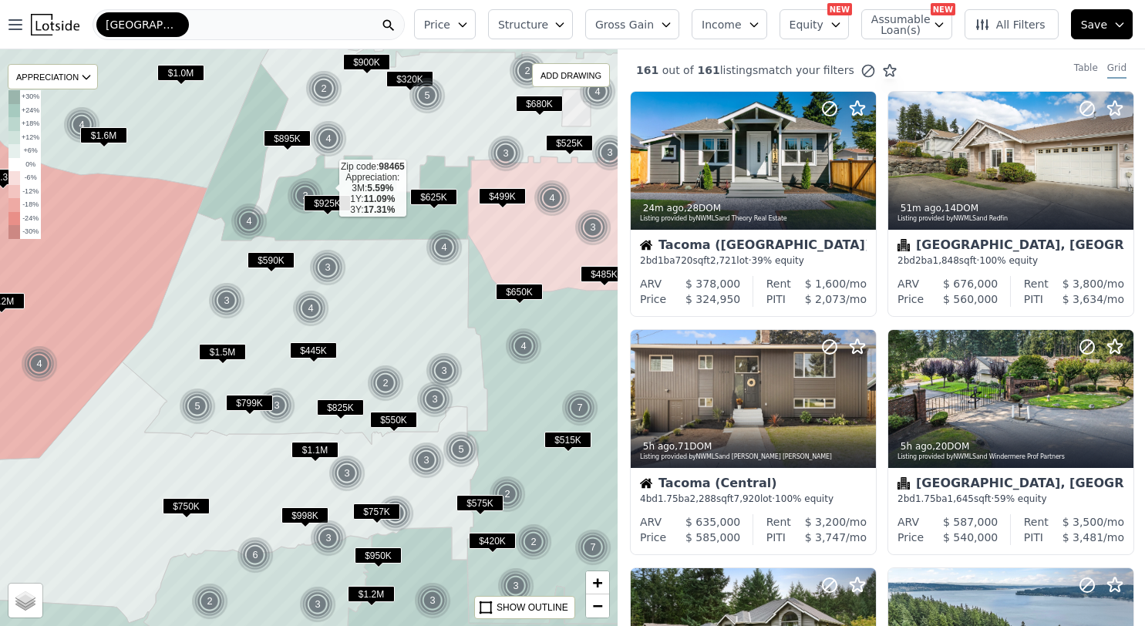
click at [359, 220] on icon at bounding box center [335, 151] width 277 height 177
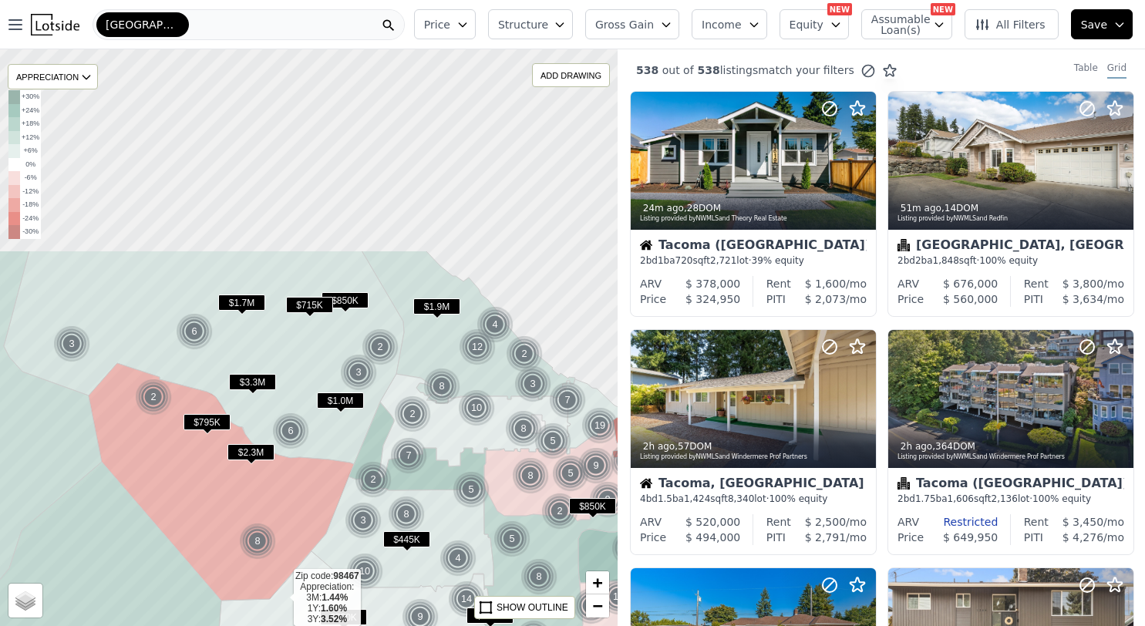
drag, startPoint x: 247, startPoint y: 339, endPoint x: 281, endPoint y: 599, distance: 262.0
click at [281, 599] on icon at bounding box center [353, 616] width 272 height 130
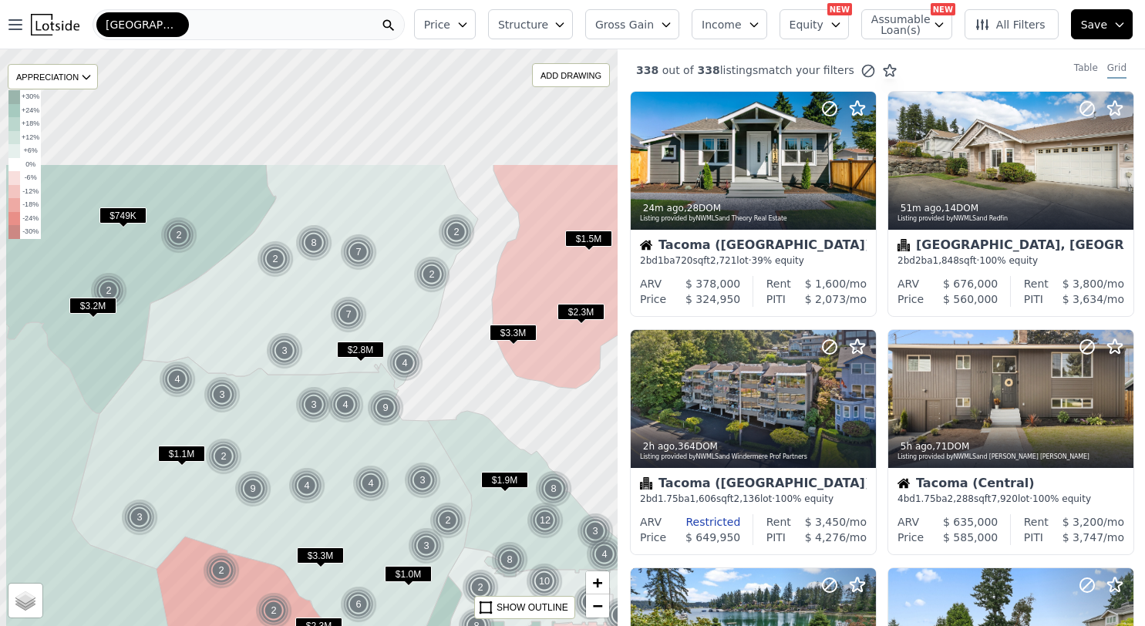
drag, startPoint x: 385, startPoint y: 198, endPoint x: 453, endPoint y: 372, distance: 186.3
click at [453, 372] on div at bounding box center [308, 338] width 741 height 692
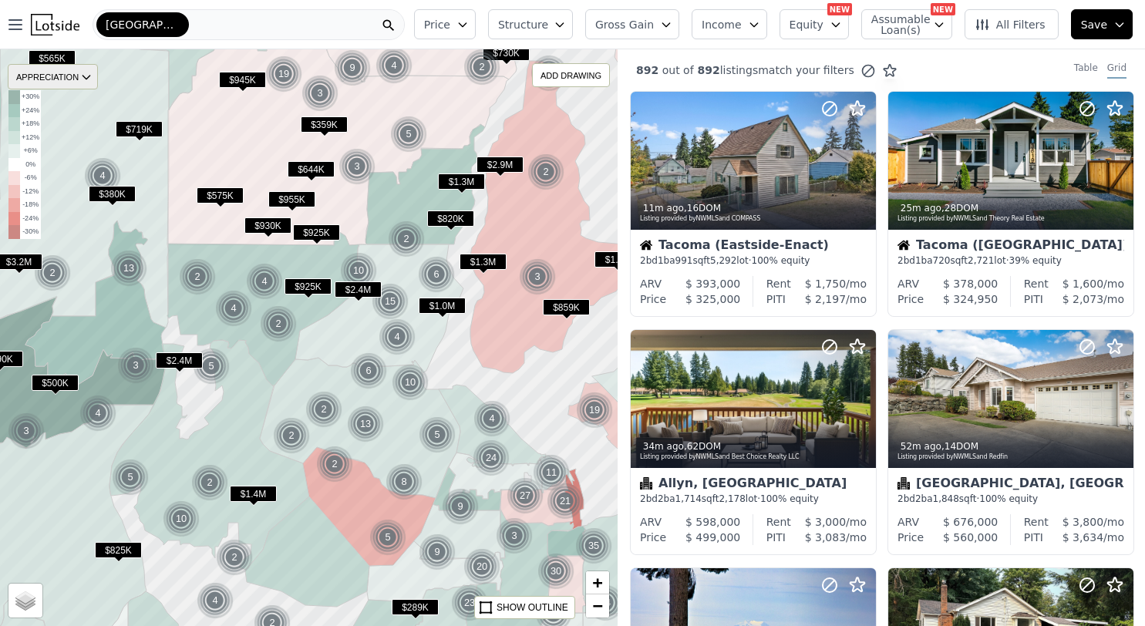
click at [67, 76] on div "APPRECIATION" at bounding box center [53, 76] width 90 height 25
click at [74, 143] on div "1Y" at bounding box center [65, 146] width 46 height 22
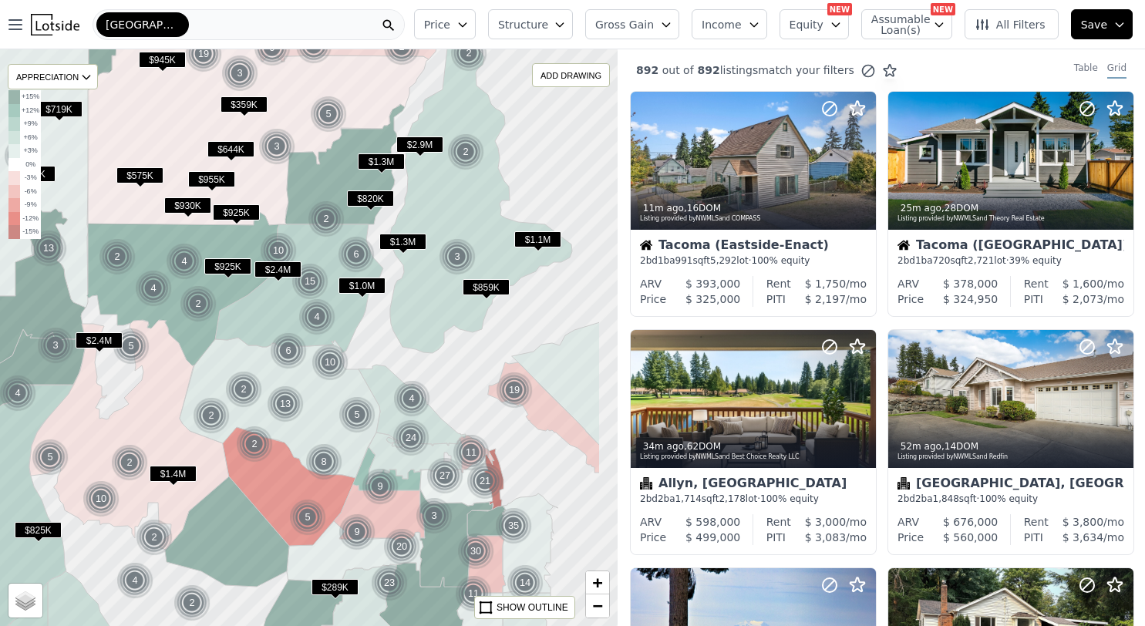
drag, startPoint x: 468, startPoint y: 371, endPoint x: 388, endPoint y: 351, distance: 82.7
click at [388, 351] on div at bounding box center [308, 338] width 741 height 692
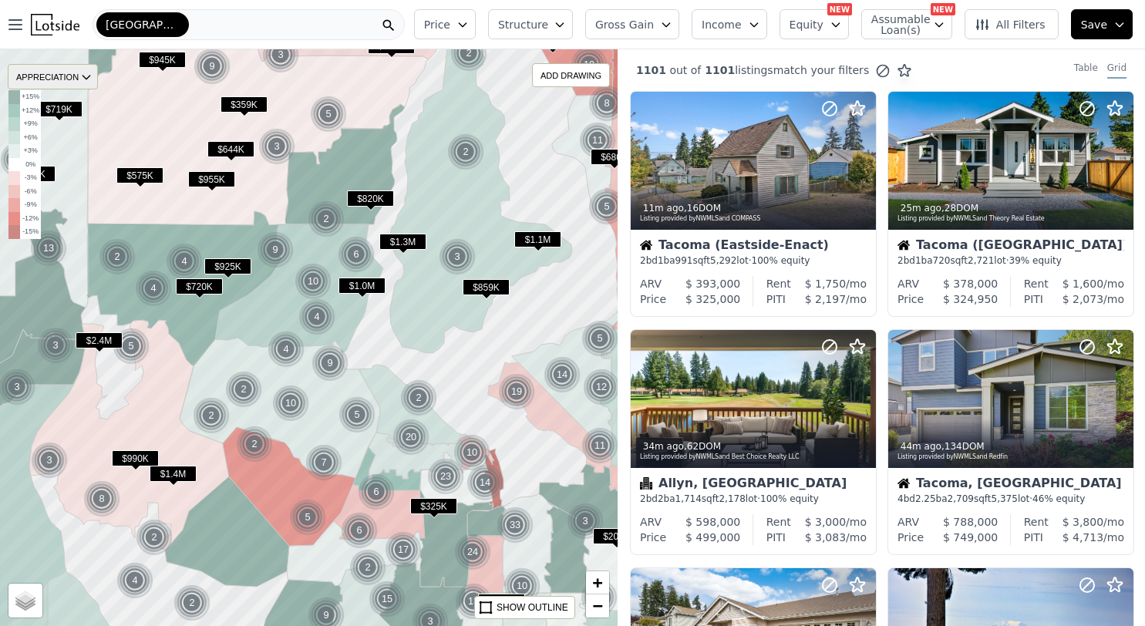
click at [68, 78] on div "APPRECIATION" at bounding box center [53, 76] width 90 height 25
click at [64, 124] on div "3M" at bounding box center [65, 124] width 46 height 22
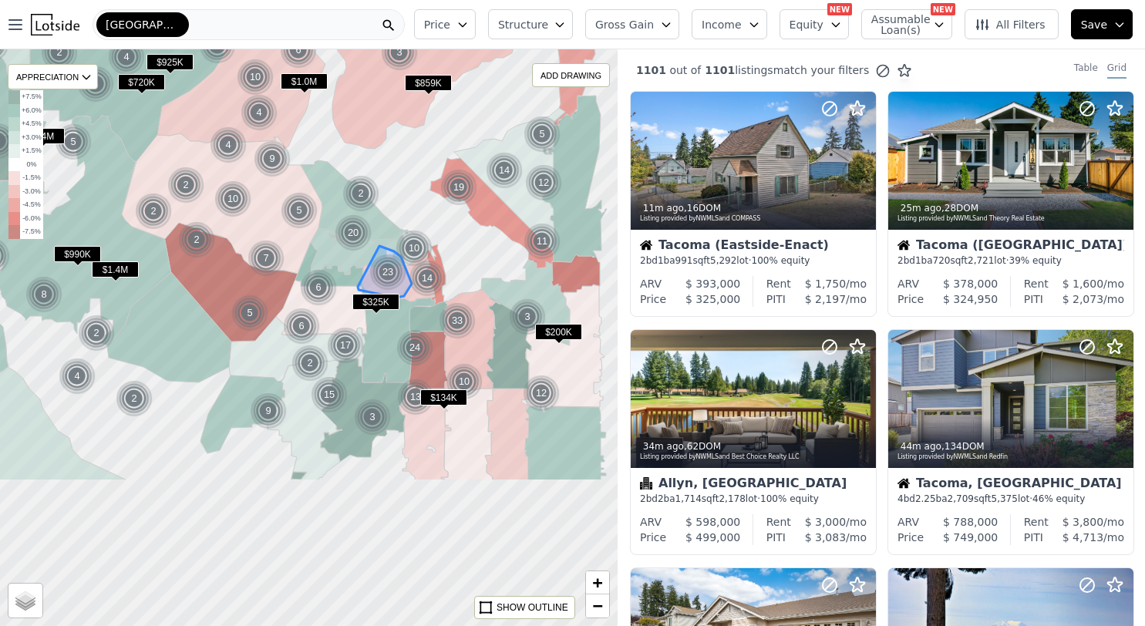
drag, startPoint x: 445, startPoint y: 485, endPoint x: 387, endPoint y: 281, distance: 212.3
click at [387, 281] on div "23" at bounding box center [387, 272] width 37 height 37
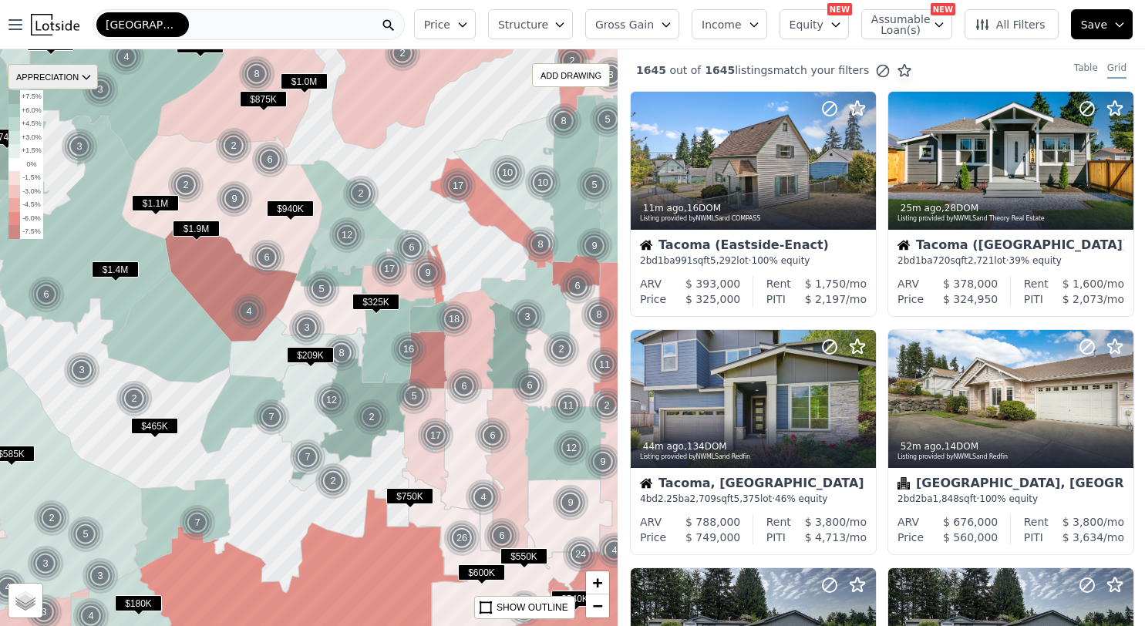
click at [56, 80] on div "APPRECIATION" at bounding box center [53, 76] width 90 height 25
click at [63, 103] on div "None" at bounding box center [65, 101] width 46 height 22
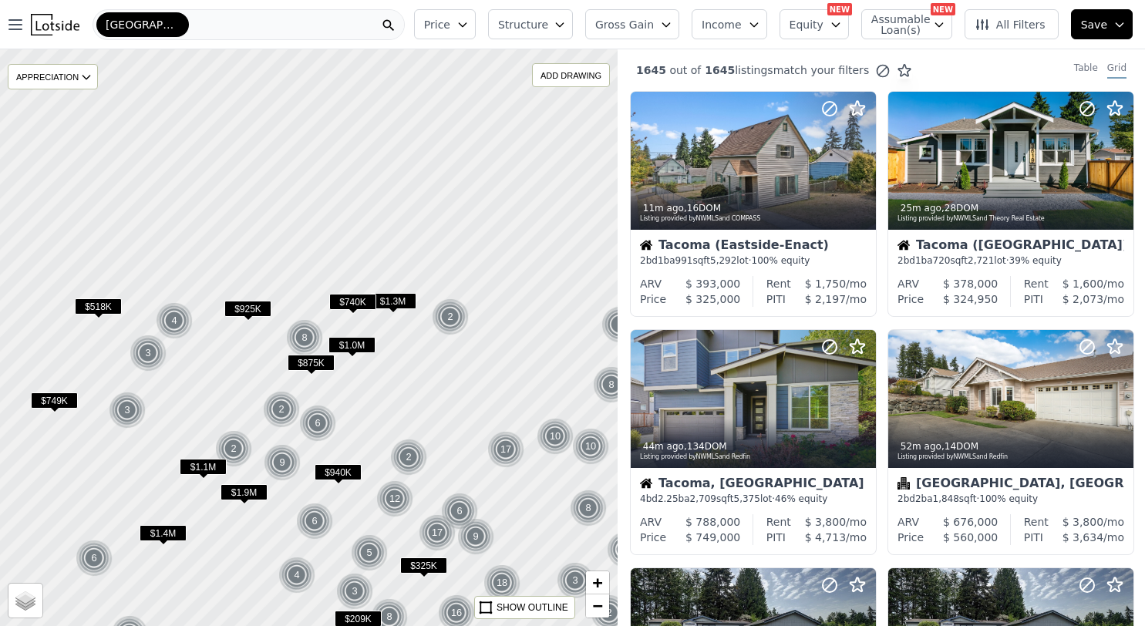
drag, startPoint x: 201, startPoint y: 297, endPoint x: 249, endPoint y: 561, distance: 268.0
click at [249, 561] on div at bounding box center [308, 338] width 741 height 692
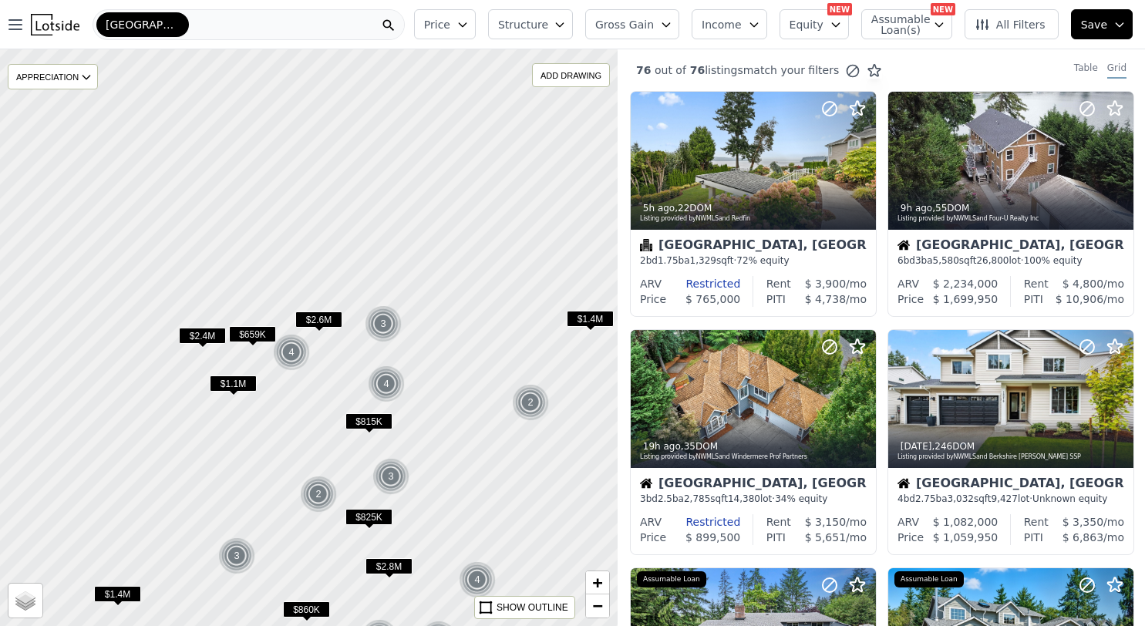
drag, startPoint x: 354, startPoint y: 298, endPoint x: 416, endPoint y: 566, distance: 275.3
click at [416, 566] on div at bounding box center [308, 338] width 741 height 692
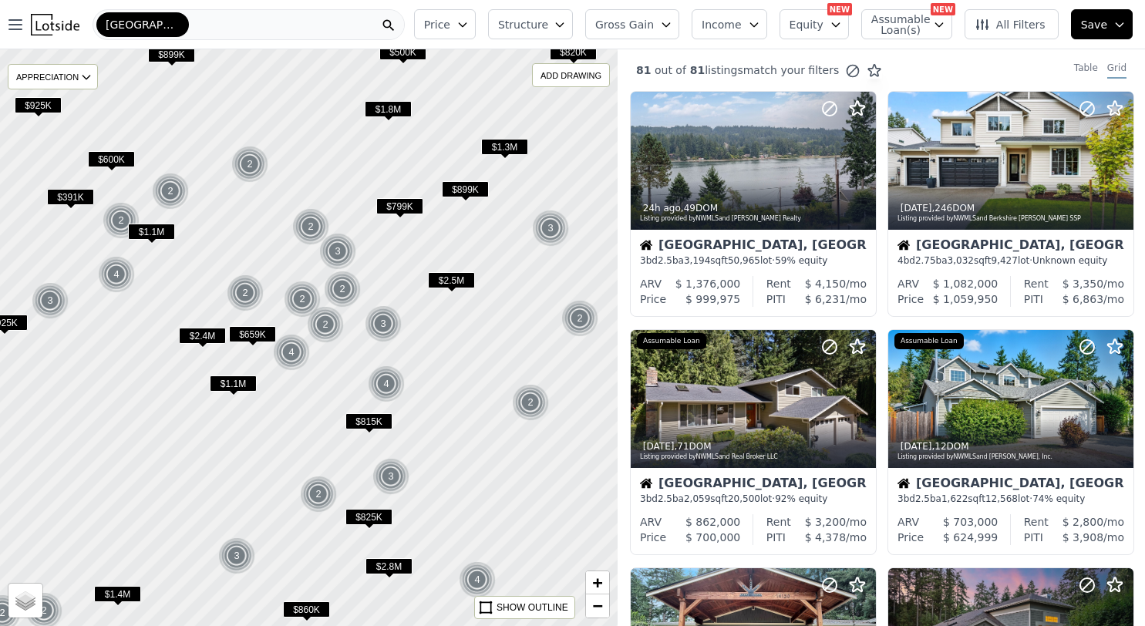
click at [372, 422] on span "$815K" at bounding box center [368, 421] width 47 height 16
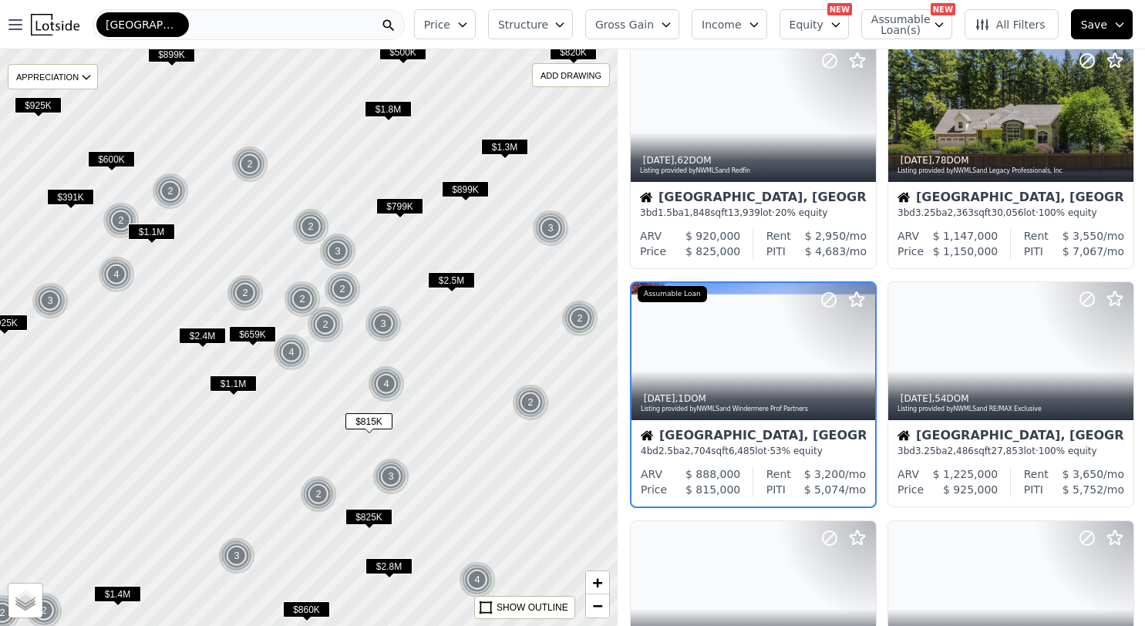
scroll to position [318, 0]
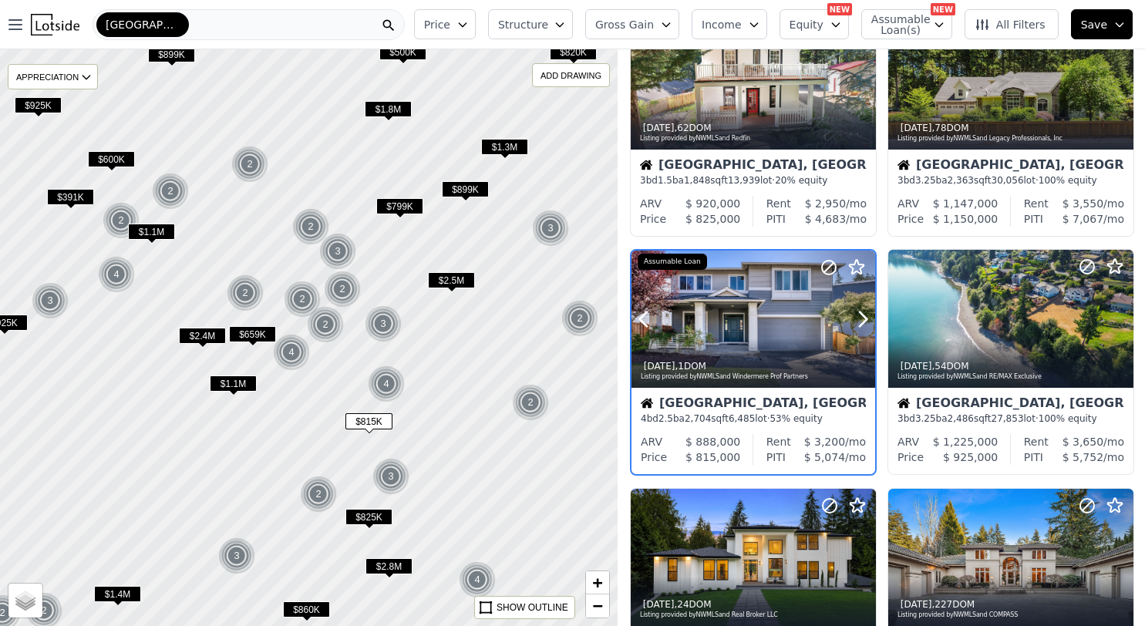
click at [766, 361] on div "2w ago , 1 DOM" at bounding box center [754, 366] width 227 height 12
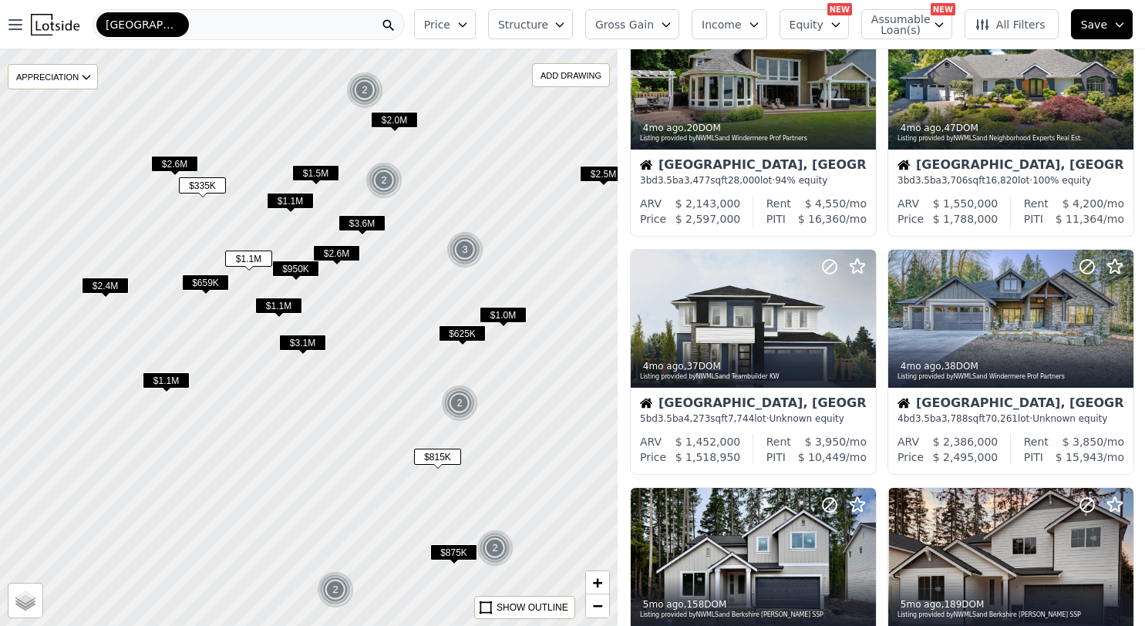
drag, startPoint x: 375, startPoint y: 403, endPoint x: 479, endPoint y: 439, distance: 110.0
click at [479, 439] on div at bounding box center [308, 338] width 741 height 692
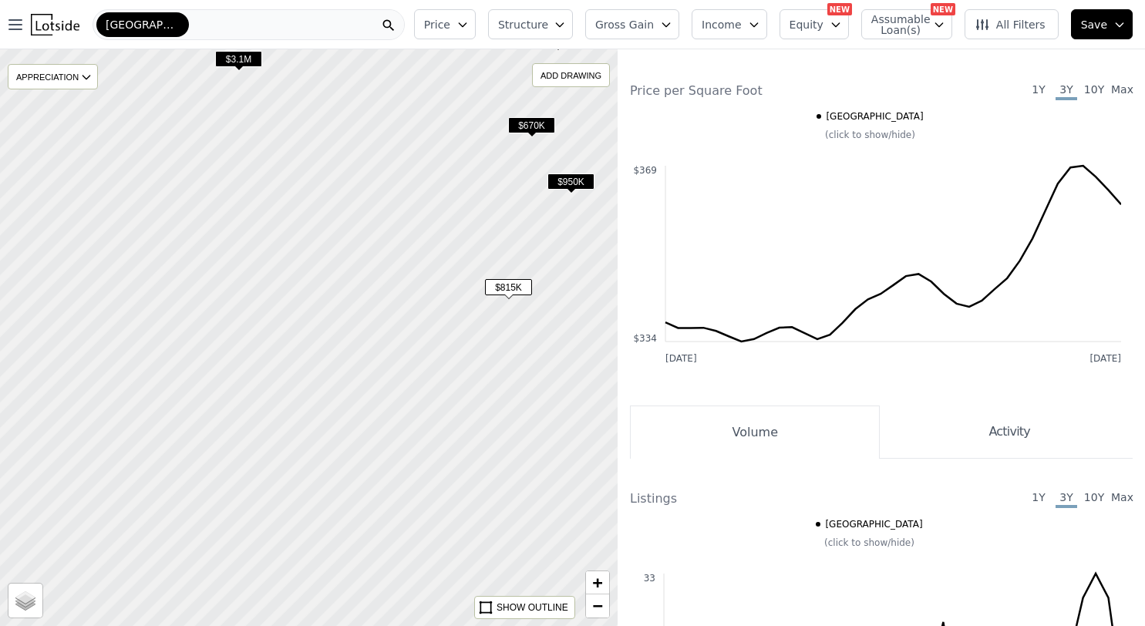
drag, startPoint x: 326, startPoint y: 392, endPoint x: 439, endPoint y: 189, distance: 233.0
click at [439, 189] on div at bounding box center [308, 338] width 741 height 692
drag, startPoint x: 355, startPoint y: 425, endPoint x: 352, endPoint y: 523, distance: 98.8
click at [352, 523] on div at bounding box center [308, 338] width 741 height 692
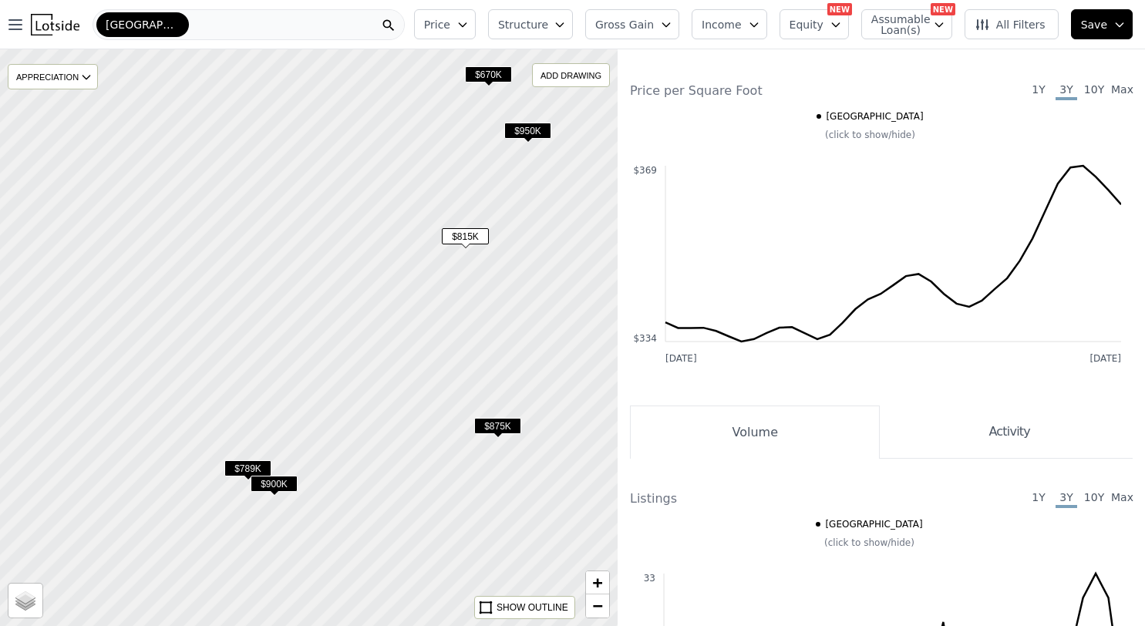
drag, startPoint x: 361, startPoint y: 488, endPoint x: 288, endPoint y: 361, distance: 146.4
click at [288, 361] on div at bounding box center [308, 338] width 741 height 692
click at [489, 422] on span "$875K" at bounding box center [497, 426] width 47 height 16
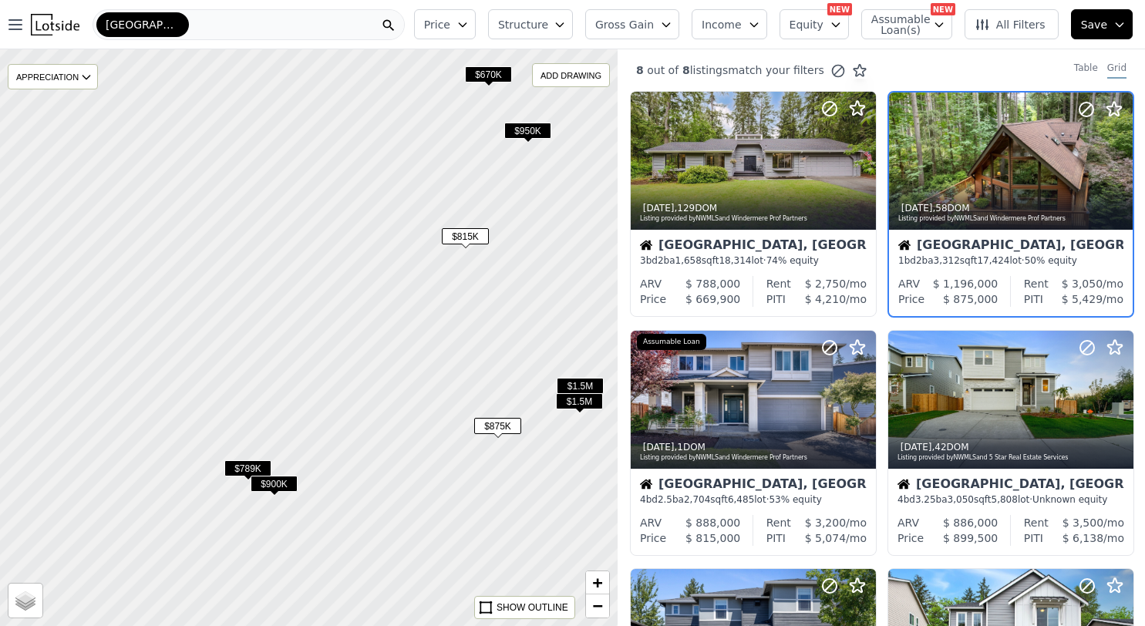
click at [274, 483] on span "$900K" at bounding box center [274, 484] width 47 height 16
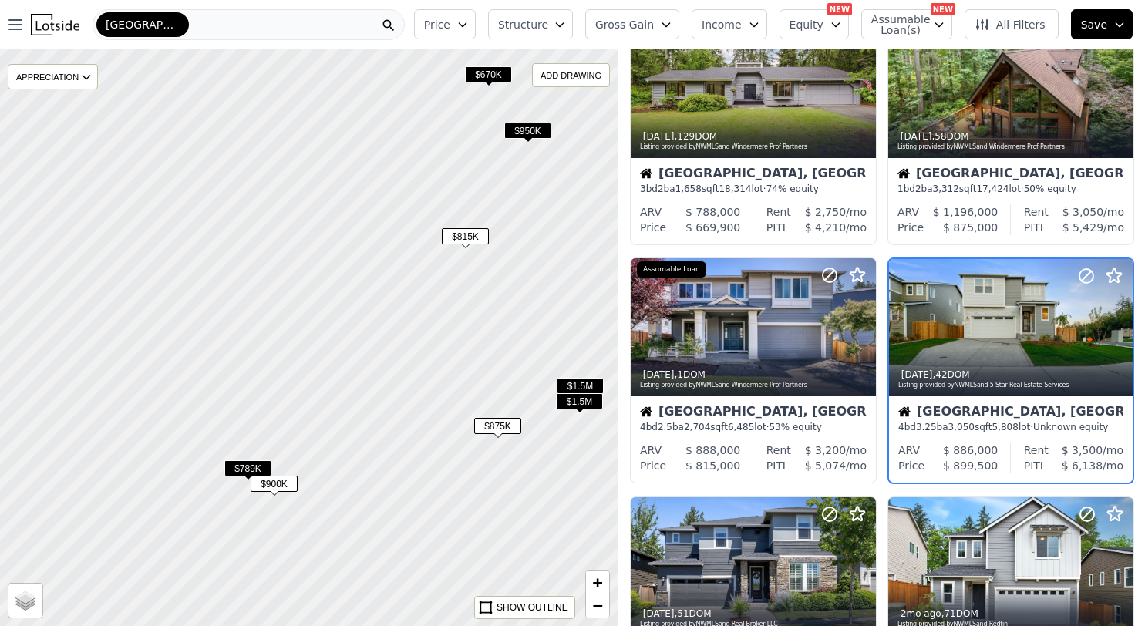
scroll to position [80, 0]
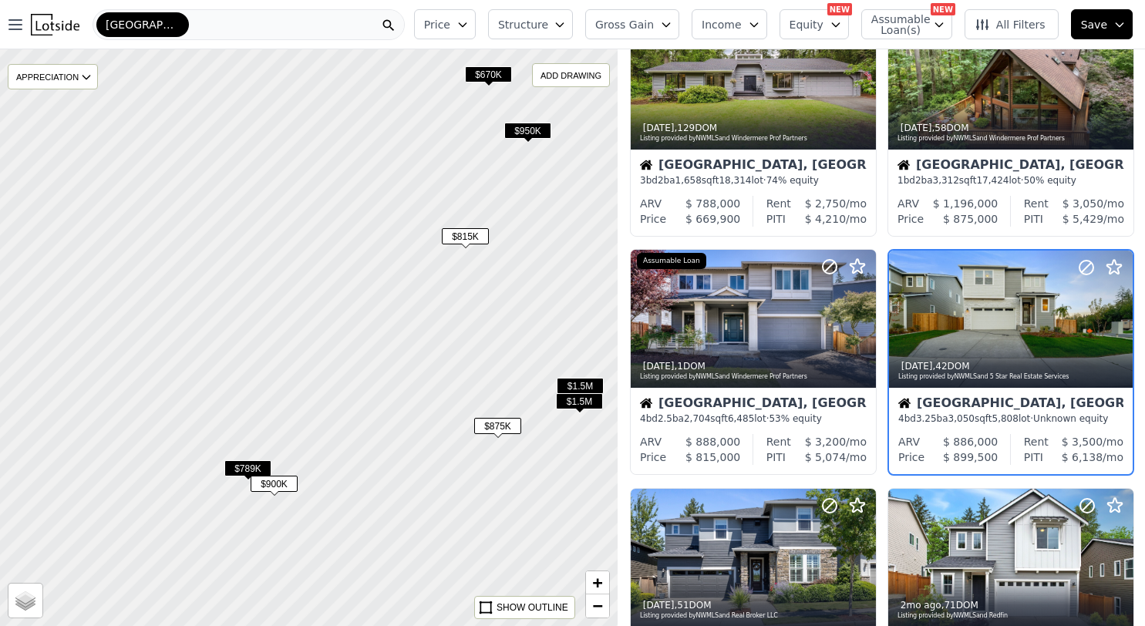
click at [243, 463] on span "$789K" at bounding box center [247, 468] width 47 height 16
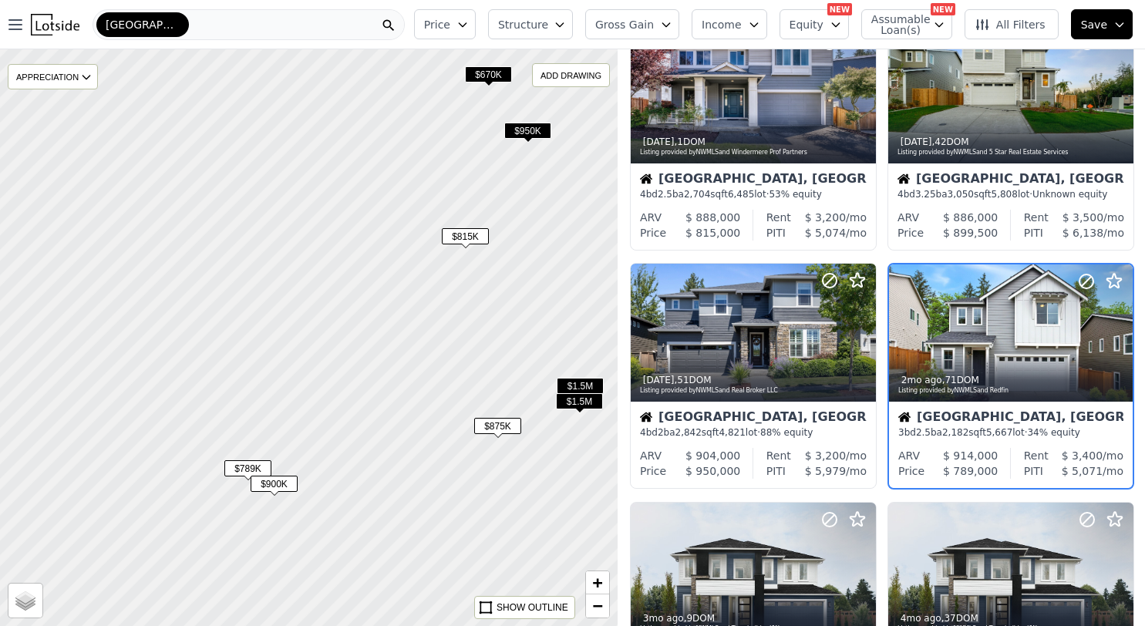
scroll to position [318, 0]
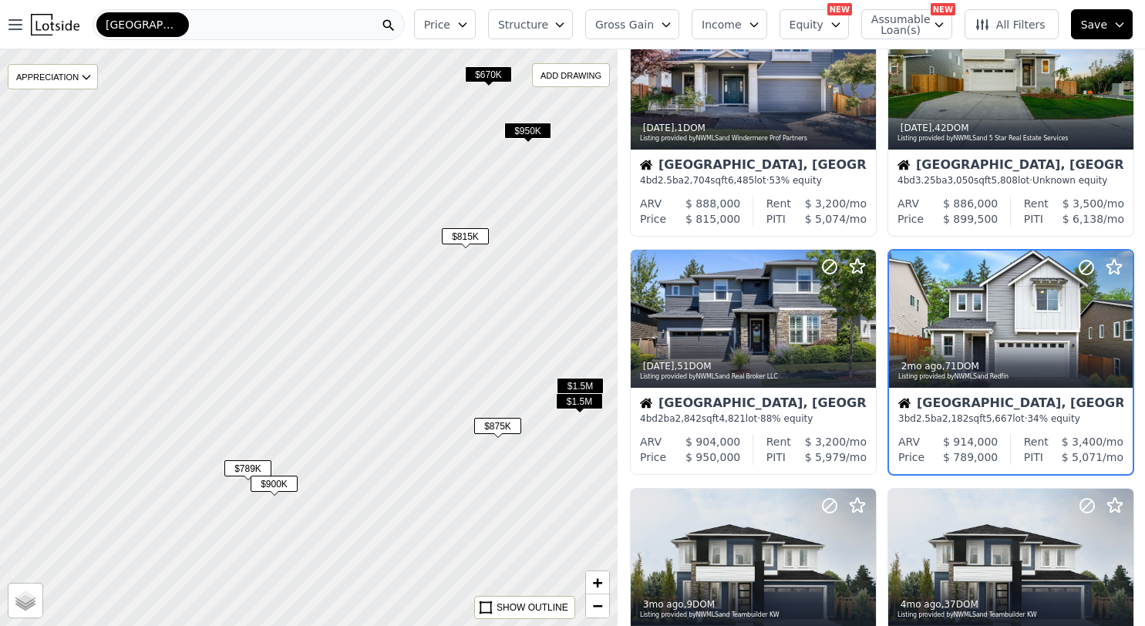
click at [524, 129] on span "$950K" at bounding box center [527, 131] width 47 height 16
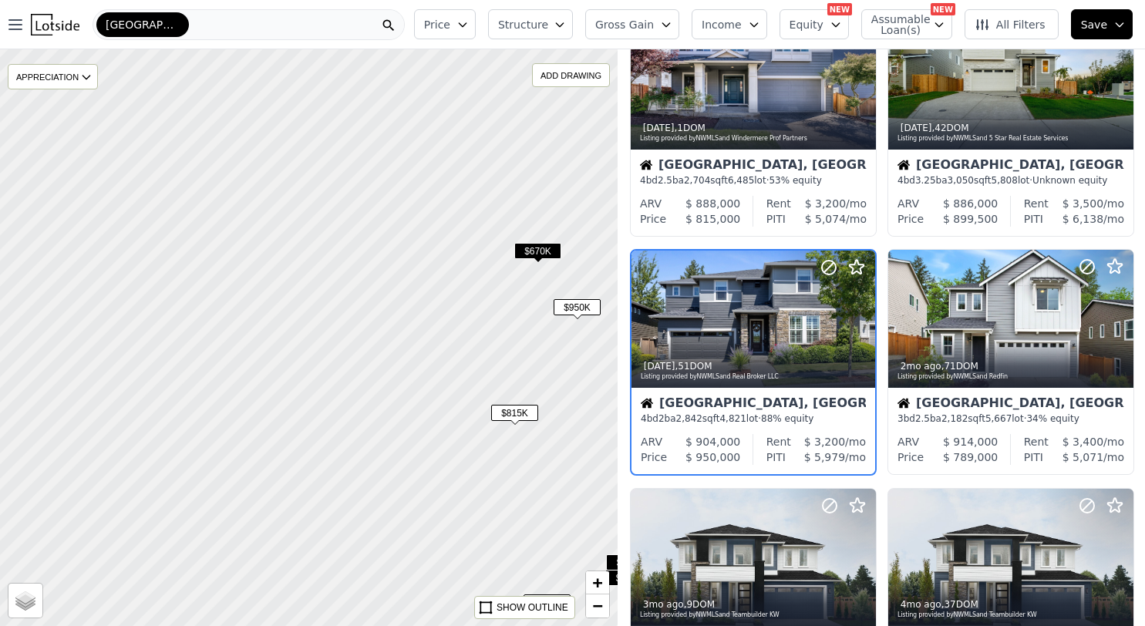
drag, startPoint x: 281, startPoint y: 288, endPoint x: 331, endPoint y: 464, distance: 183.3
click at [331, 464] on div at bounding box center [308, 338] width 741 height 692
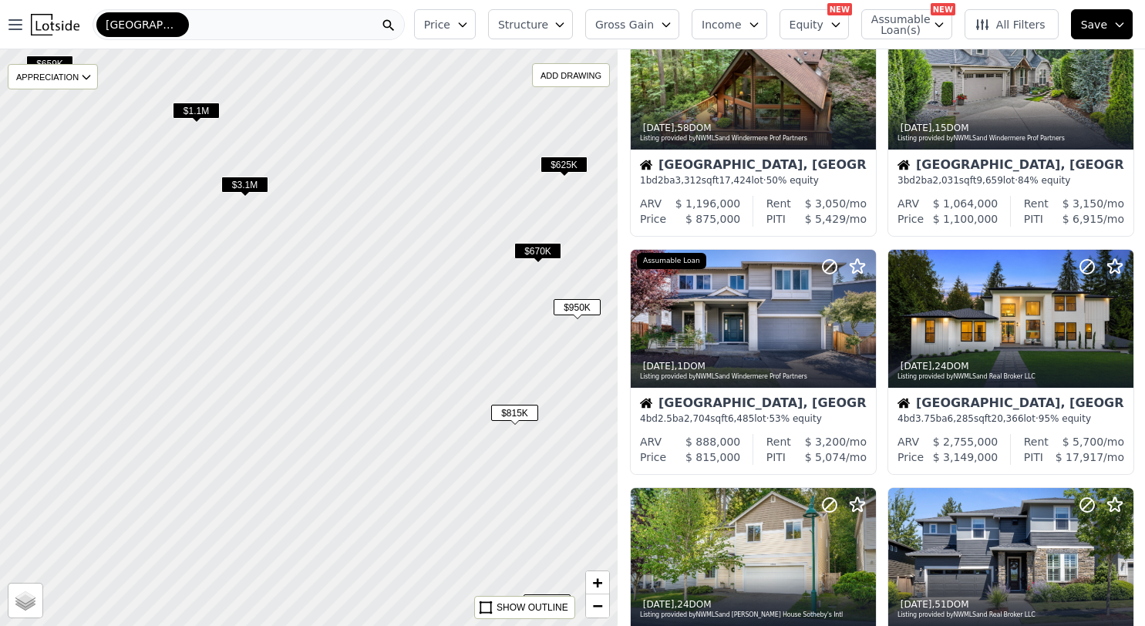
scroll to position [557, 0]
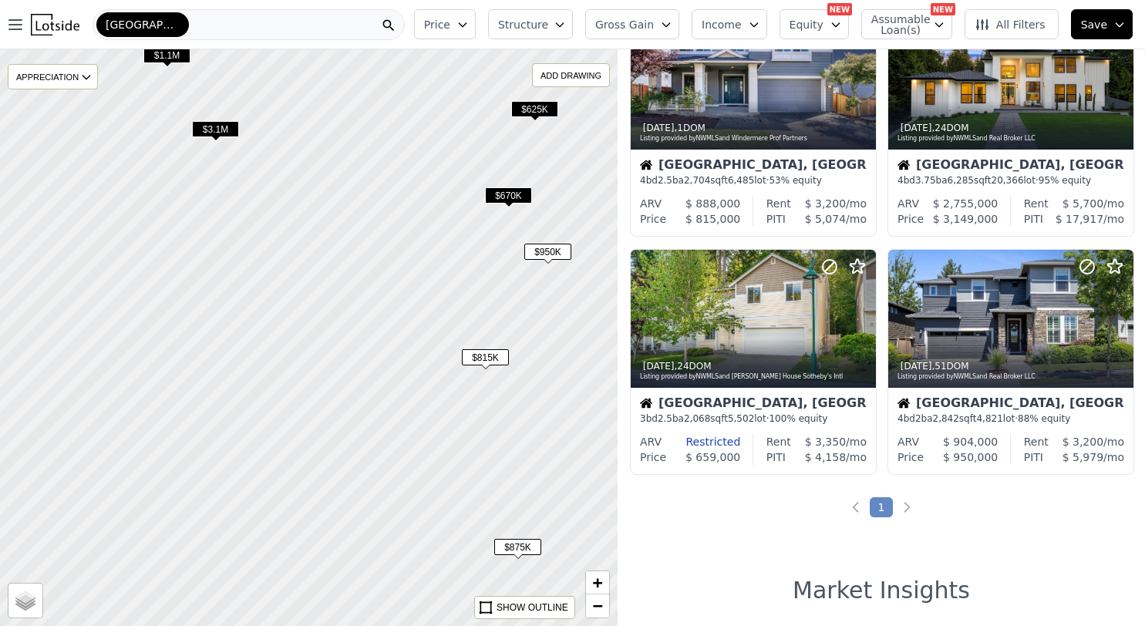
drag, startPoint x: 355, startPoint y: 324, endPoint x: 326, endPoint y: 268, distance: 62.8
click at [326, 268] on div at bounding box center [309, 336] width 741 height 692
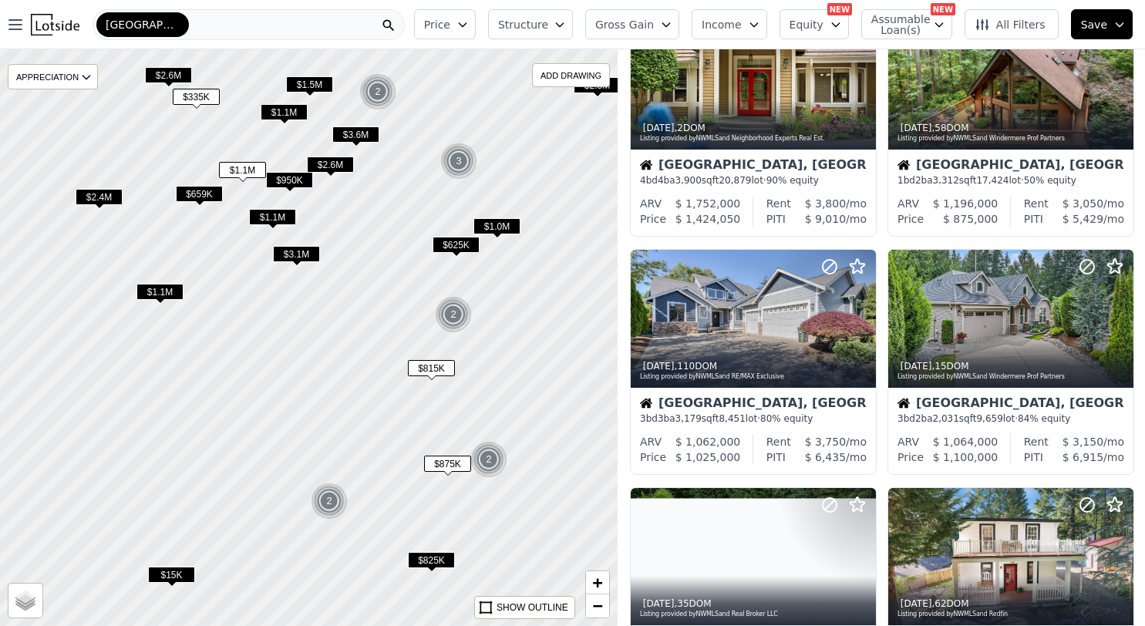
scroll to position [1271, 0]
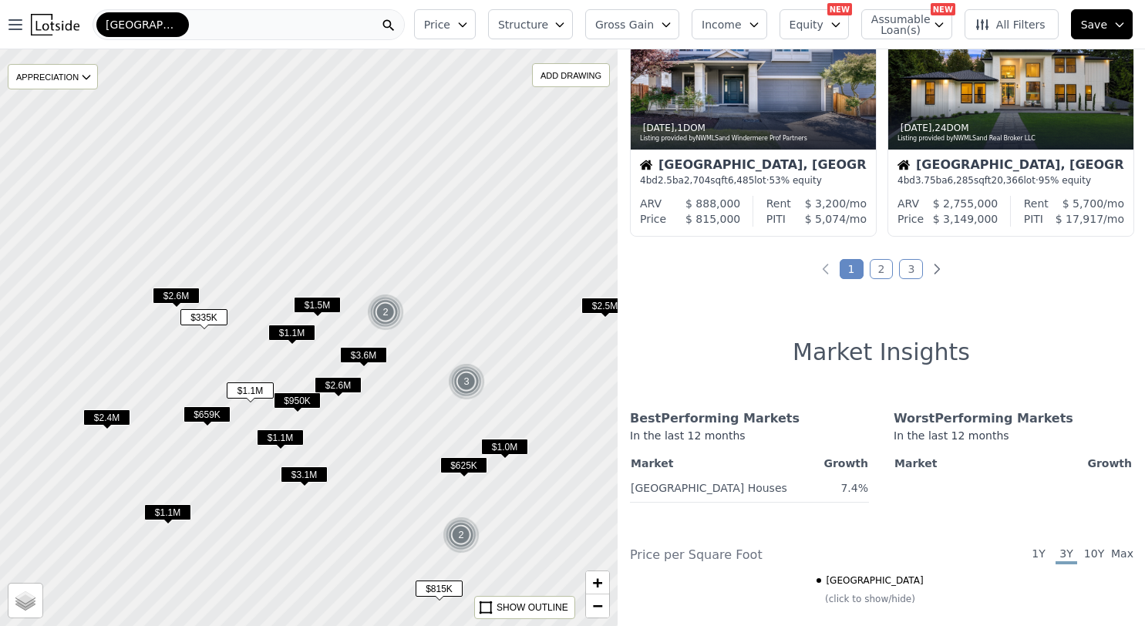
drag, startPoint x: 340, startPoint y: 311, endPoint x: 348, endPoint y: 531, distance: 220.6
click at [348, 531] on div at bounding box center [308, 338] width 741 height 692
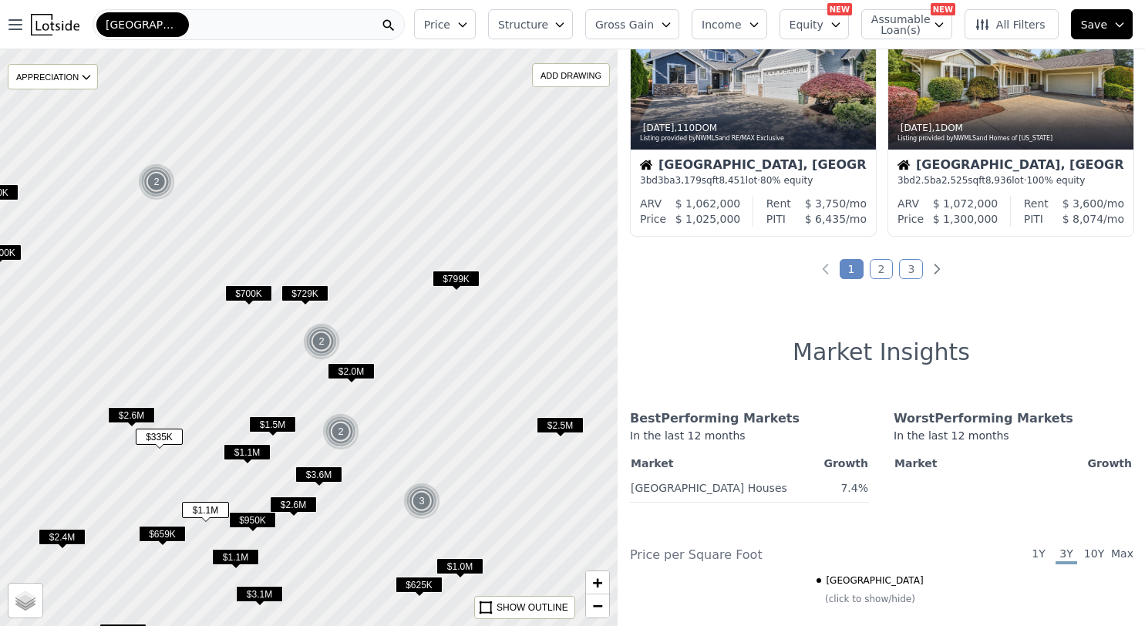
drag, startPoint x: 385, startPoint y: 404, endPoint x: 341, endPoint y: 523, distance: 127.6
click at [341, 523] on div at bounding box center [308, 338] width 741 height 692
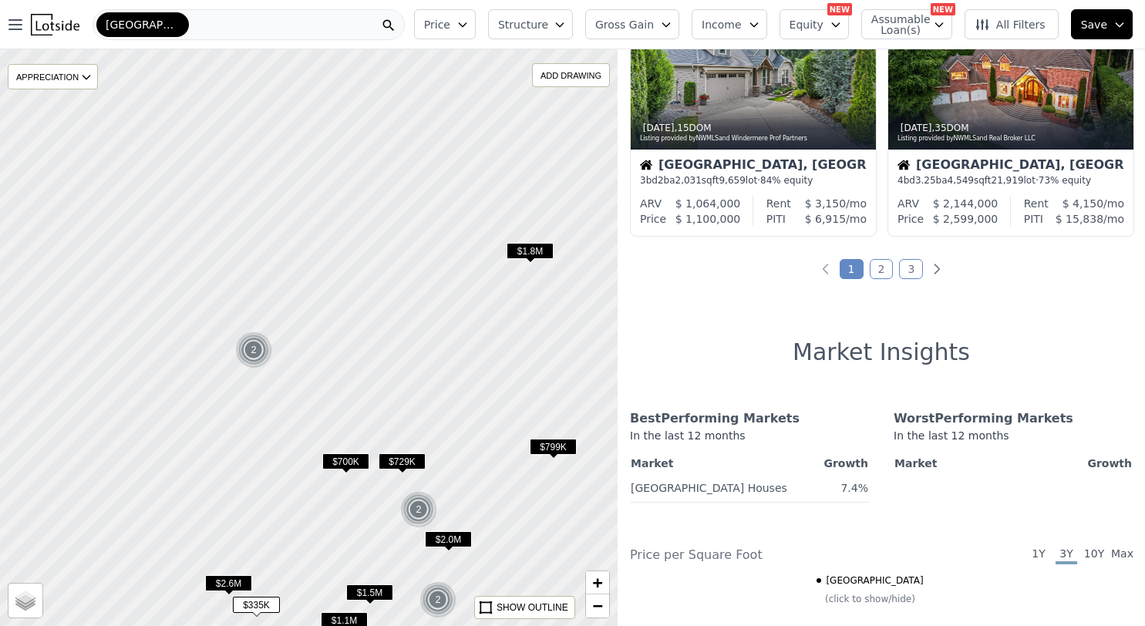
drag, startPoint x: 354, startPoint y: 295, endPoint x: 451, endPoint y: 463, distance: 194.1
click at [451, 463] on div at bounding box center [308, 338] width 741 height 692
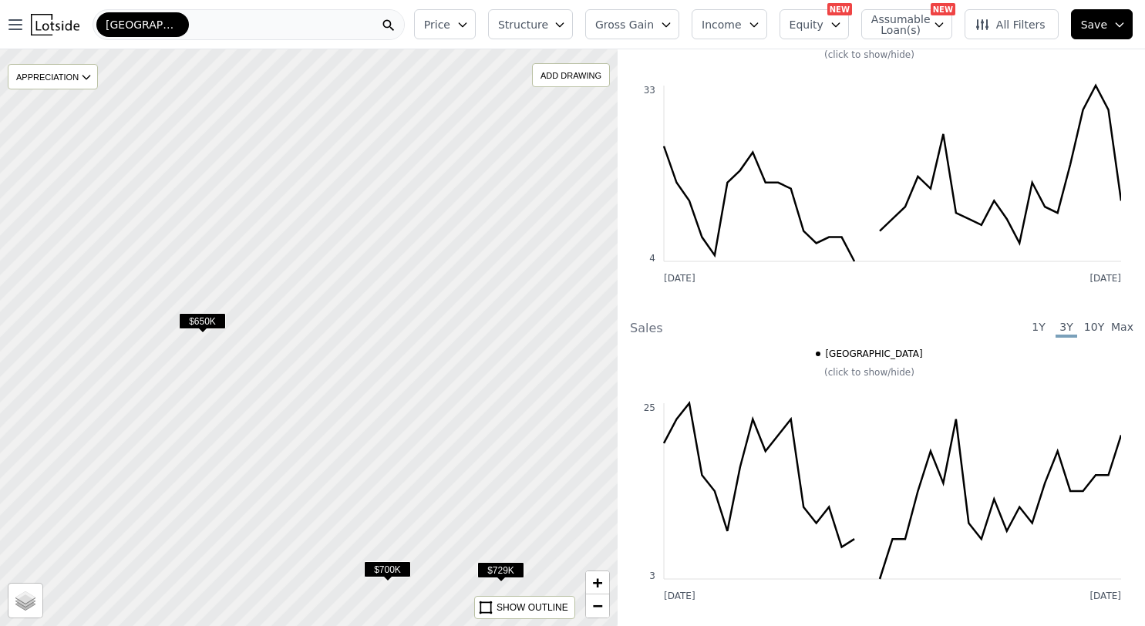
click at [196, 318] on span "$650K" at bounding box center [202, 321] width 47 height 16
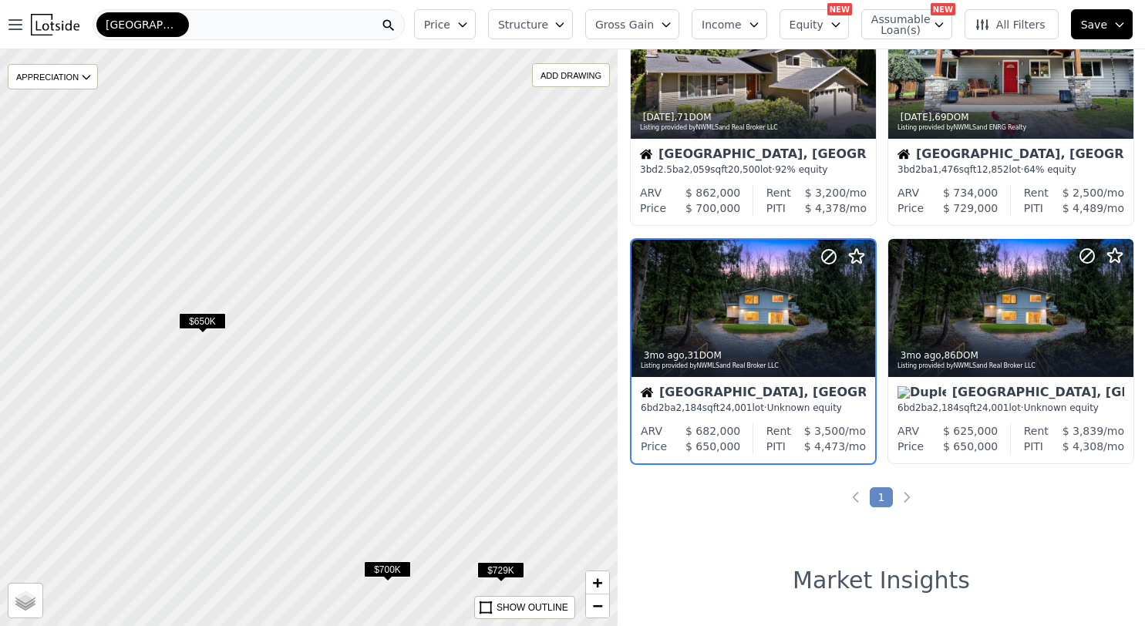
scroll to position [80, 0]
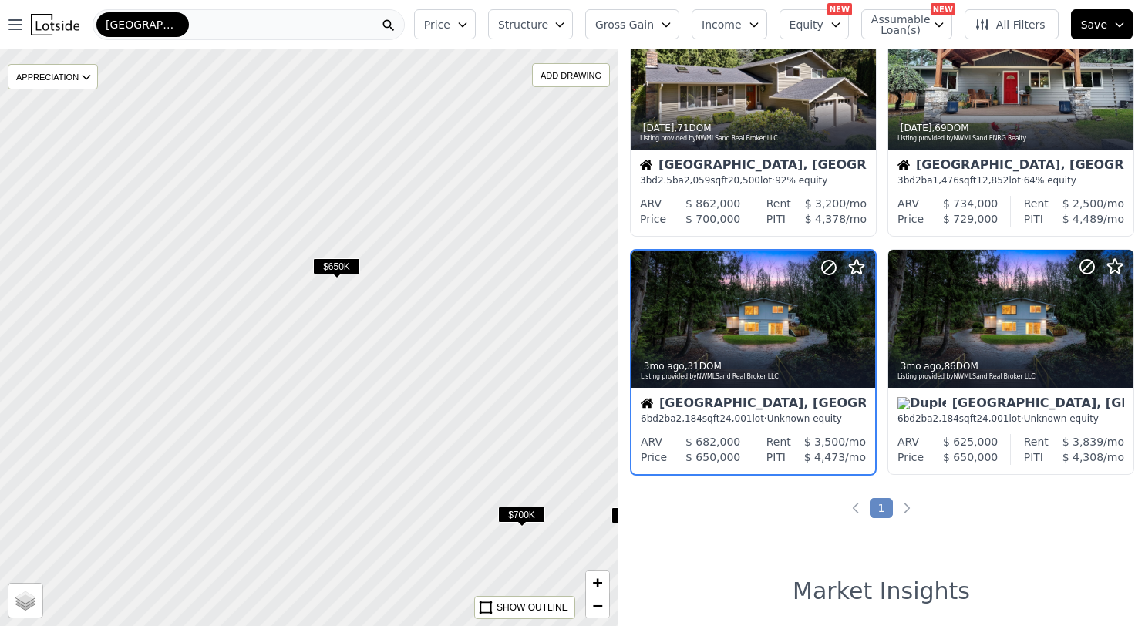
drag, startPoint x: 322, startPoint y: 372, endPoint x: 456, endPoint y: 317, distance: 144.9
click at [456, 317] on div at bounding box center [308, 338] width 741 height 692
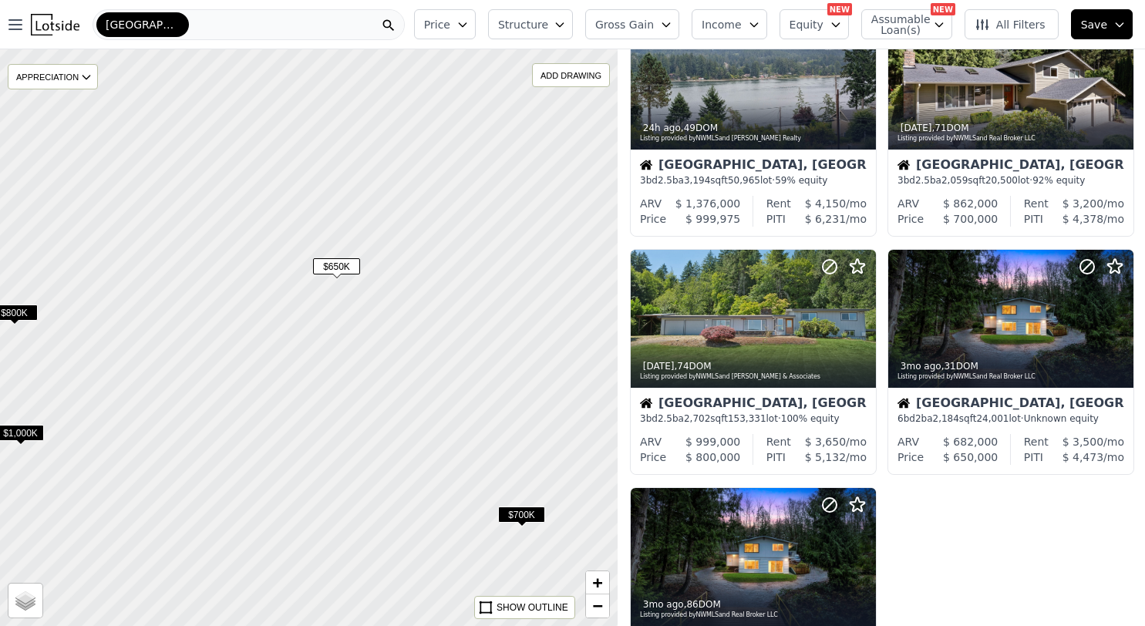
click at [510, 509] on span "$700K" at bounding box center [521, 515] width 47 height 16
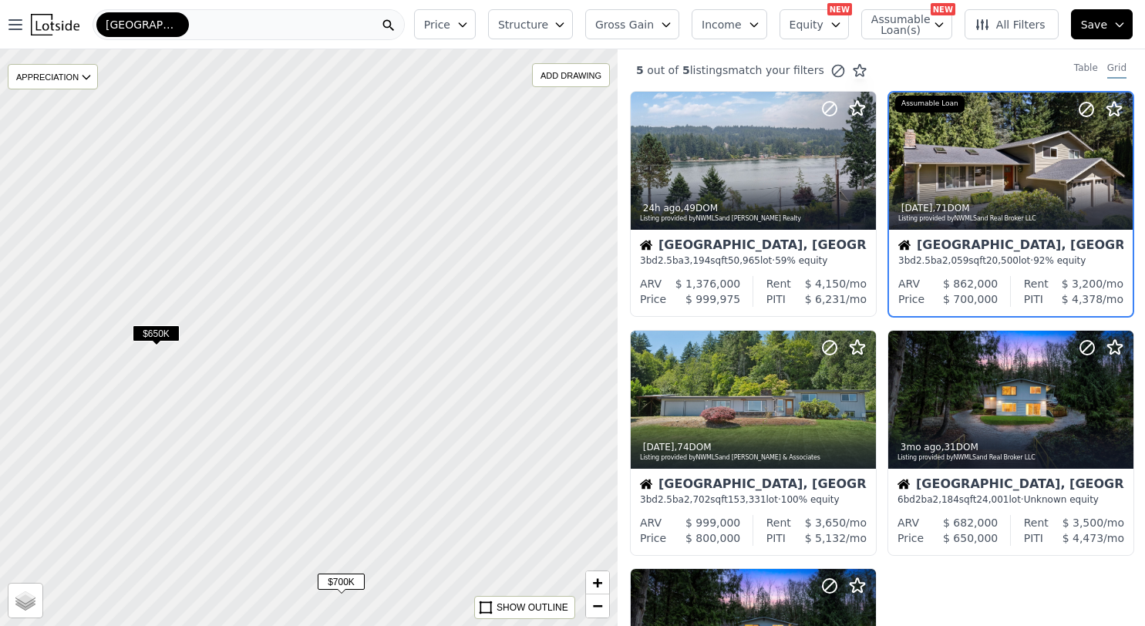
drag, startPoint x: 523, startPoint y: 226, endPoint x: 338, endPoint y: 294, distance: 196.4
click at [339, 293] on div at bounding box center [295, 338] width 741 height 692
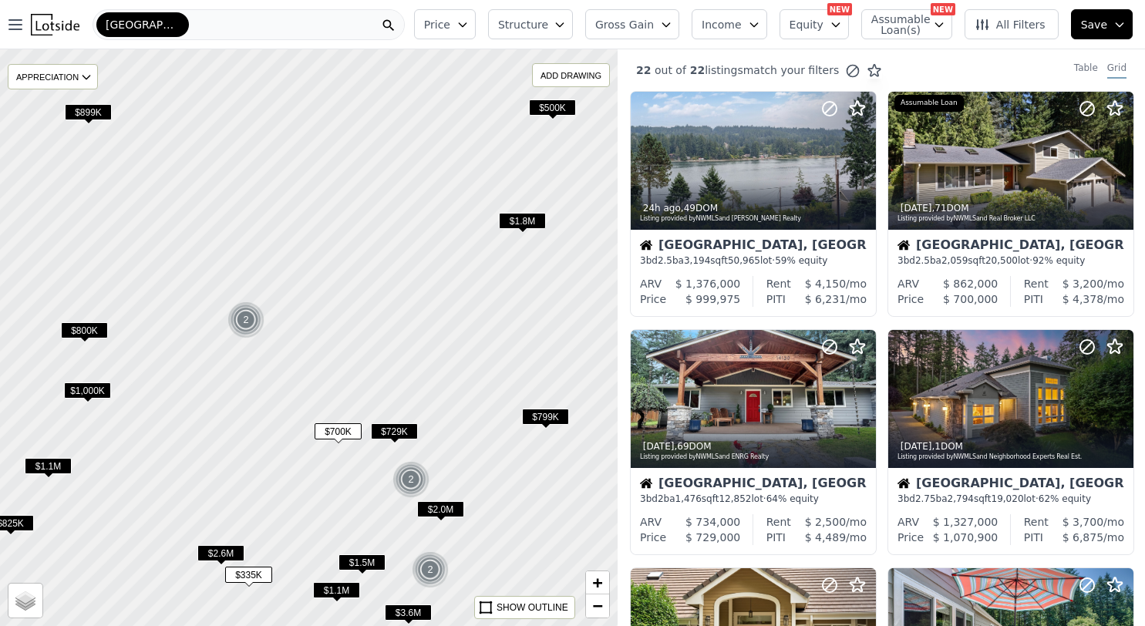
click at [537, 23] on span "Structure" at bounding box center [522, 24] width 49 height 15
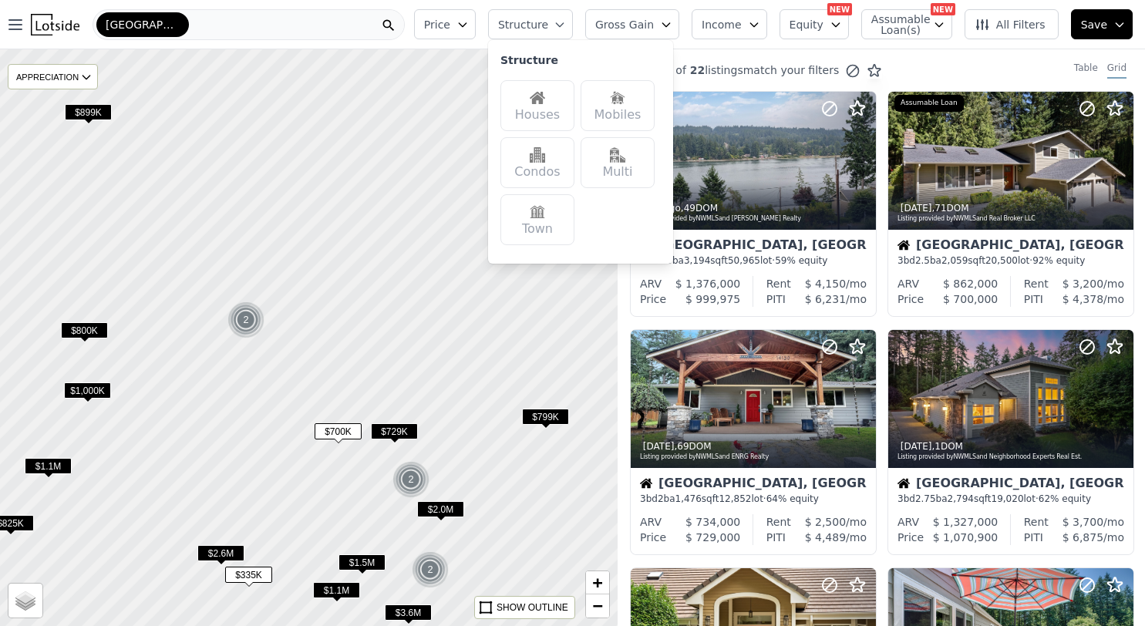
click at [537, 23] on span "Structure" at bounding box center [522, 24] width 49 height 15
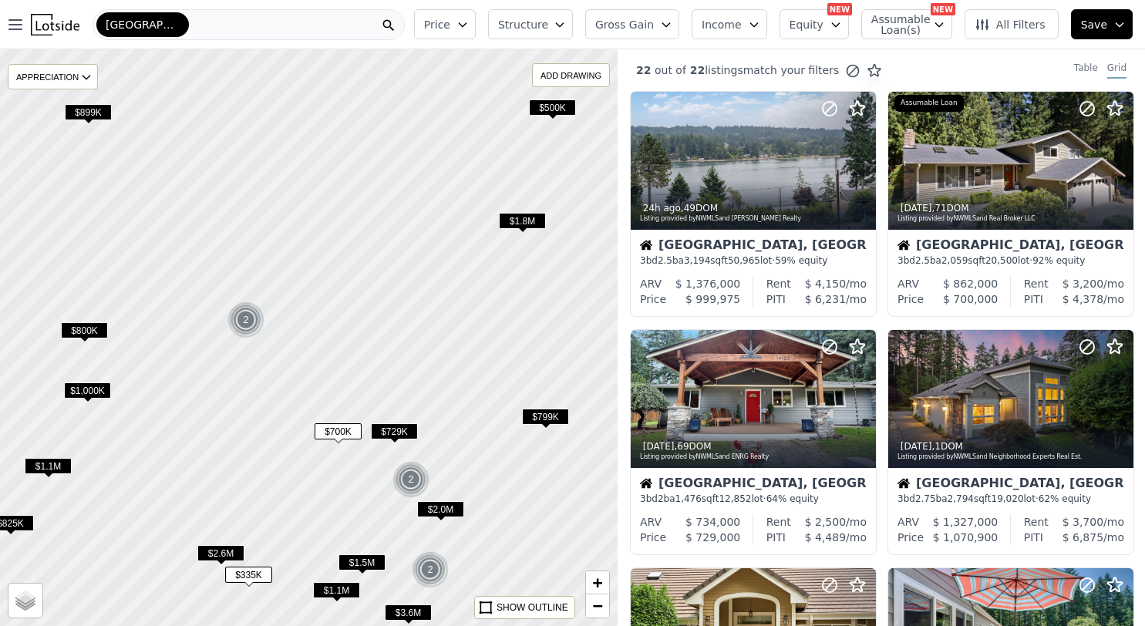
click at [537, 23] on span "Structure" at bounding box center [522, 24] width 49 height 15
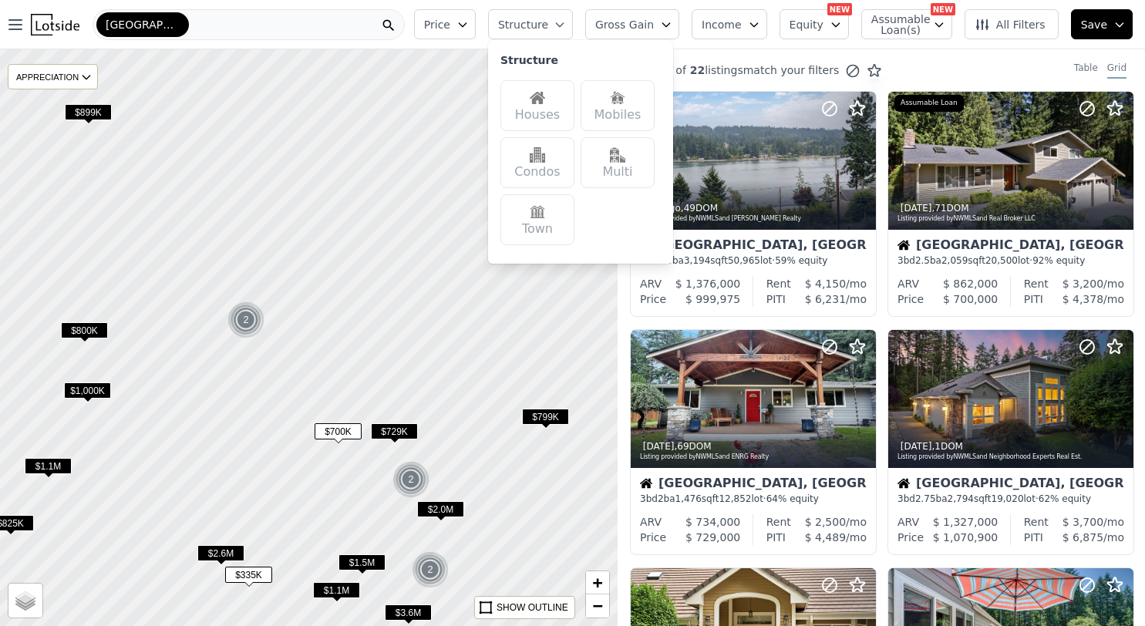
click at [537, 23] on span "Structure" at bounding box center [522, 24] width 49 height 15
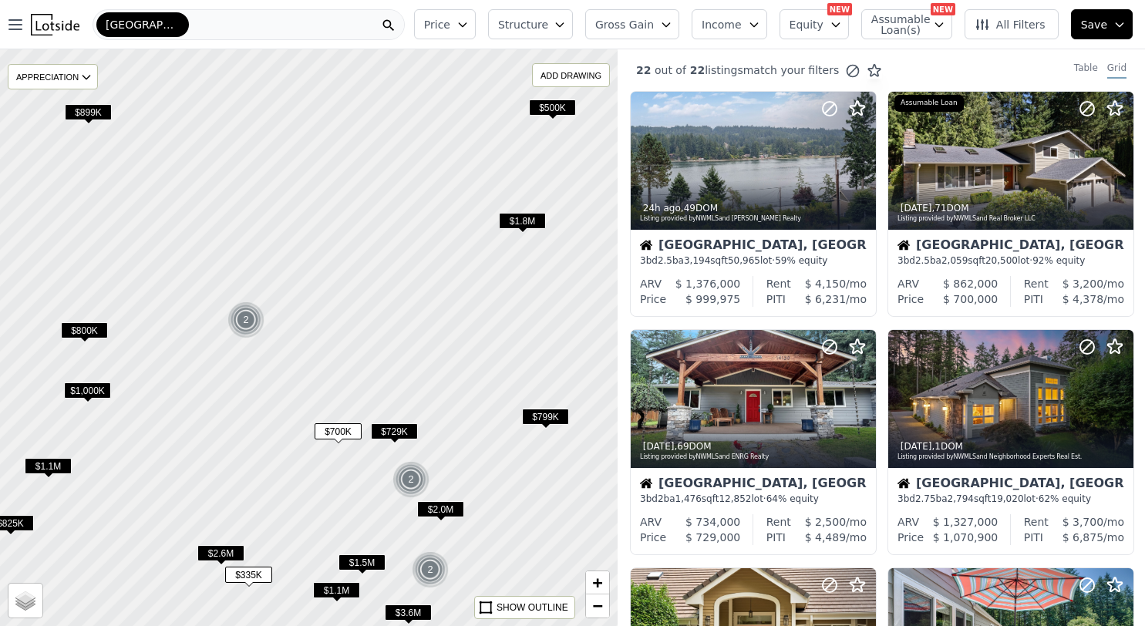
click at [1035, 33] on button "All Filters" at bounding box center [1012, 24] width 94 height 30
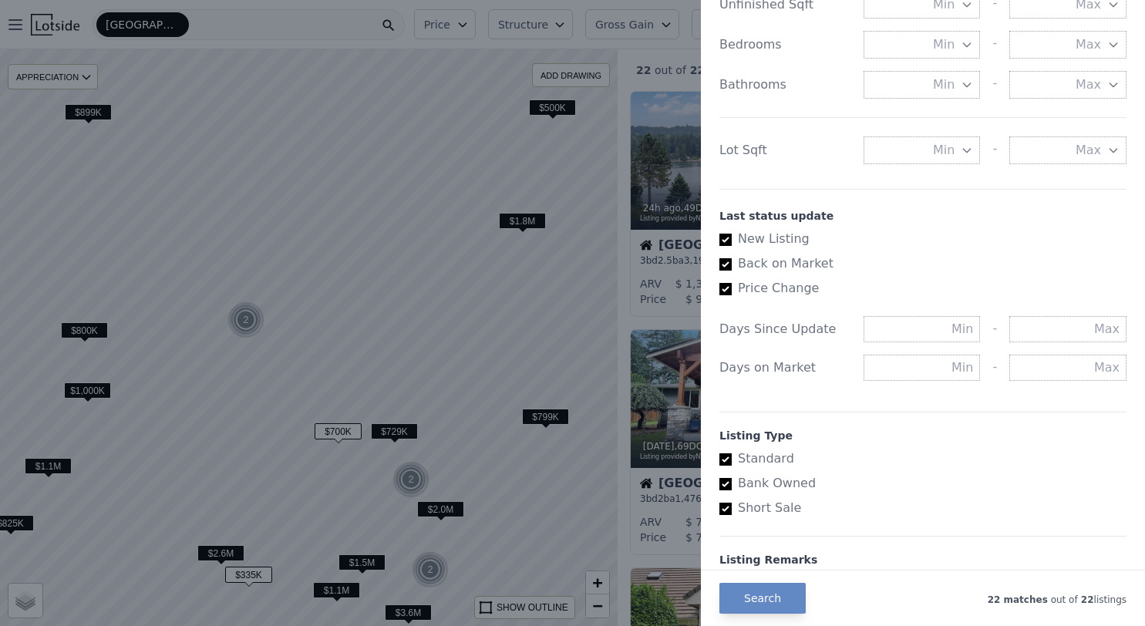
scroll to position [703, 0]
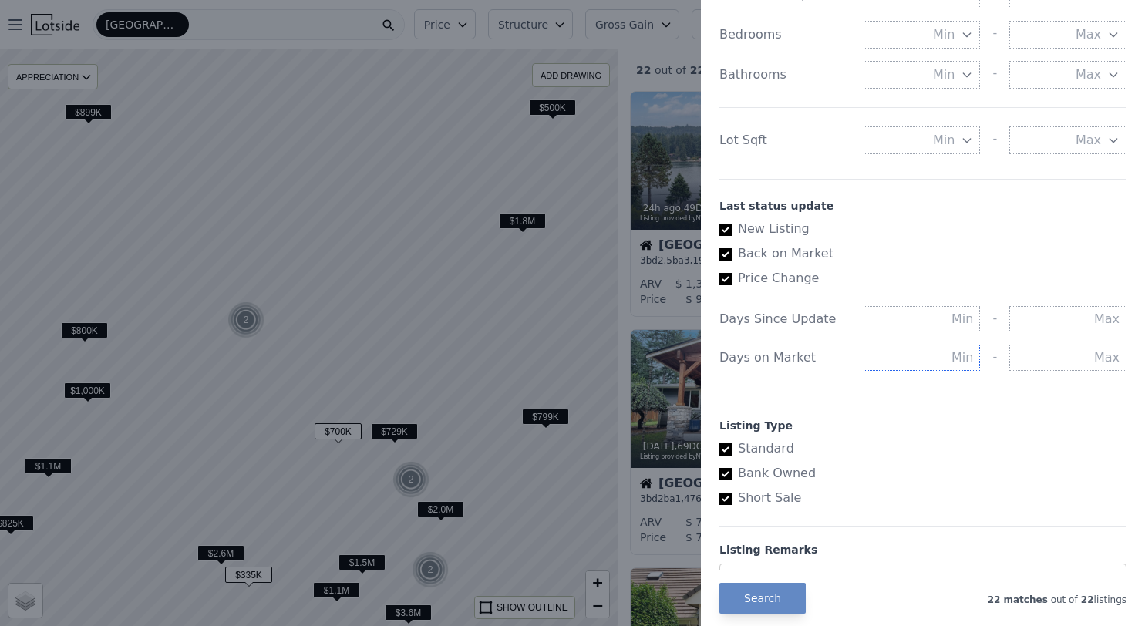
click at [960, 361] on input "text" at bounding box center [922, 358] width 117 height 26
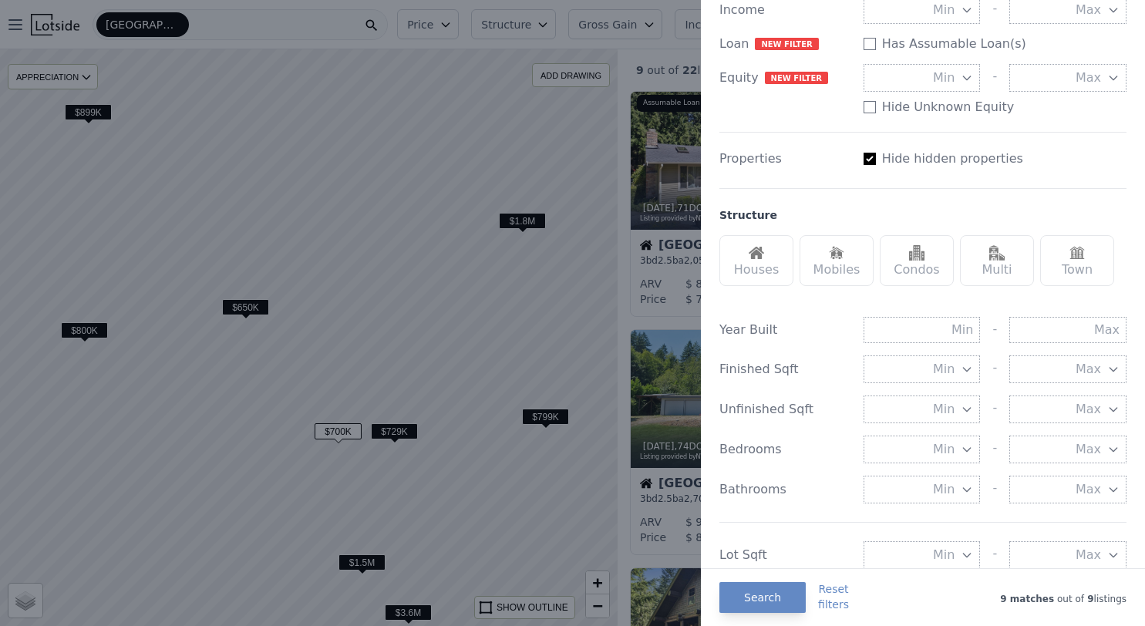
scroll to position [21, 0]
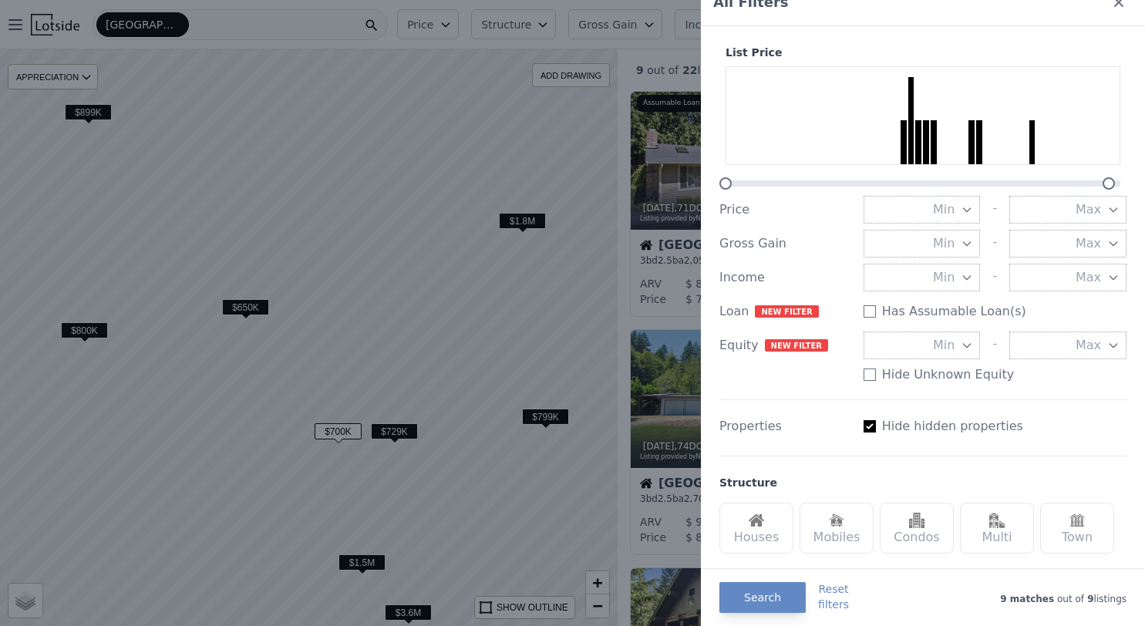
type input "60"
click at [598, 510] on div at bounding box center [572, 313] width 1145 height 626
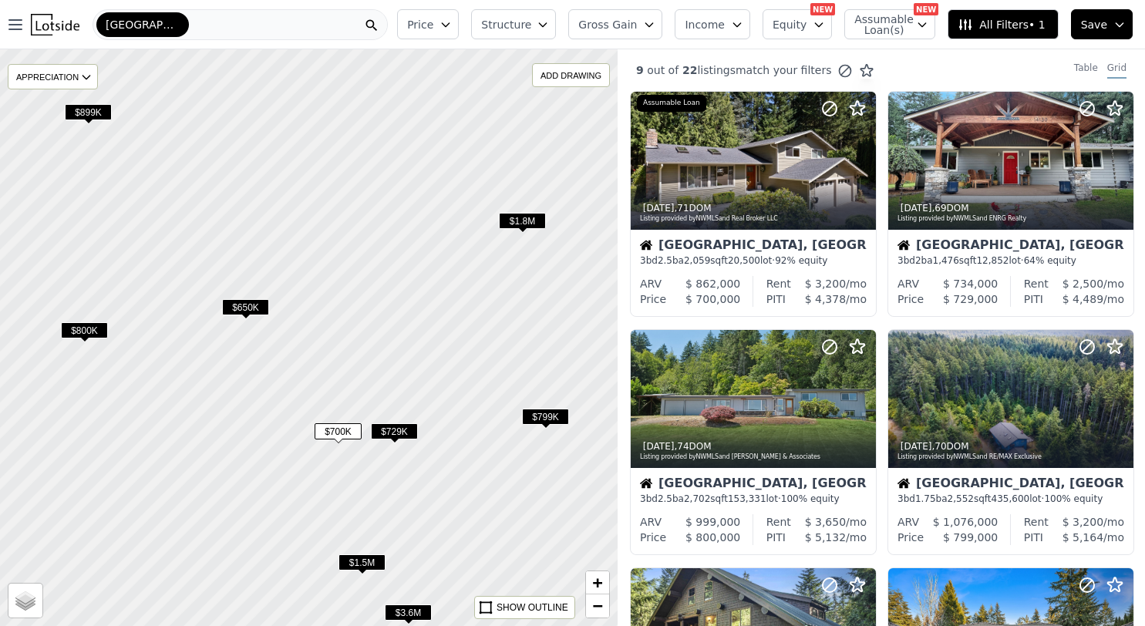
click at [990, 17] on span "All Filters • 1" at bounding box center [1001, 24] width 87 height 15
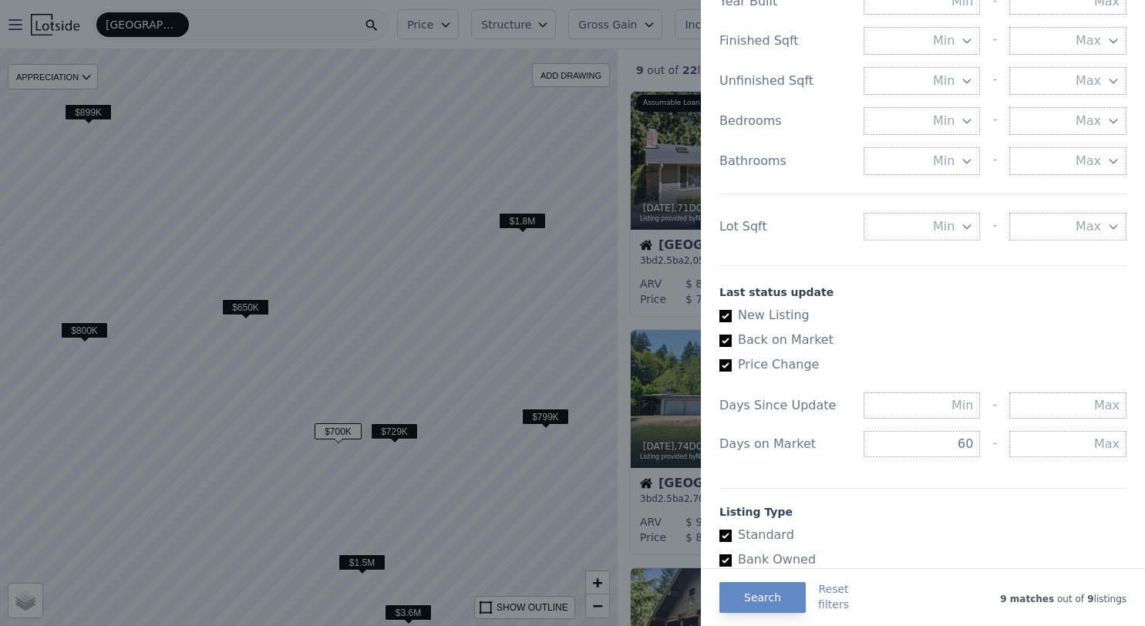
scroll to position [696, 0]
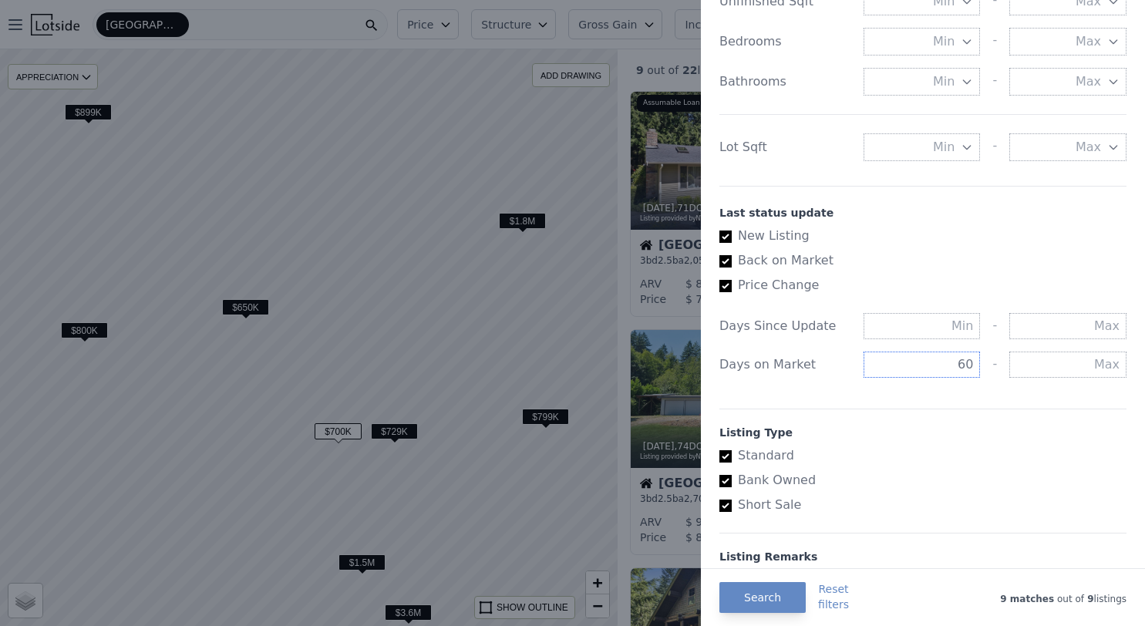
click at [961, 368] on input "60" at bounding box center [922, 365] width 117 height 26
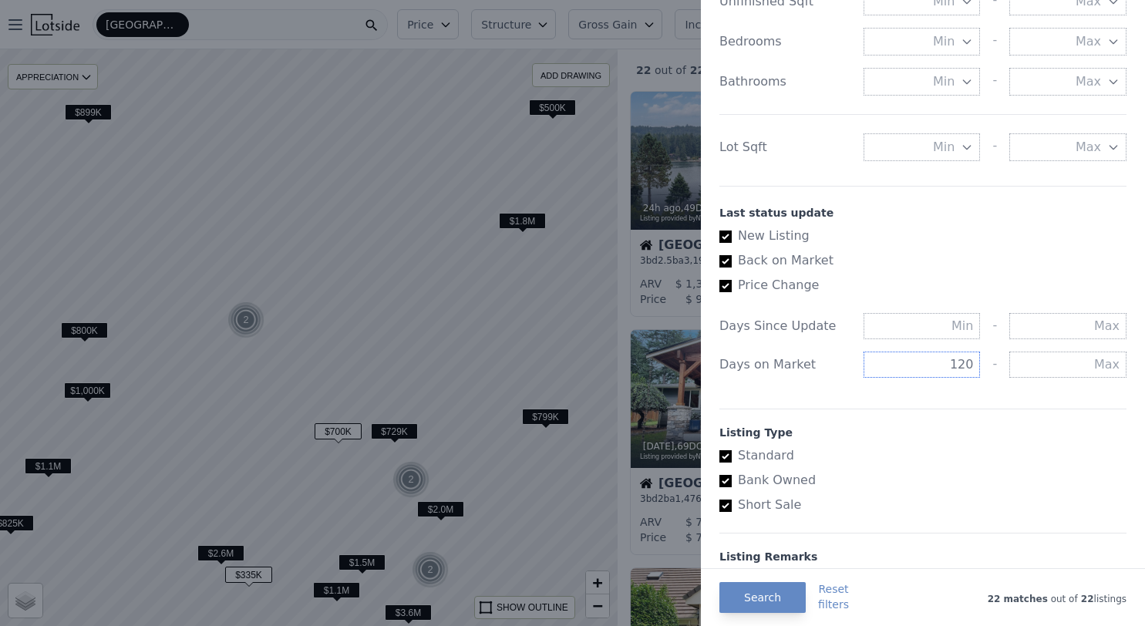
type input "120"
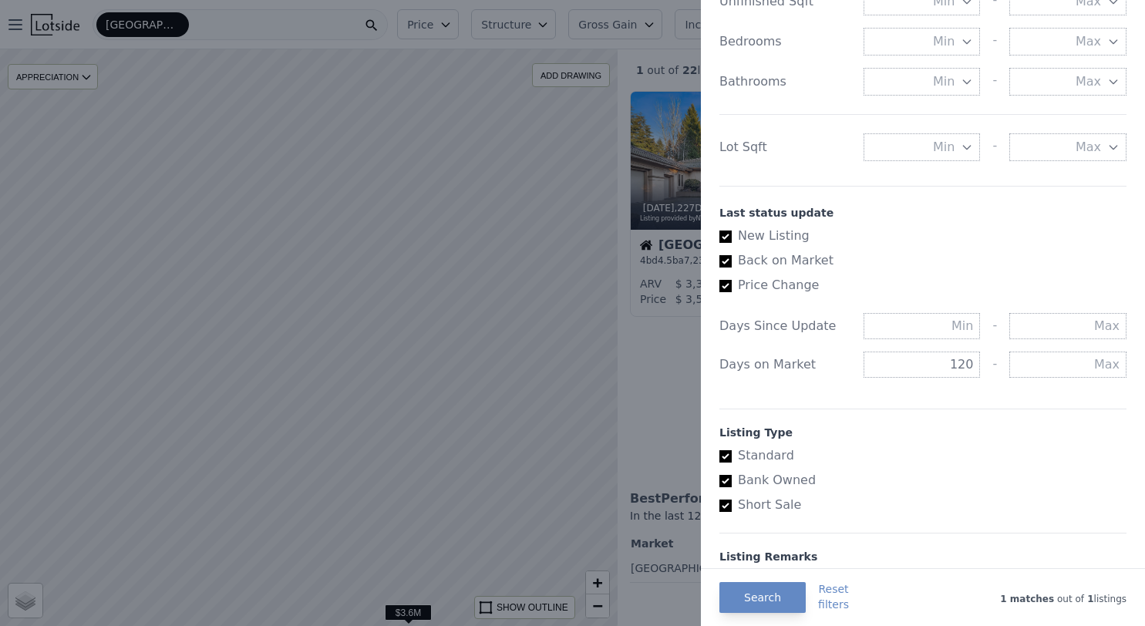
click at [591, 456] on div at bounding box center [572, 313] width 1145 height 626
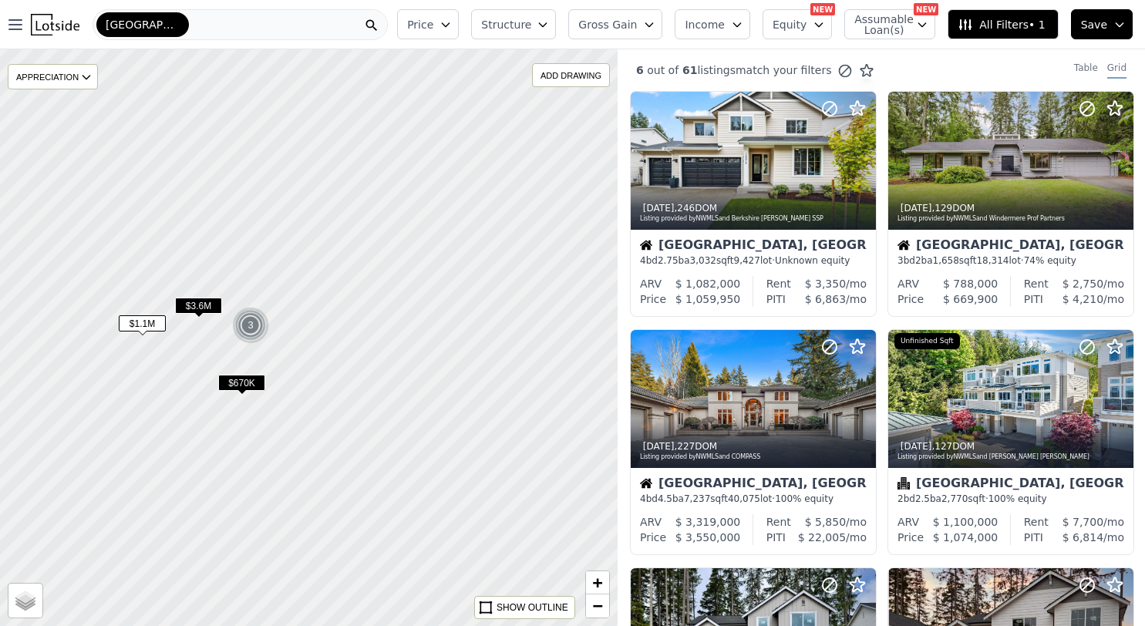
drag, startPoint x: 419, startPoint y: 415, endPoint x: 116, endPoint y: 193, distance: 376.3
click at [116, 193] on div at bounding box center [308, 338] width 741 height 692
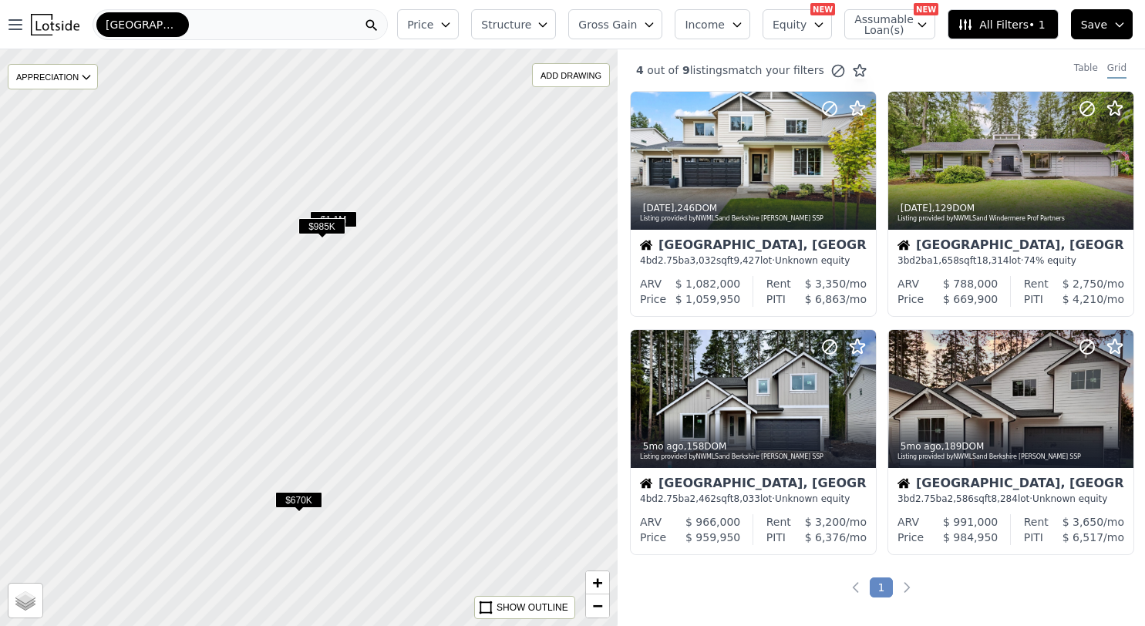
drag, startPoint x: 251, startPoint y: 369, endPoint x: 520, endPoint y: 362, distance: 268.4
click at [520, 362] on div at bounding box center [308, 338] width 741 height 692
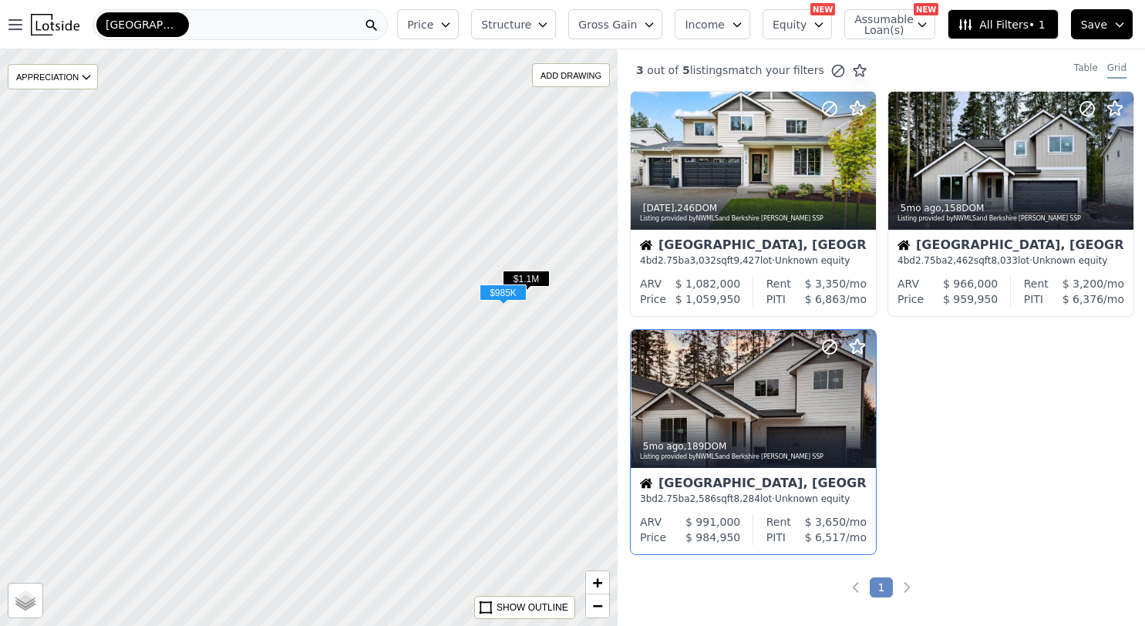
drag, startPoint x: 305, startPoint y: 322, endPoint x: 675, endPoint y: 505, distance: 412.7
click at [675, 505] on div "$985K $960K $1.1M $985K APPRECIATION None 3M 1Y 3Y ADD DRAWING REMOVE ALL DRAWI…" at bounding box center [572, 362] width 1145 height 626
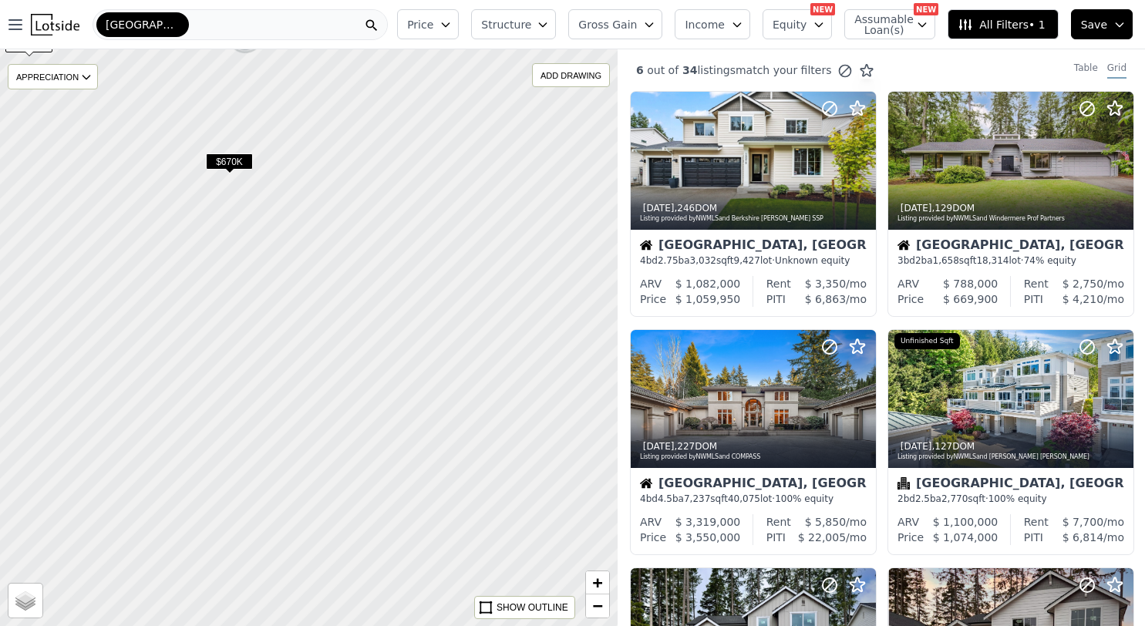
drag, startPoint x: 493, startPoint y: 492, endPoint x: 240, endPoint y: 88, distance: 477.0
click at [240, 88] on div at bounding box center [308, 338] width 741 height 692
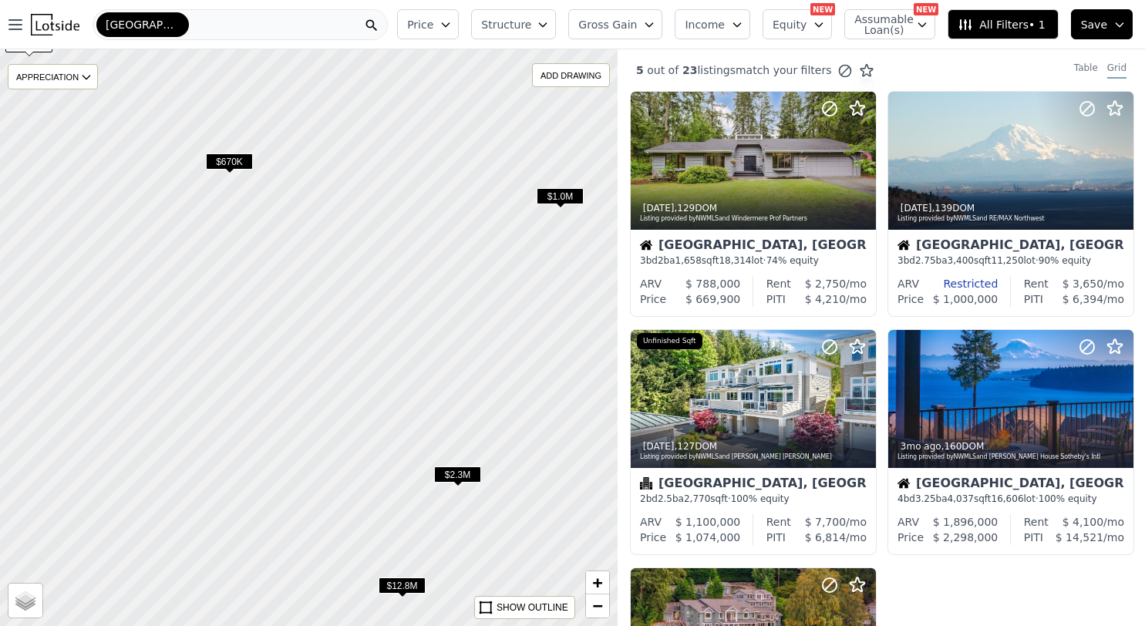
click at [229, 161] on span "$670K" at bounding box center [229, 161] width 47 height 16
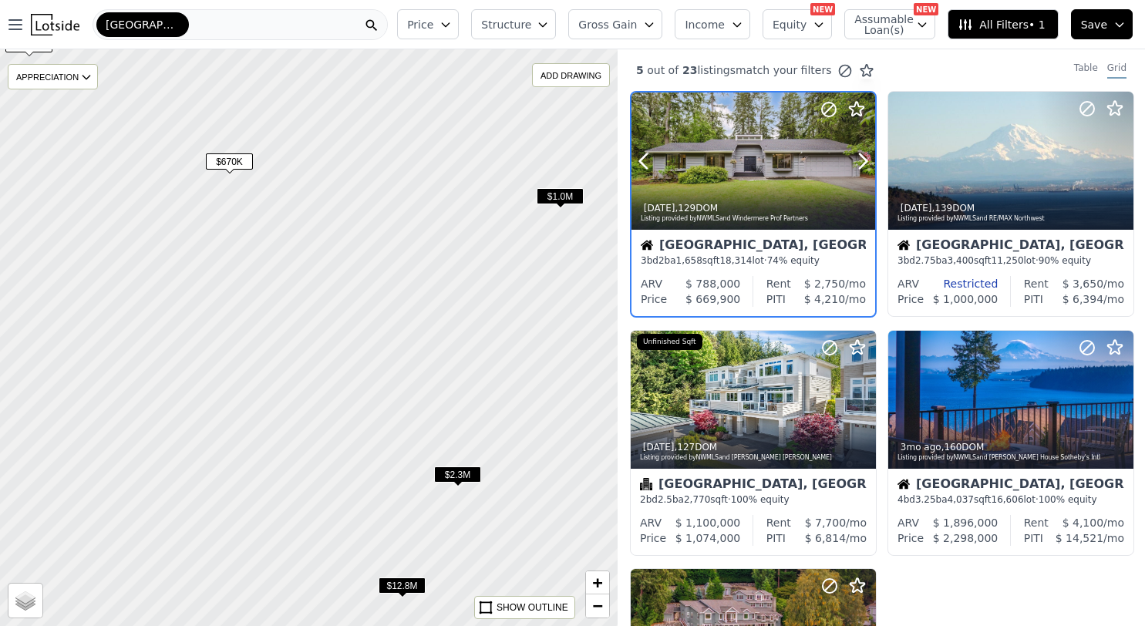
click at [731, 190] on div at bounding box center [753, 194] width 244 height 28
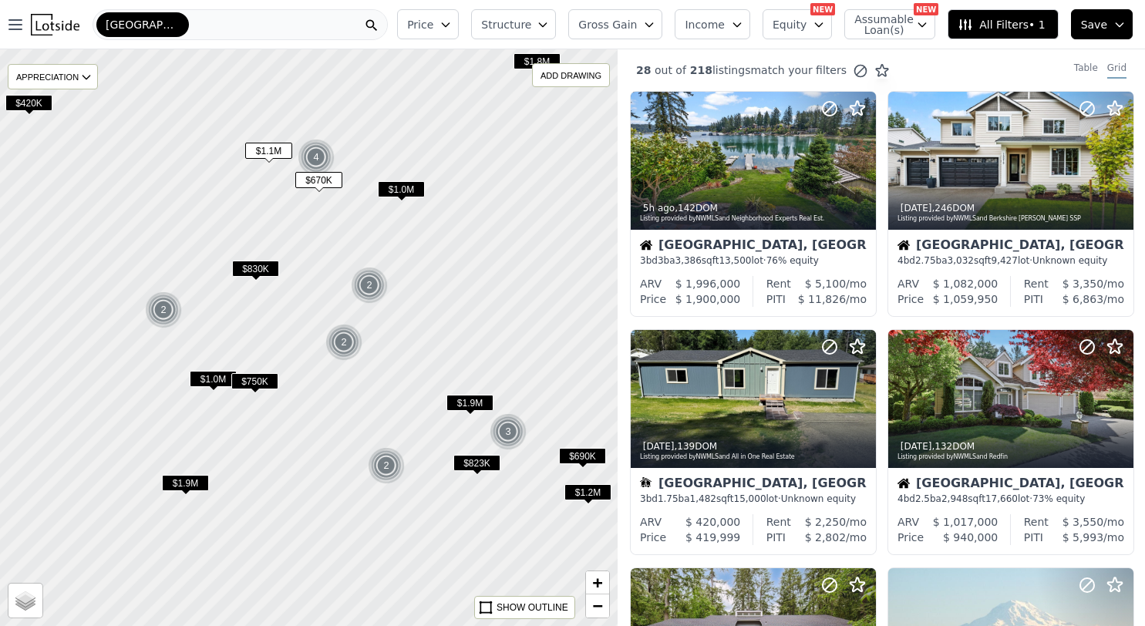
drag, startPoint x: 366, startPoint y: 385, endPoint x: 342, endPoint y: 279, distance: 109.2
click at [342, 279] on div at bounding box center [308, 337] width 741 height 692
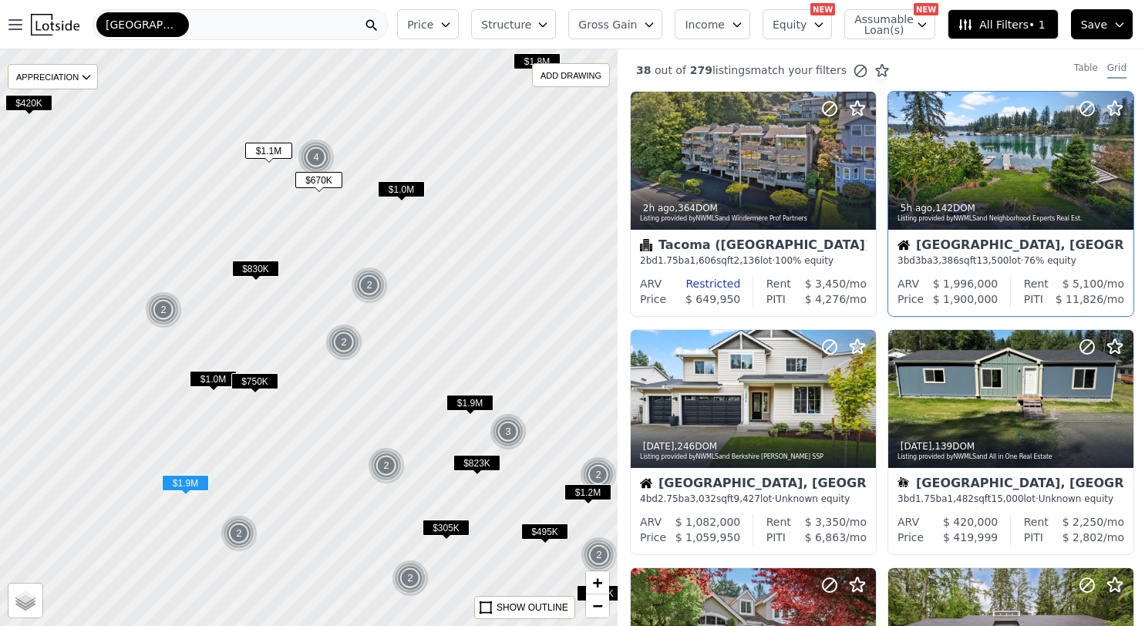
scroll to position [9, 0]
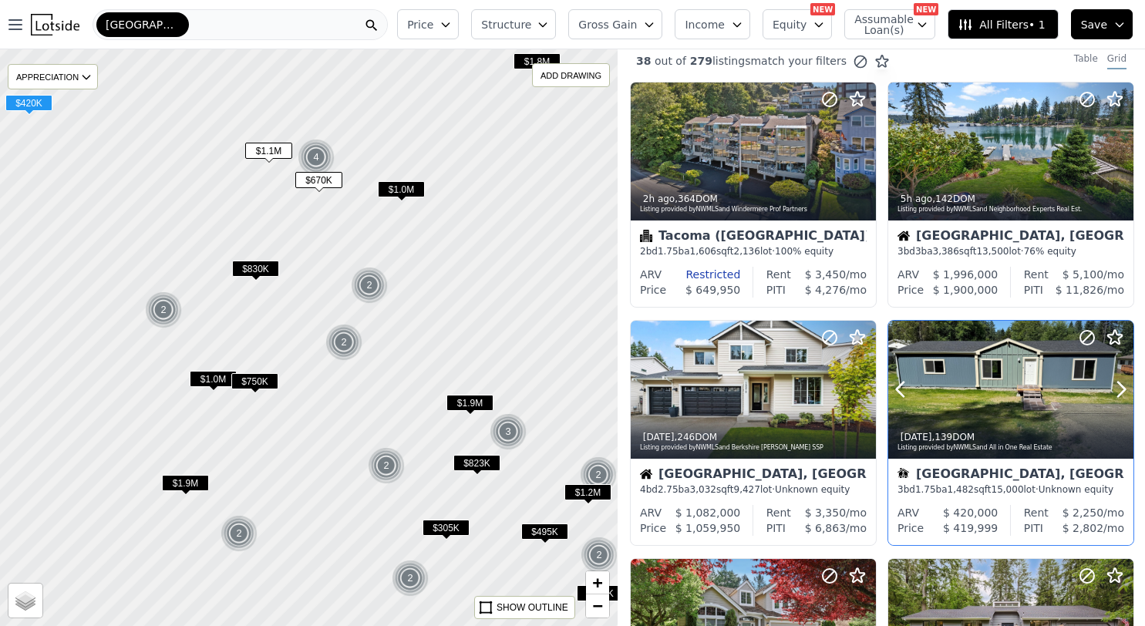
click at [1000, 382] on div at bounding box center [1010, 390] width 245 height 138
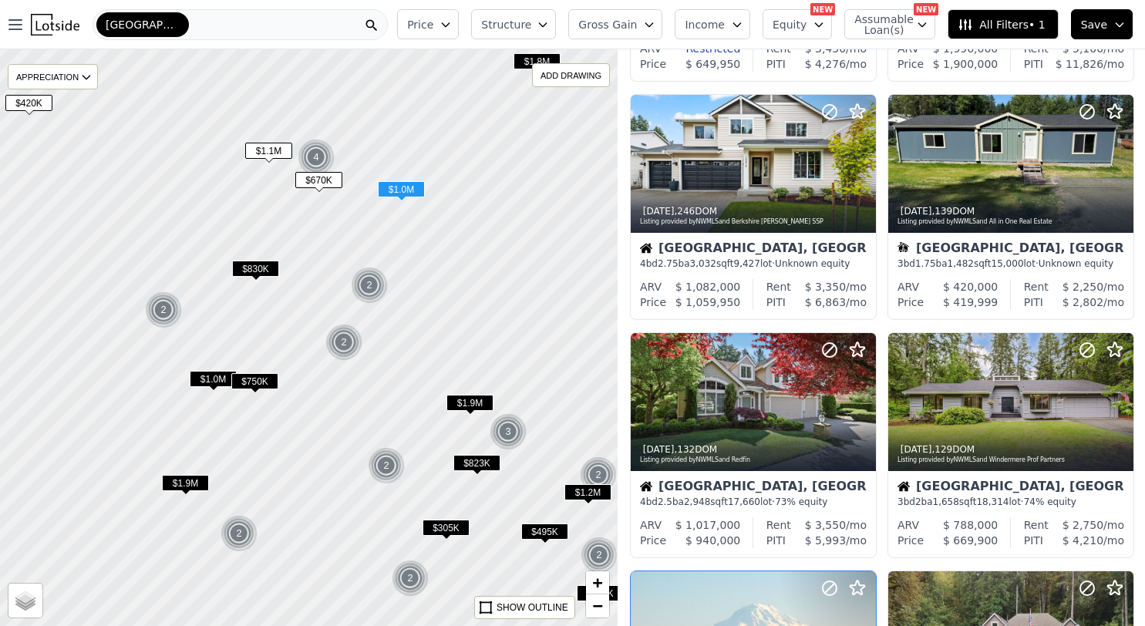
scroll to position [0, 0]
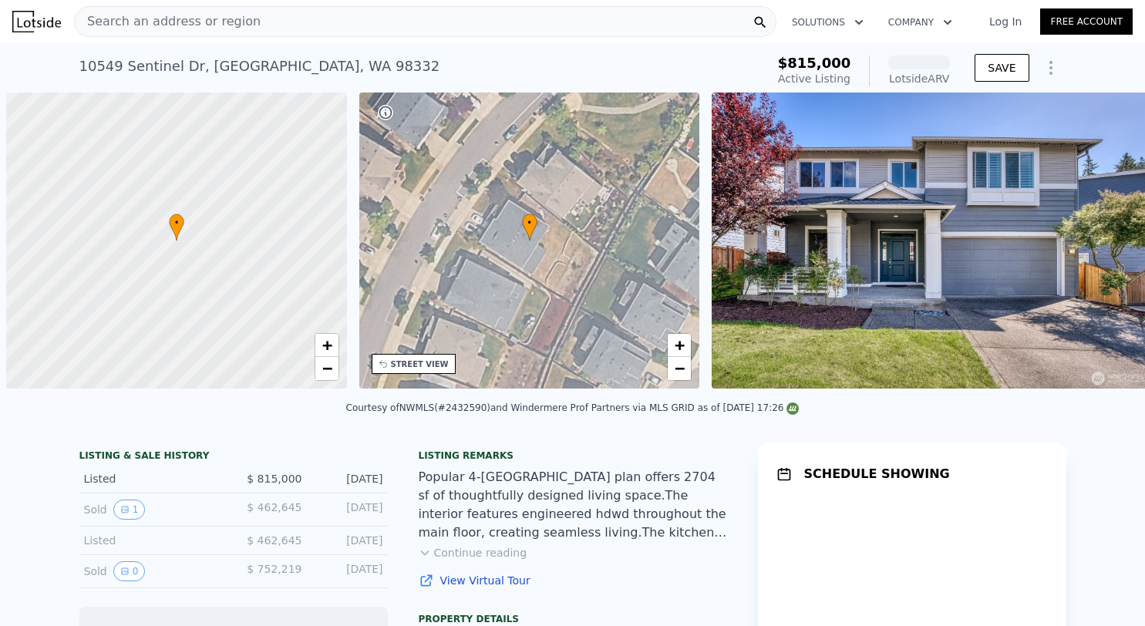
scroll to position [0, 6]
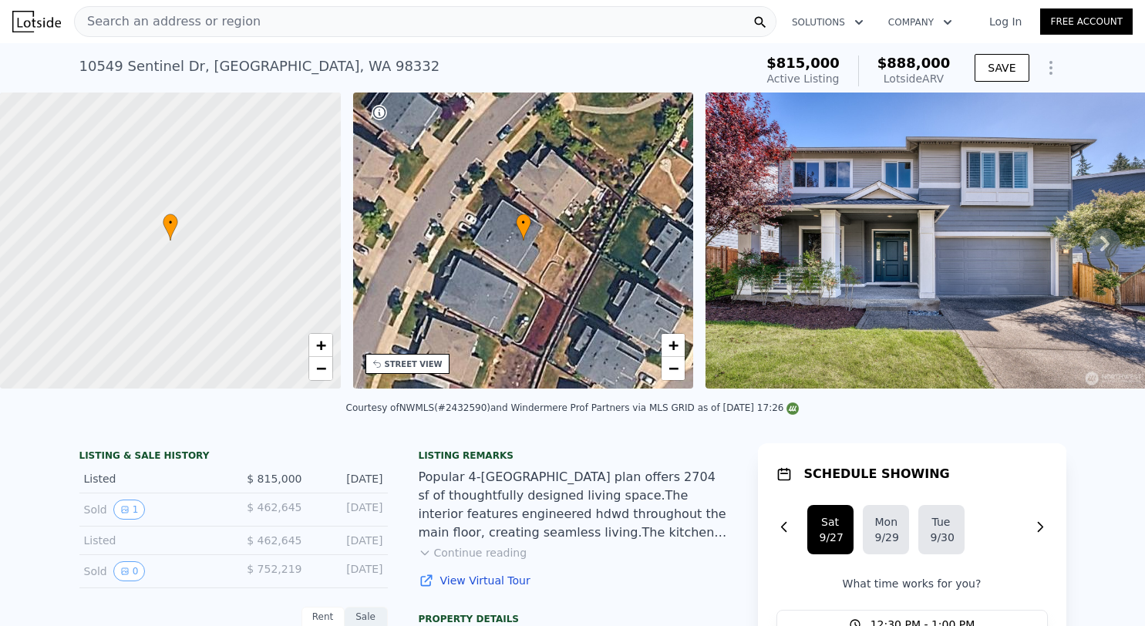
click at [913, 281] on img at bounding box center [927, 241] width 444 height 296
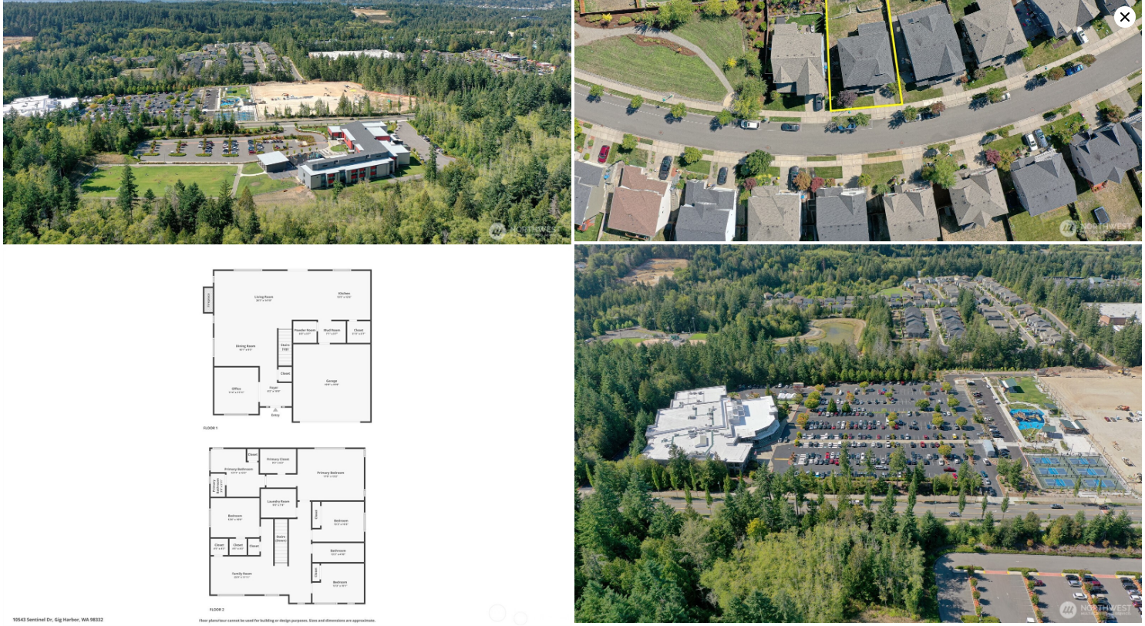
scroll to position [5668, 0]
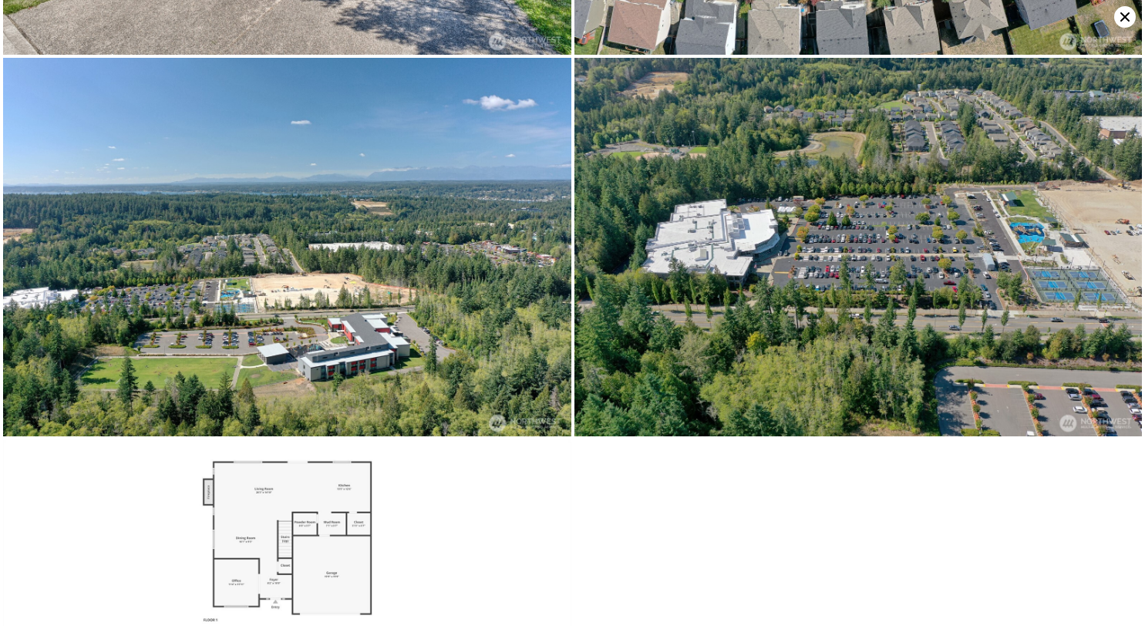
click at [1122, 18] on icon at bounding box center [1125, 17] width 22 height 22
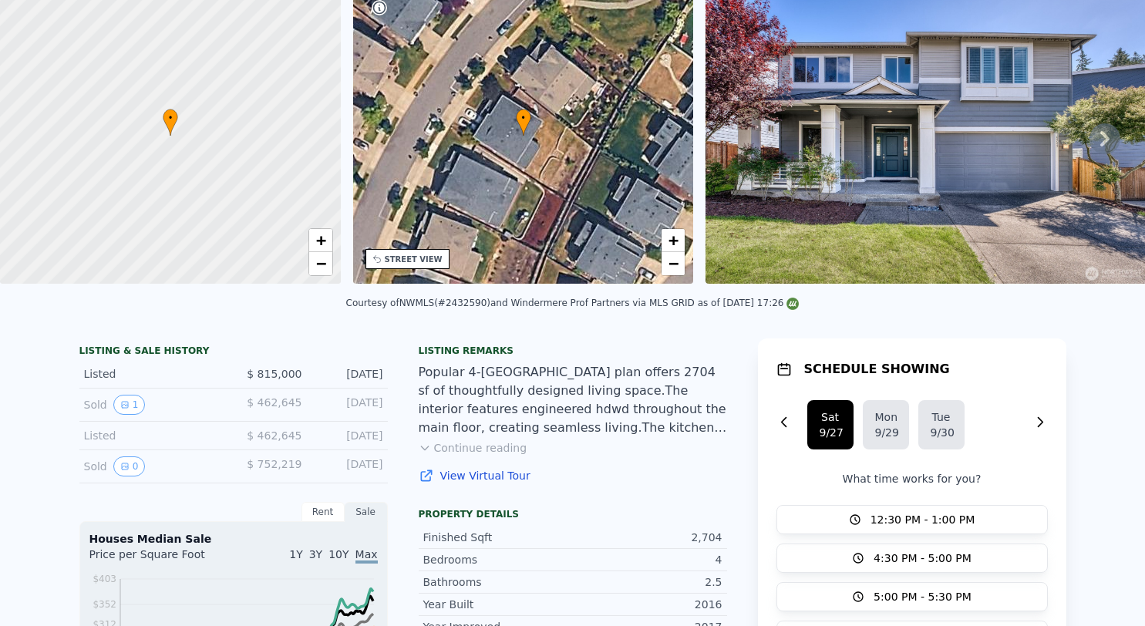
scroll to position [0, 0]
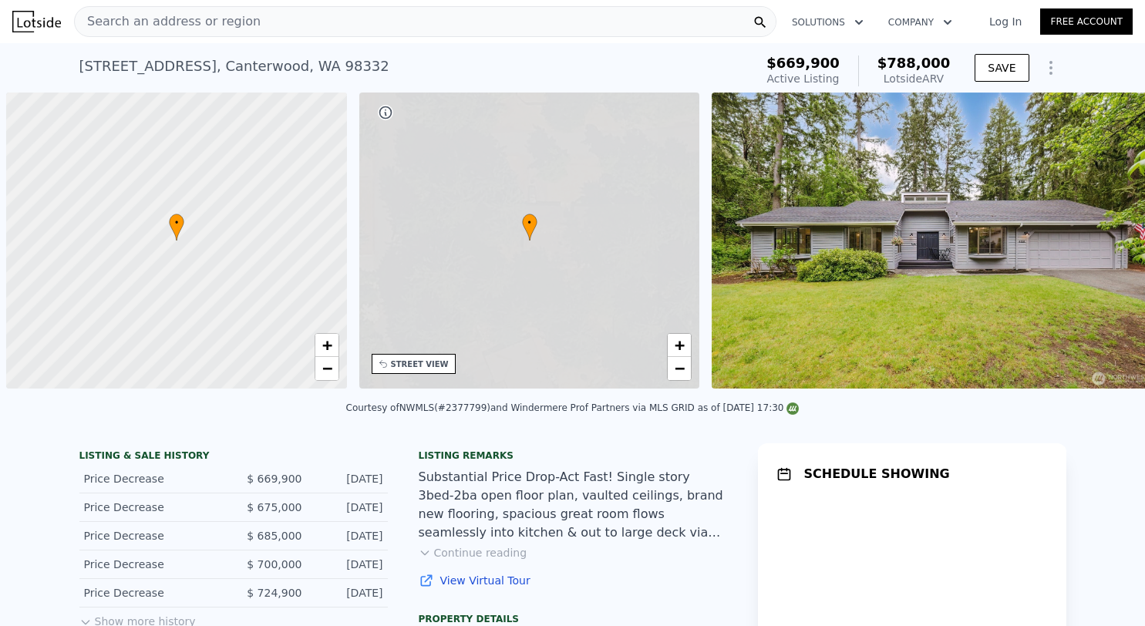
scroll to position [0, 6]
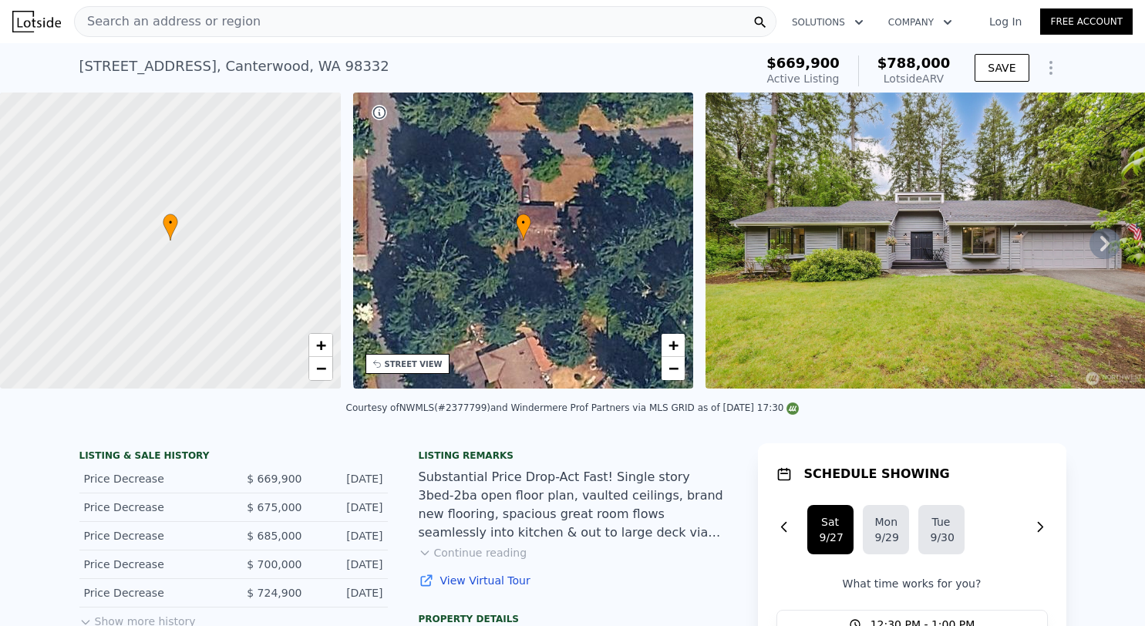
click at [859, 290] on img at bounding box center [927, 241] width 444 height 296
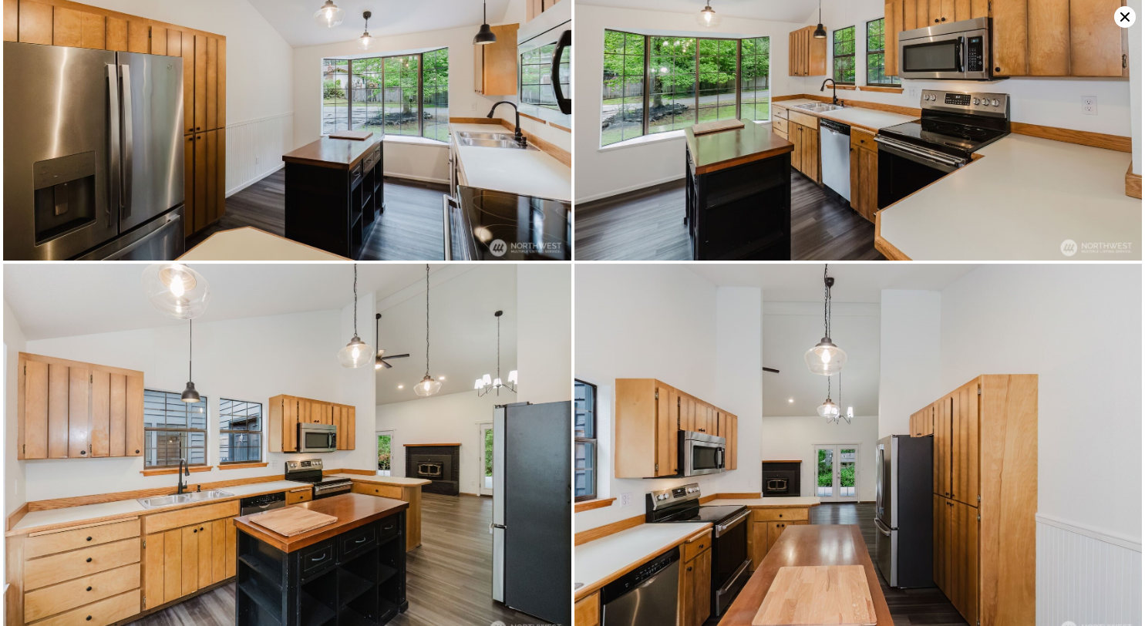
scroll to position [1510, 0]
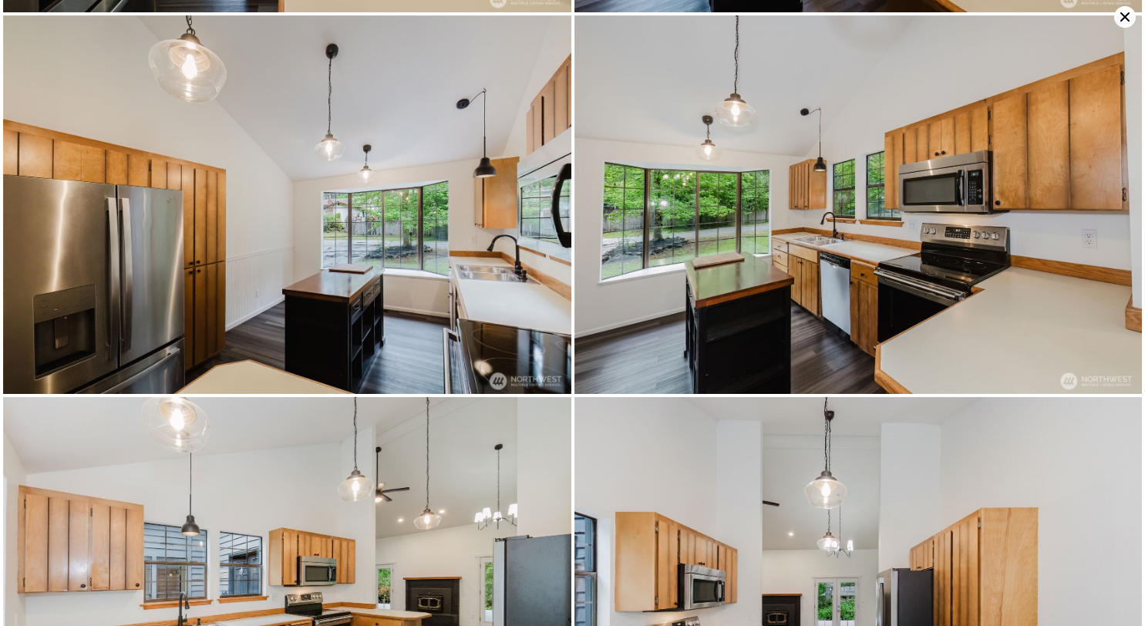
click at [1119, 15] on icon at bounding box center [1125, 17] width 22 height 22
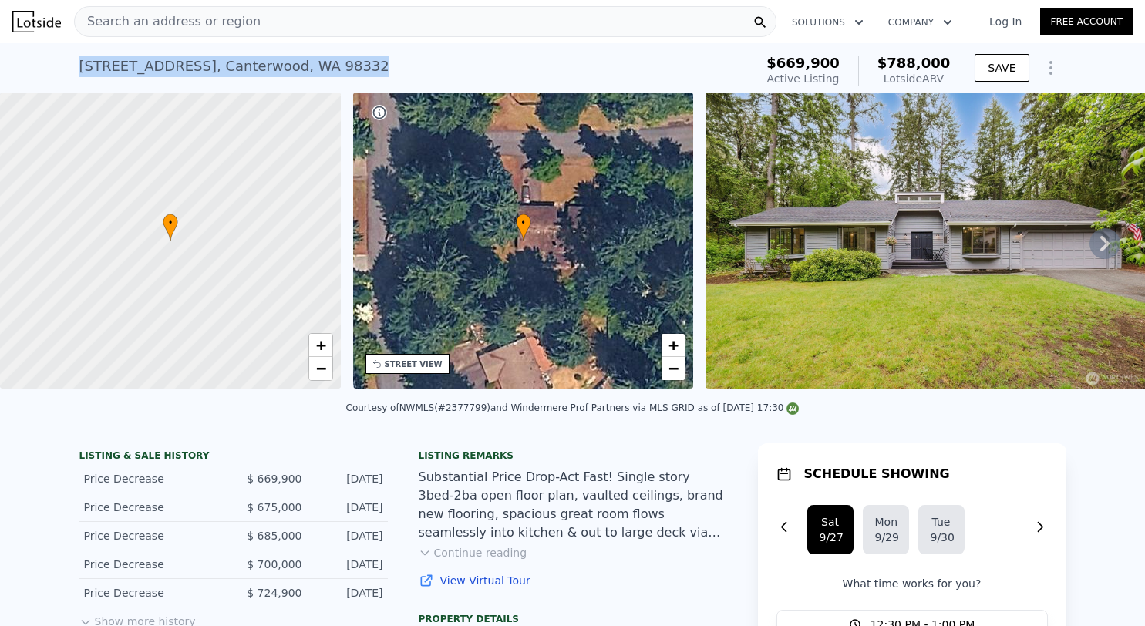
drag, startPoint x: 419, startPoint y: 64, endPoint x: 76, endPoint y: 64, distance: 343.9
click at [79, 64] on div "[STREET_ADDRESS] Active at $669,900 (~ARV $788k )" at bounding box center [413, 70] width 669 height 43
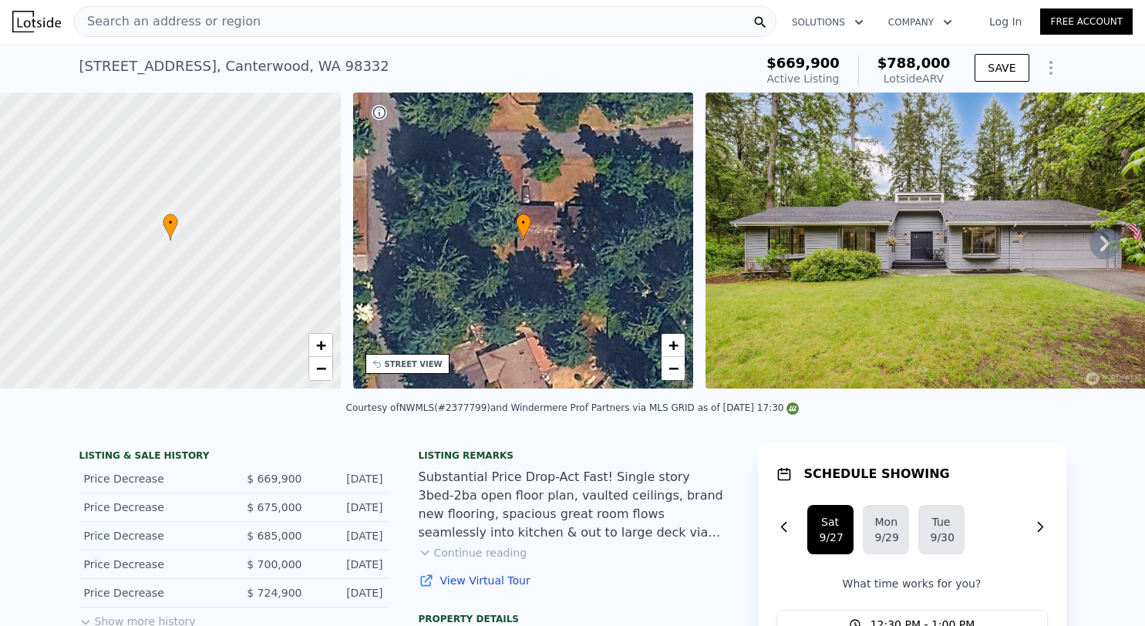
click at [510, 58] on div "[STREET_ADDRESS] Active at $669,900 (~ARV $788k )" at bounding box center [413, 70] width 669 height 43
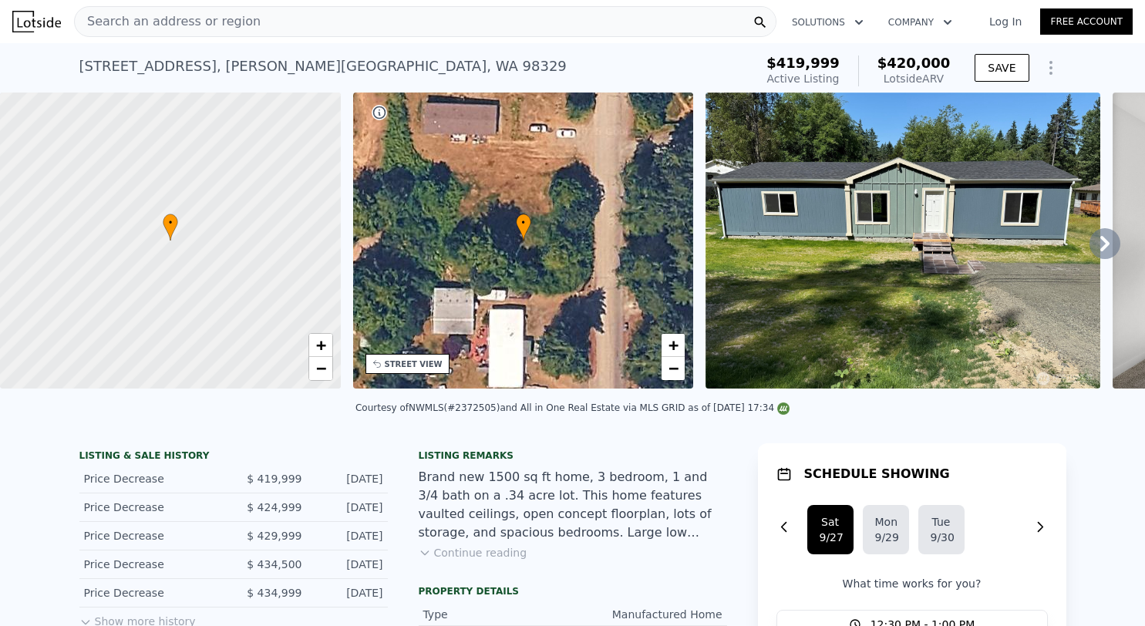
click at [1100, 245] on icon at bounding box center [1104, 243] width 9 height 15
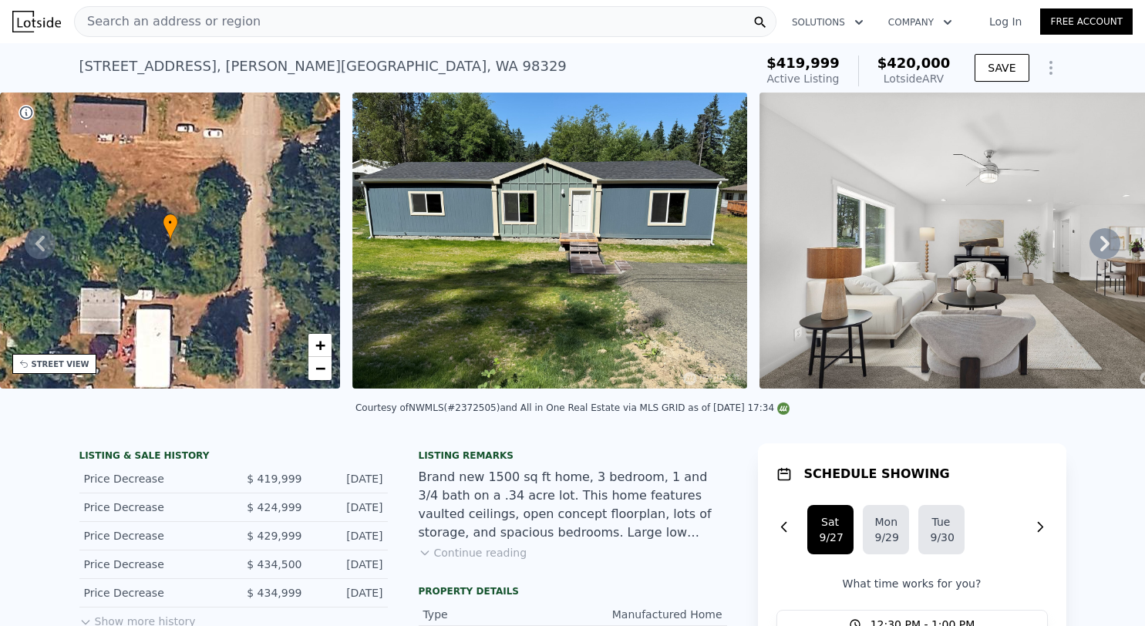
click at [1091, 250] on icon at bounding box center [1104, 243] width 31 height 31
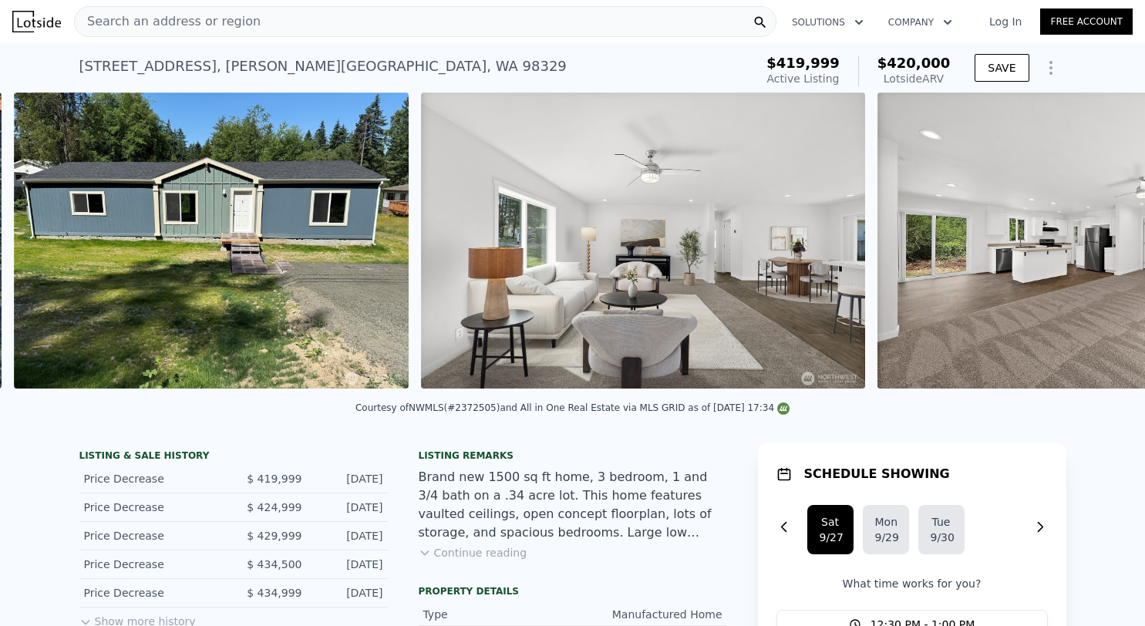
scroll to position [0, 705]
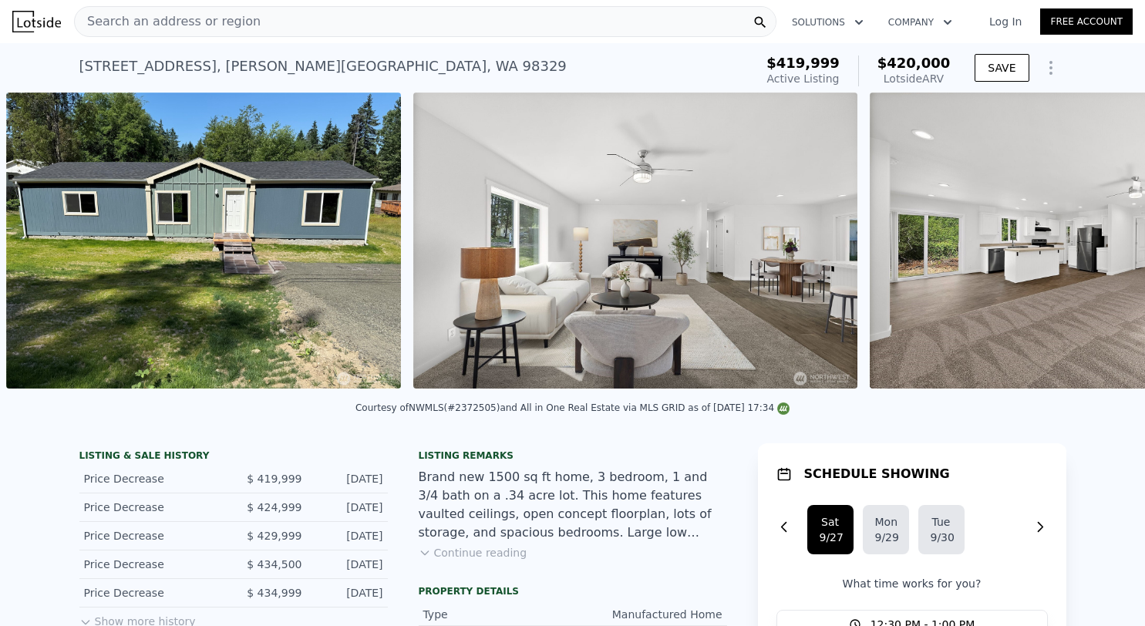
click at [1091, 251] on img at bounding box center [1091, 241] width 443 height 296
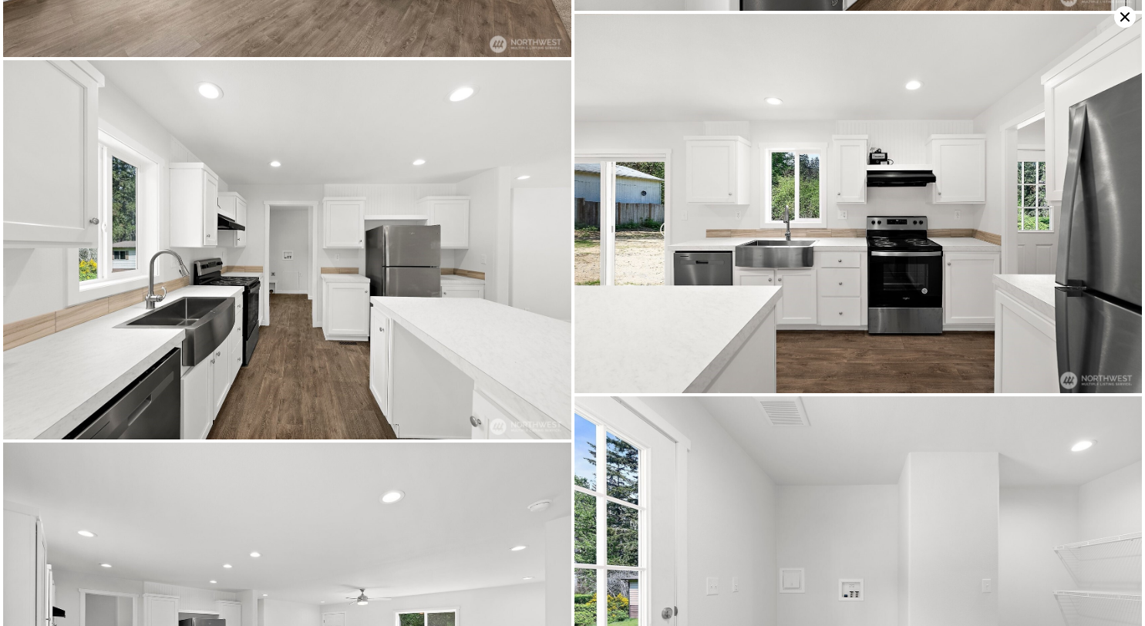
scroll to position [1135, 0]
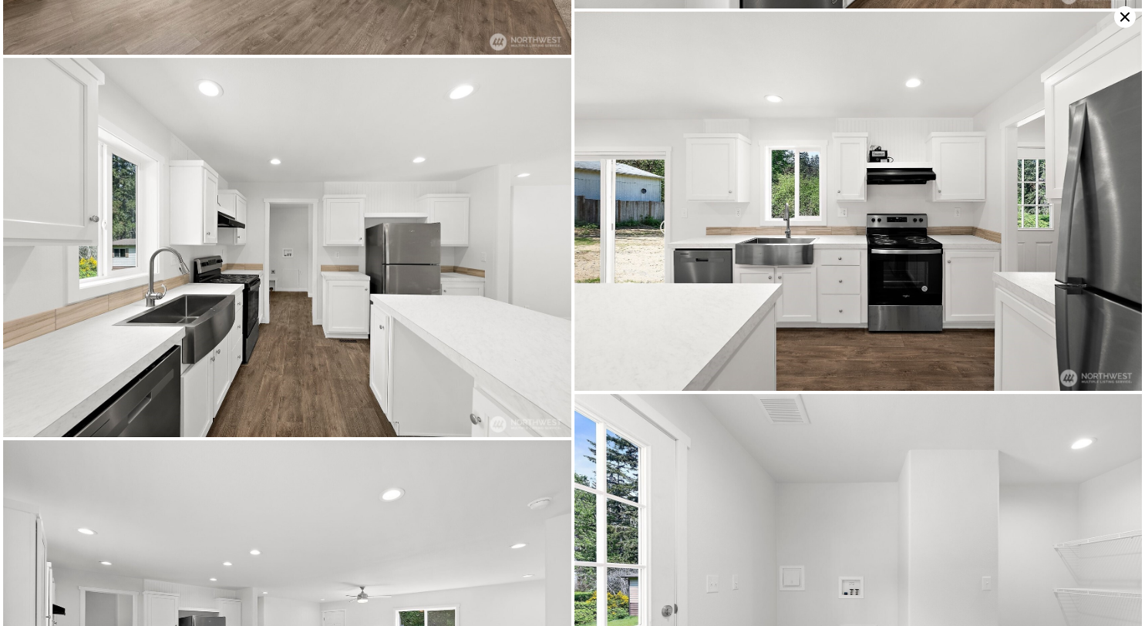
click at [1126, 15] on icon at bounding box center [1124, 16] width 9 height 9
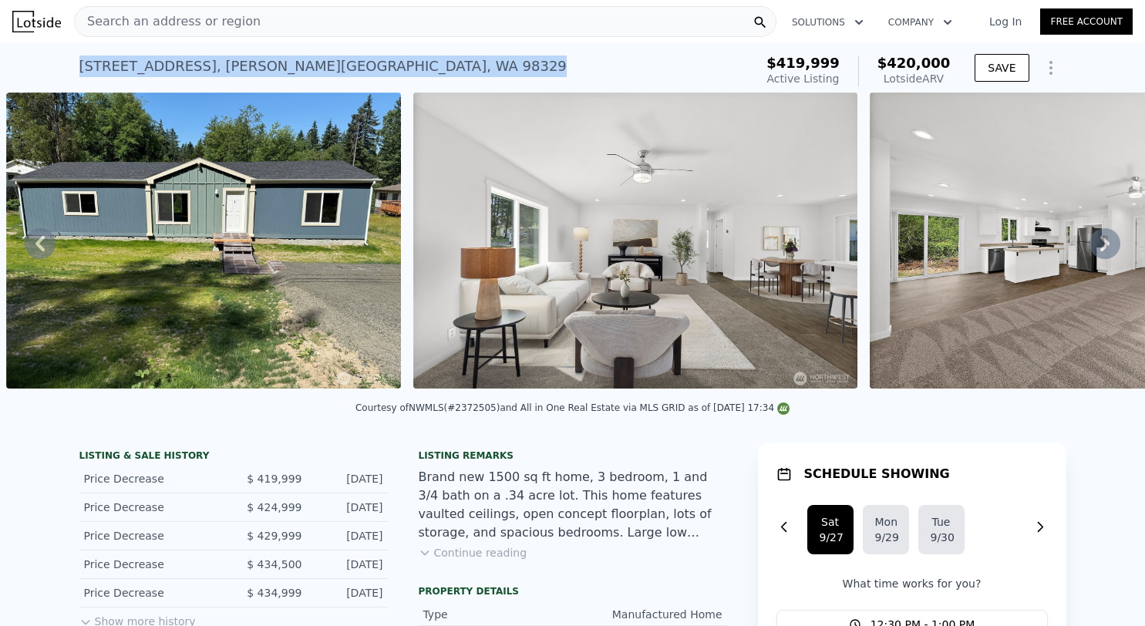
drag, startPoint x: 63, startPoint y: 66, endPoint x: 446, endPoint y: 69, distance: 383.2
click at [446, 69] on div "[STREET_ADDRESS][PERSON_NAME] Active at $419,999 (~ARV $420k ) $419,999 Active …" at bounding box center [572, 67] width 1145 height 49
copy div "[STREET_ADDRESS][PERSON_NAME]"
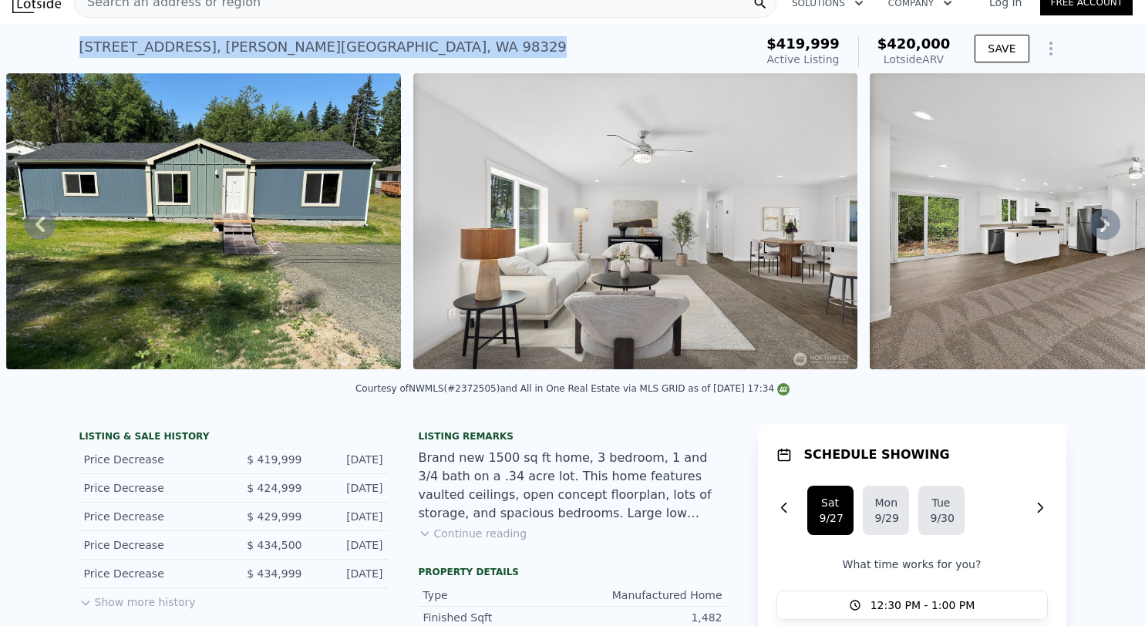
scroll to position [0, 0]
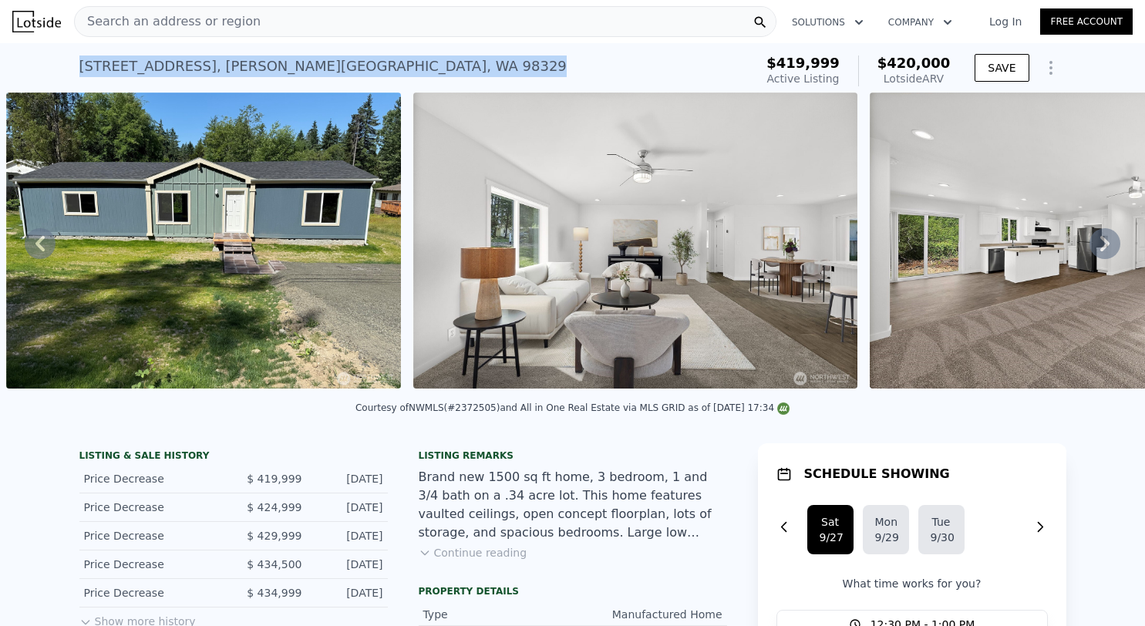
click at [490, 561] on button "Continue reading" at bounding box center [473, 552] width 109 height 15
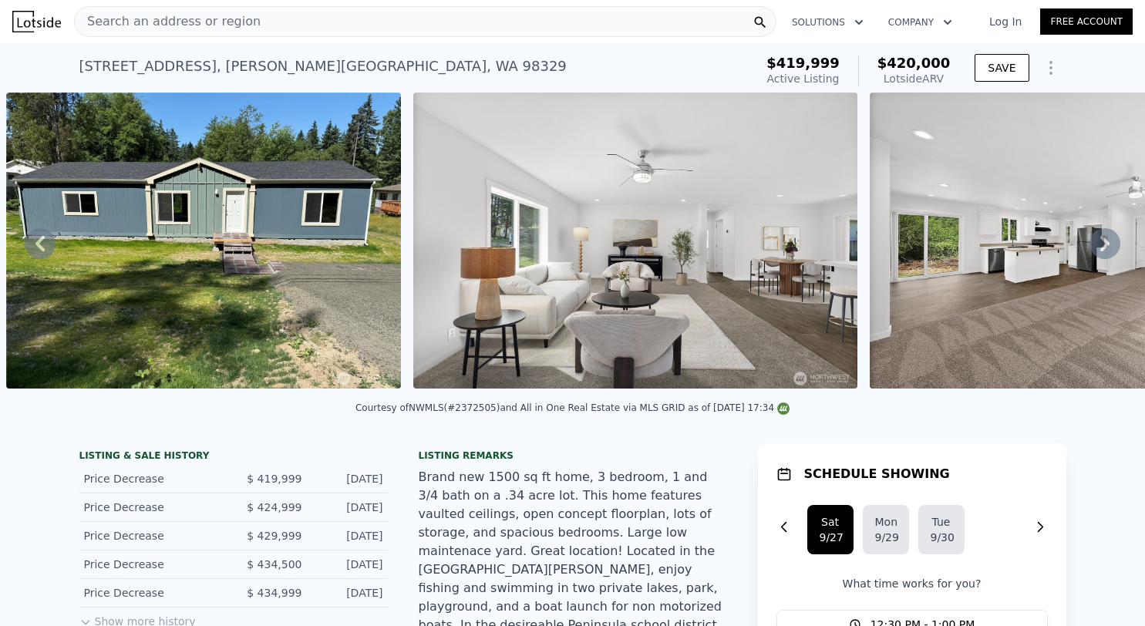
click at [48, 249] on icon at bounding box center [40, 243] width 31 height 31
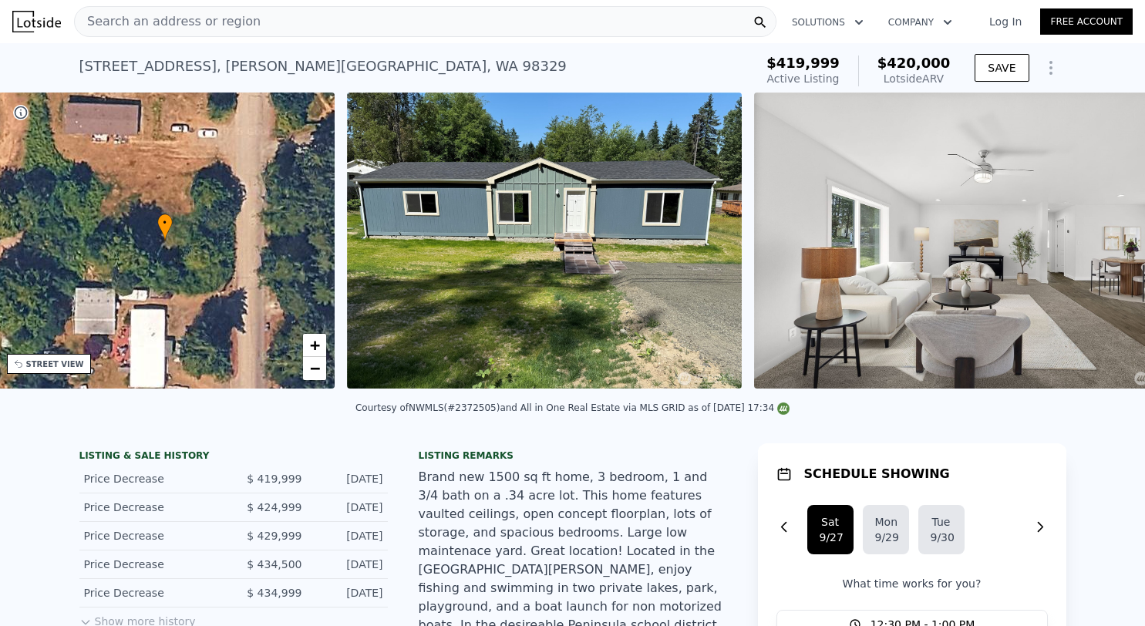
scroll to position [0, 359]
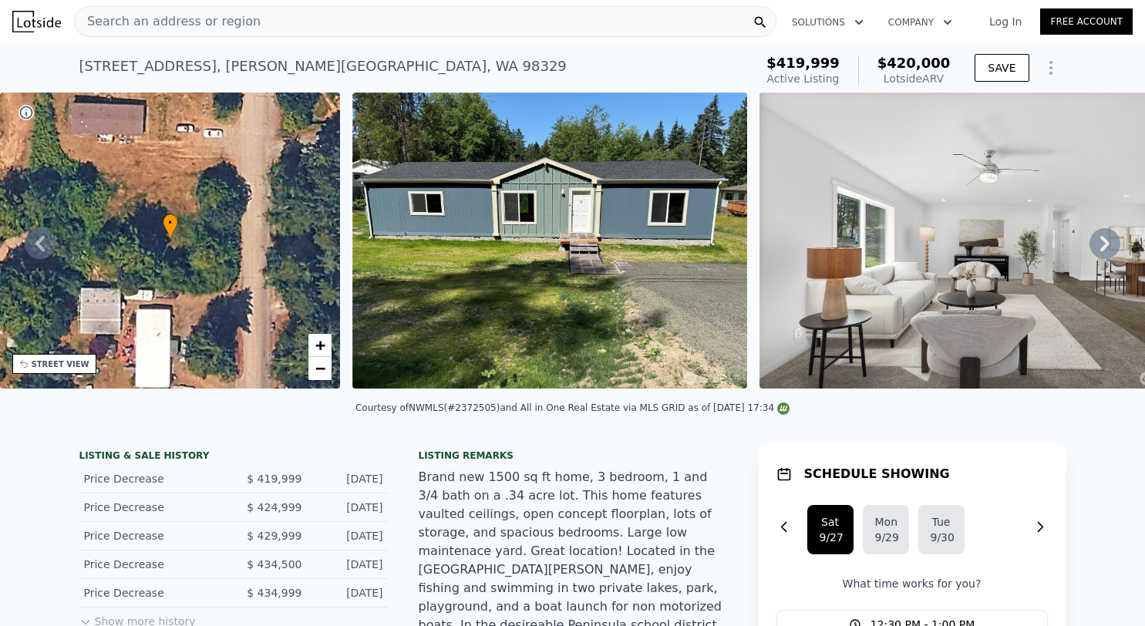
click at [42, 243] on icon at bounding box center [39, 243] width 9 height 15
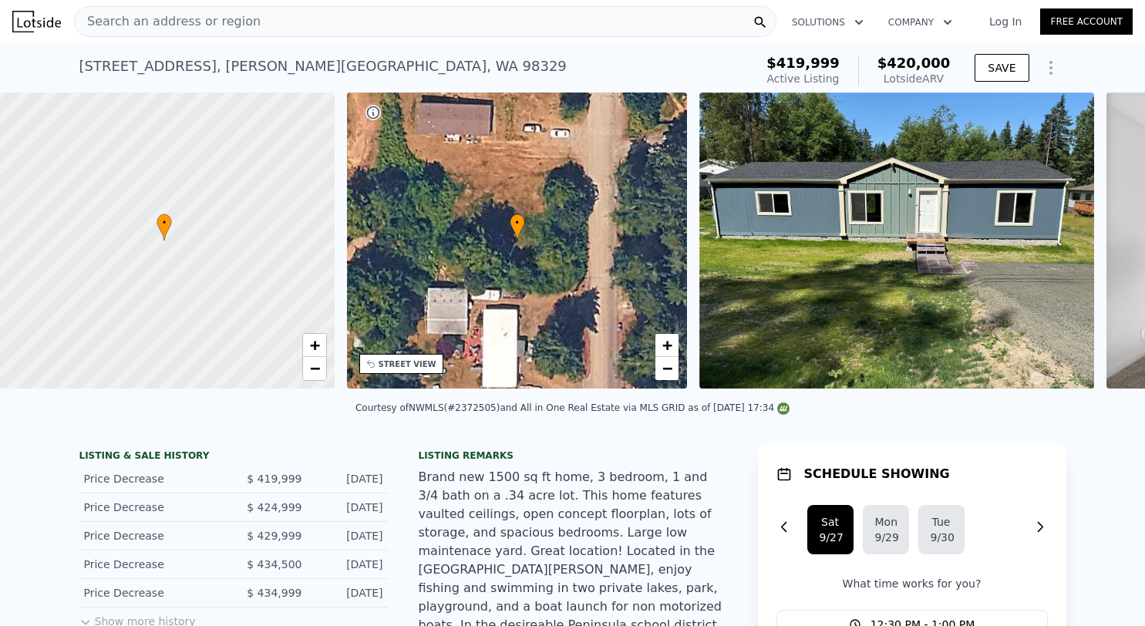
scroll to position [0, 6]
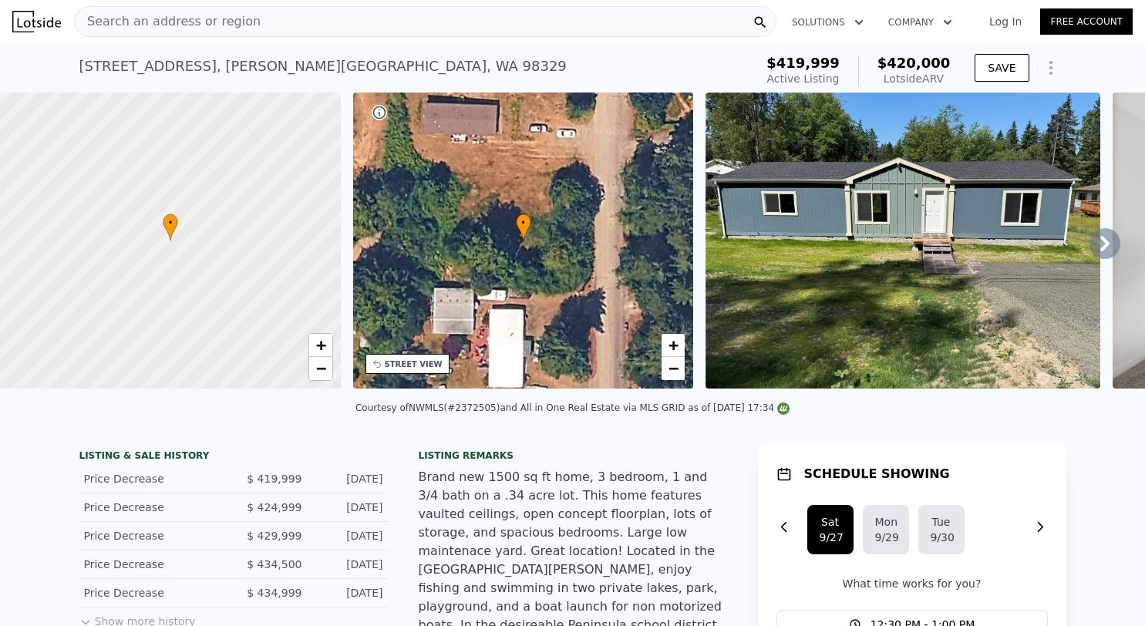
click at [42, 244] on div at bounding box center [170, 240] width 409 height 355
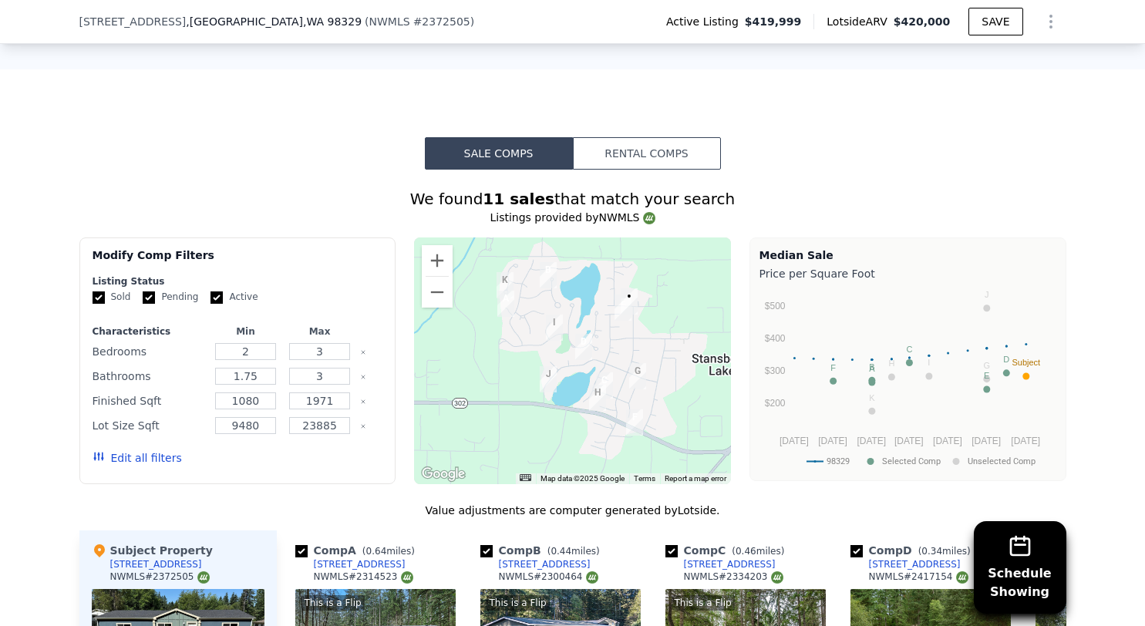
scroll to position [1087, 0]
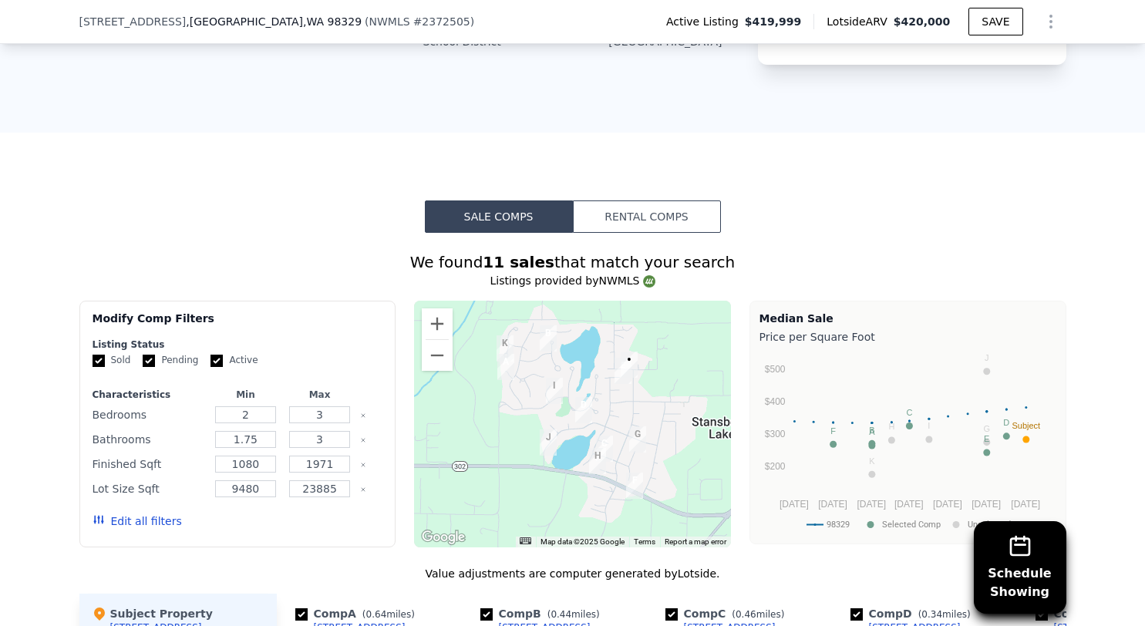
click at [632, 200] on button "Rental Comps" at bounding box center [647, 216] width 148 height 32
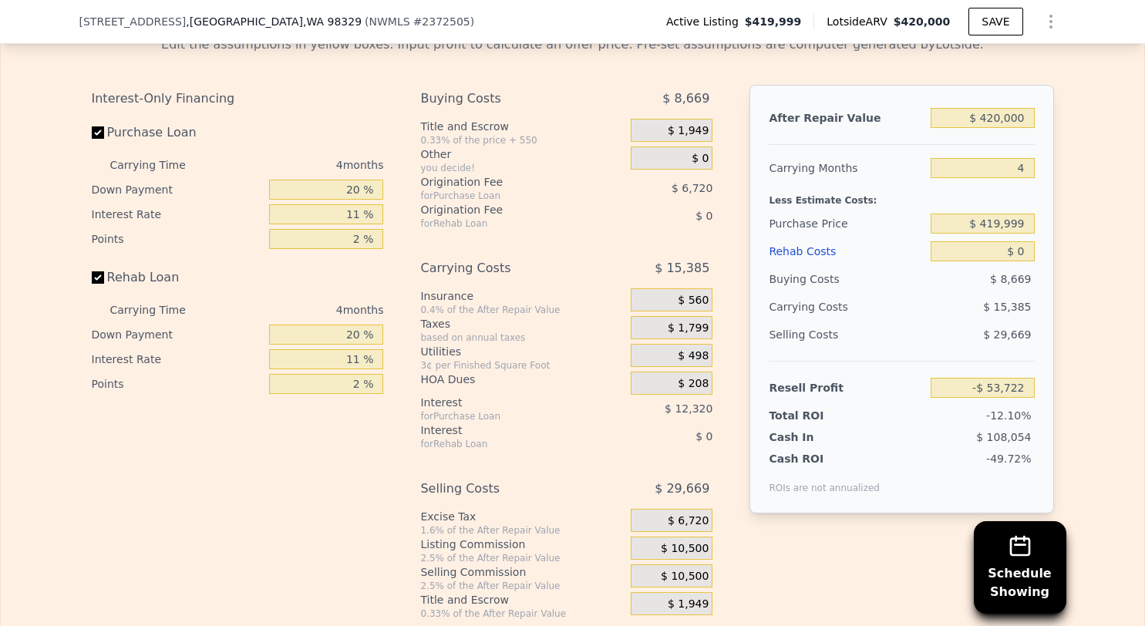
scroll to position [2141, 0]
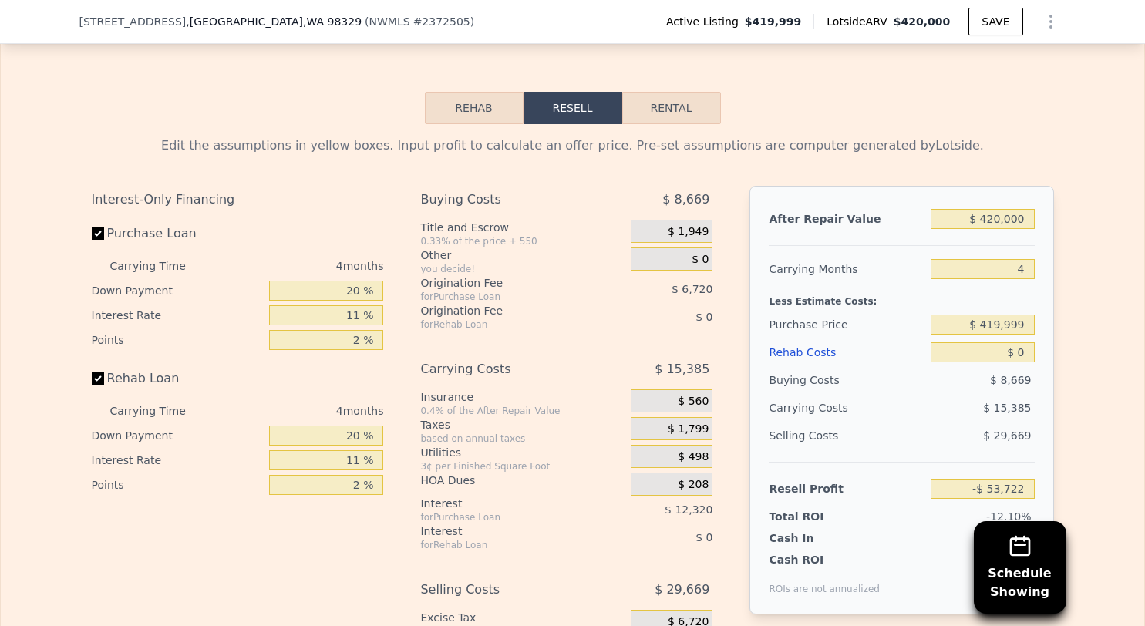
click at [665, 92] on button "Rental" at bounding box center [671, 108] width 99 height 32
select select "30"
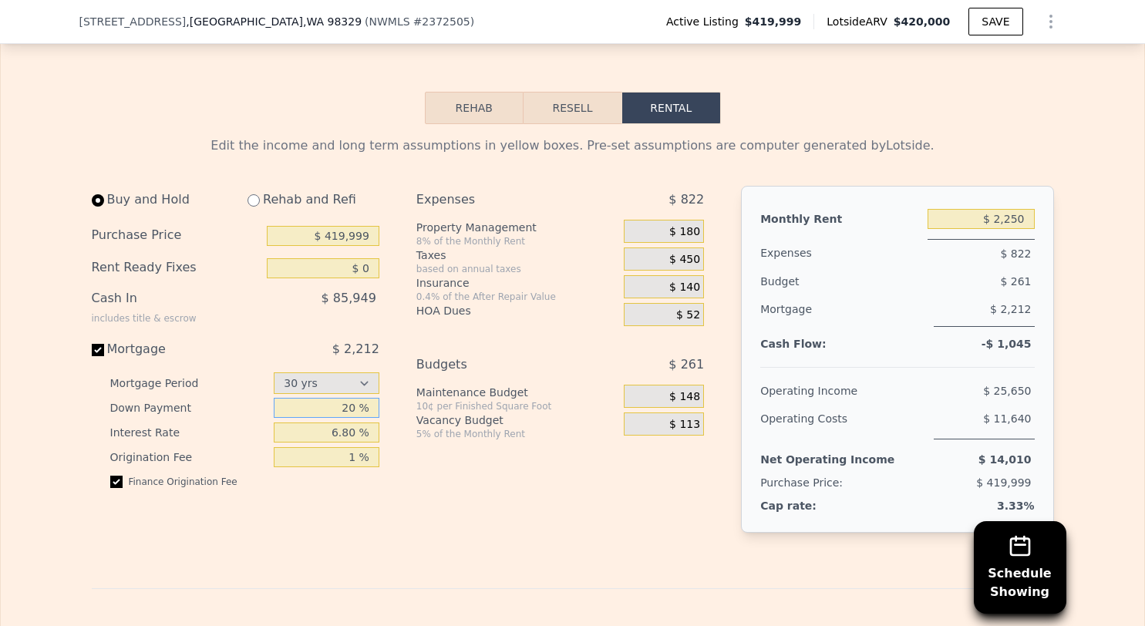
click at [342, 398] on input "20 %" at bounding box center [327, 408] width 106 height 20
type input "30 %"
click at [410, 561] on div "Edit the income and long term assumptions in yellow boxes. Pre-set assumptions …" at bounding box center [573, 632] width 962 height 992
click at [344, 422] on input "6.80 %" at bounding box center [327, 432] width 106 height 20
type input "6.20 %"
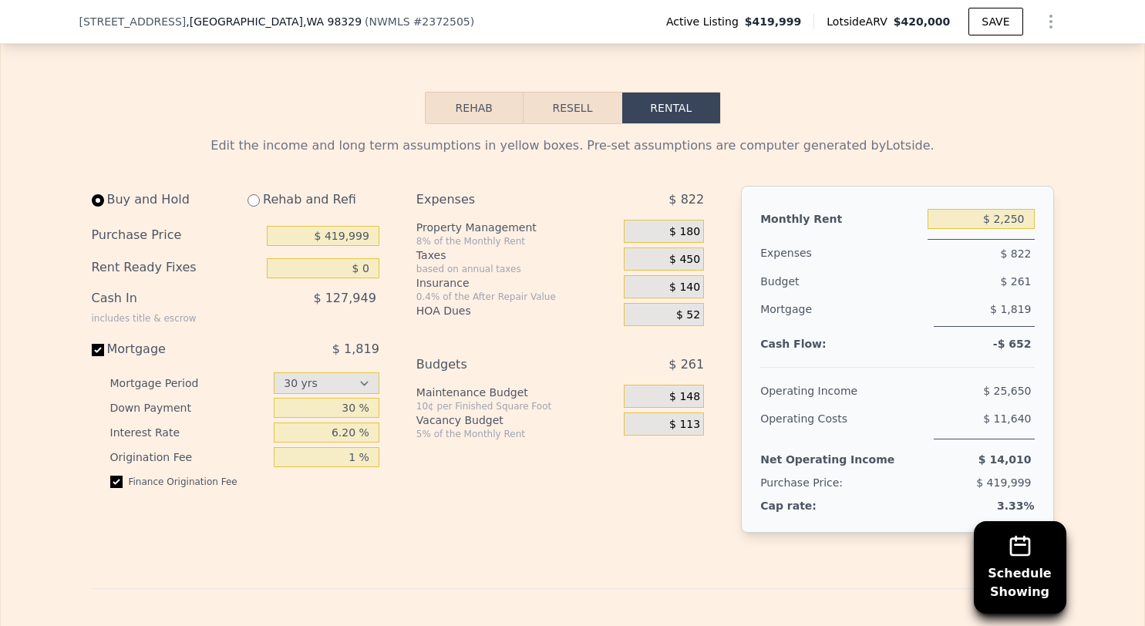
click at [441, 548] on div "Edit the income and long term assumptions in yellow boxes. Pre-set assumptions …" at bounding box center [573, 632] width 962 height 992
click at [339, 226] on input "$ 419,999" at bounding box center [323, 236] width 113 height 20
type input "$ 399,999"
click at [470, 502] on div "Expenses $ 822 Property Management 8% of the Monthly Rent $ 180 Taxes based on …" at bounding box center [566, 372] width 300 height 372
click at [457, 512] on div "Expenses $ 822 Property Management 8% of the Monthly Rent $ 180 Taxes based on …" at bounding box center [566, 372] width 300 height 372
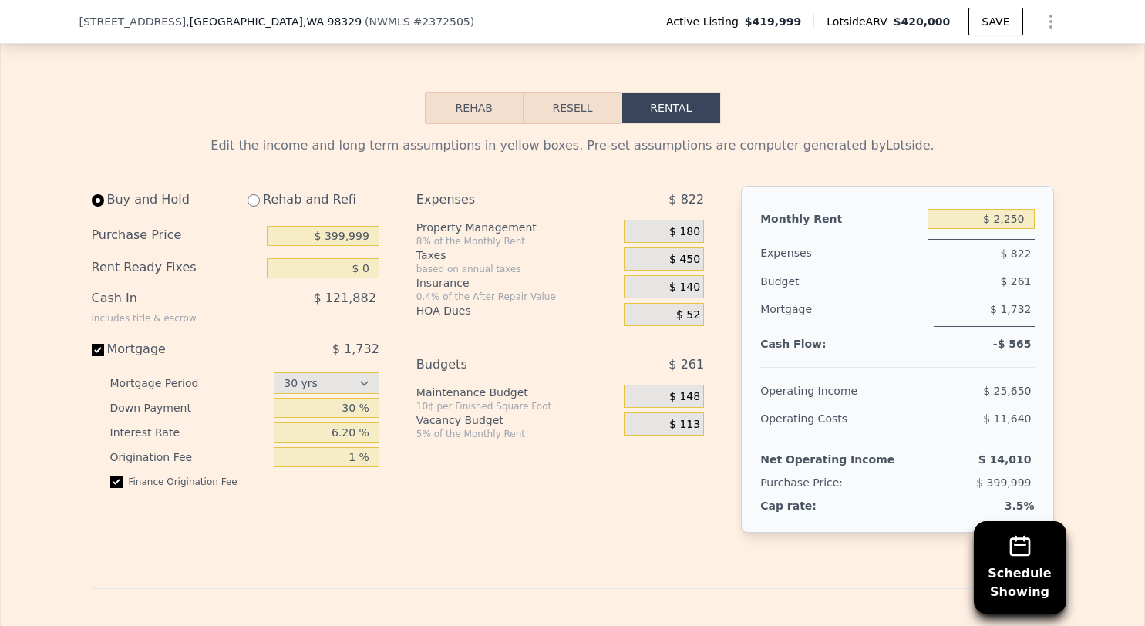
click at [680, 225] on span "$ 180" at bounding box center [684, 232] width 31 height 14
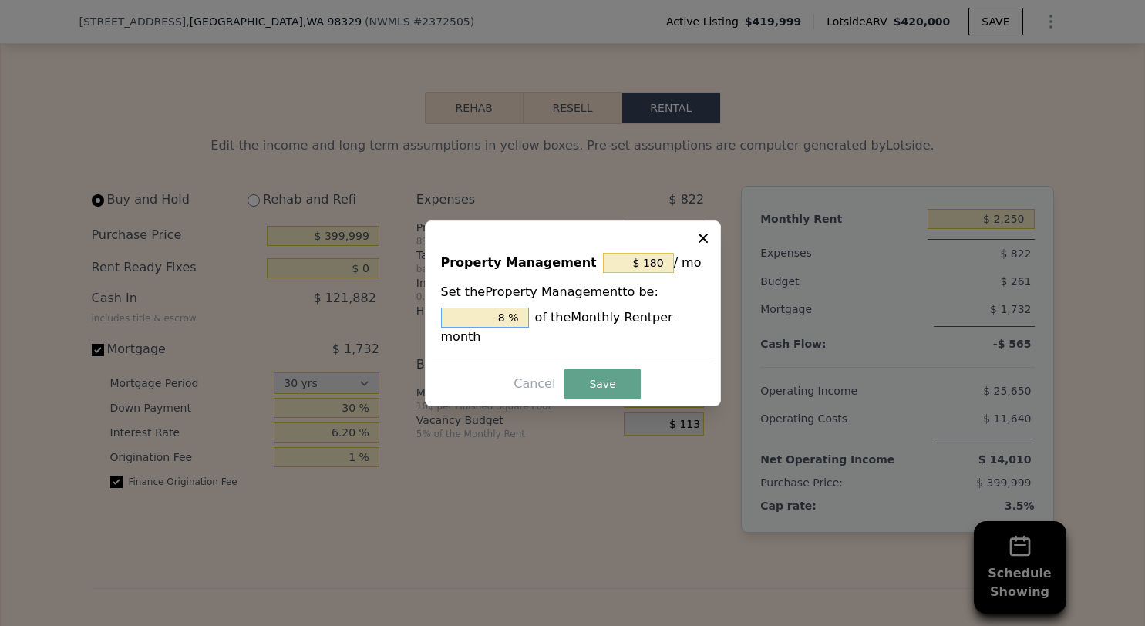
click at [504, 316] on input "8 %" at bounding box center [485, 318] width 88 height 20
type input "$ 0"
type input "0 %"
click at [603, 388] on button "Save" at bounding box center [602, 384] width 76 height 31
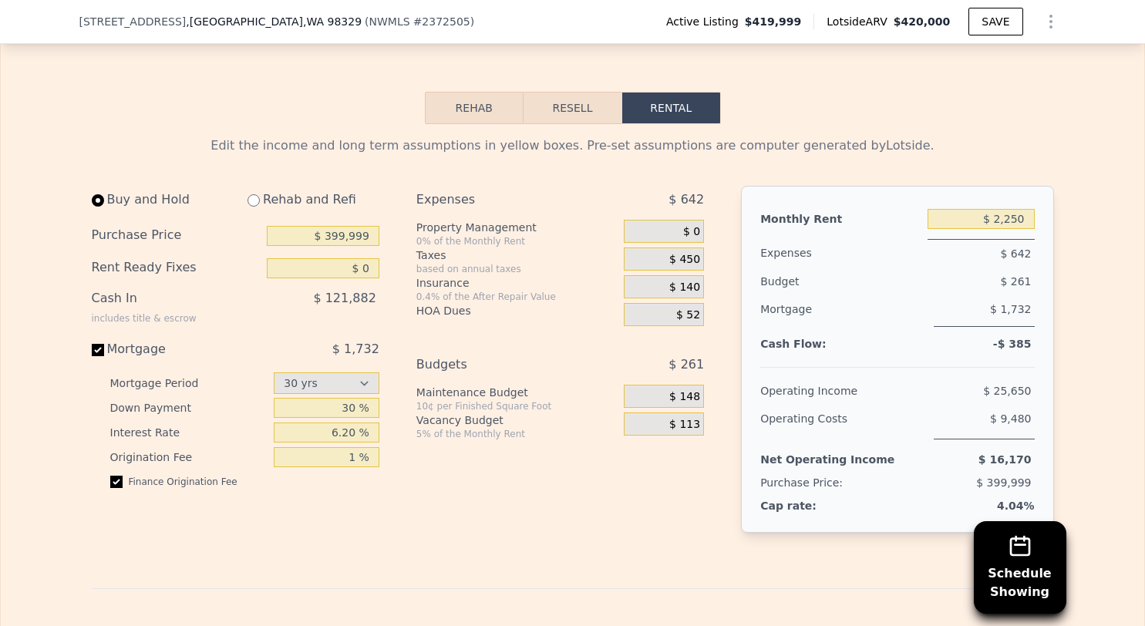
click at [690, 225] on span "$ 0" at bounding box center [691, 232] width 17 height 14
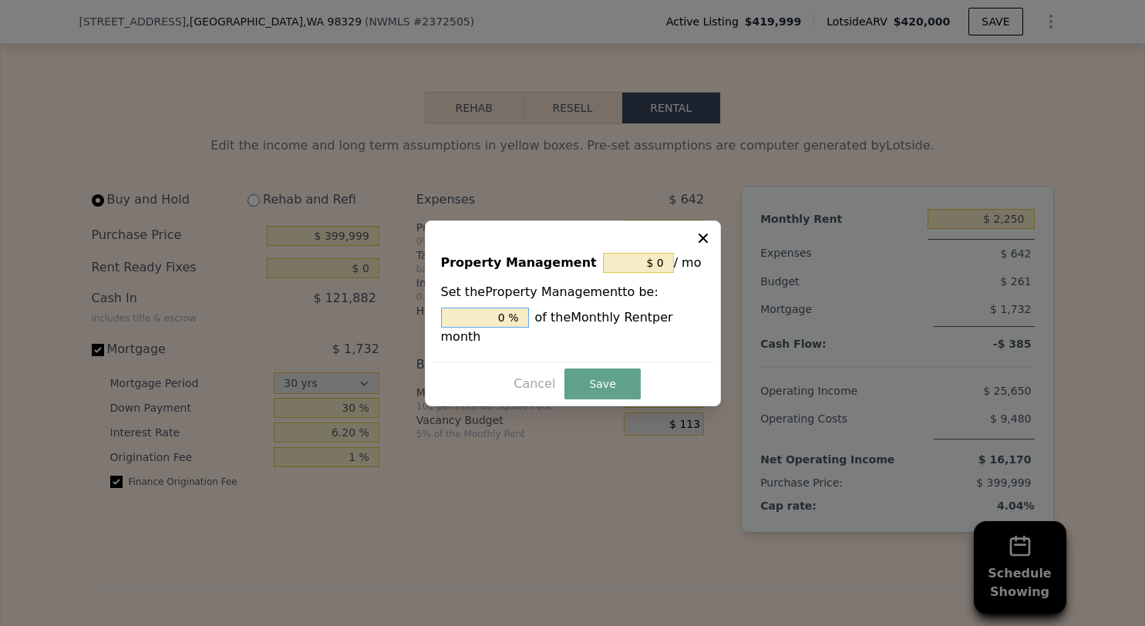
click at [500, 313] on input "0 %" at bounding box center [485, 318] width 88 height 20
type input "$ 113"
type input "5 %"
click at [606, 389] on button "Save" at bounding box center [602, 384] width 76 height 31
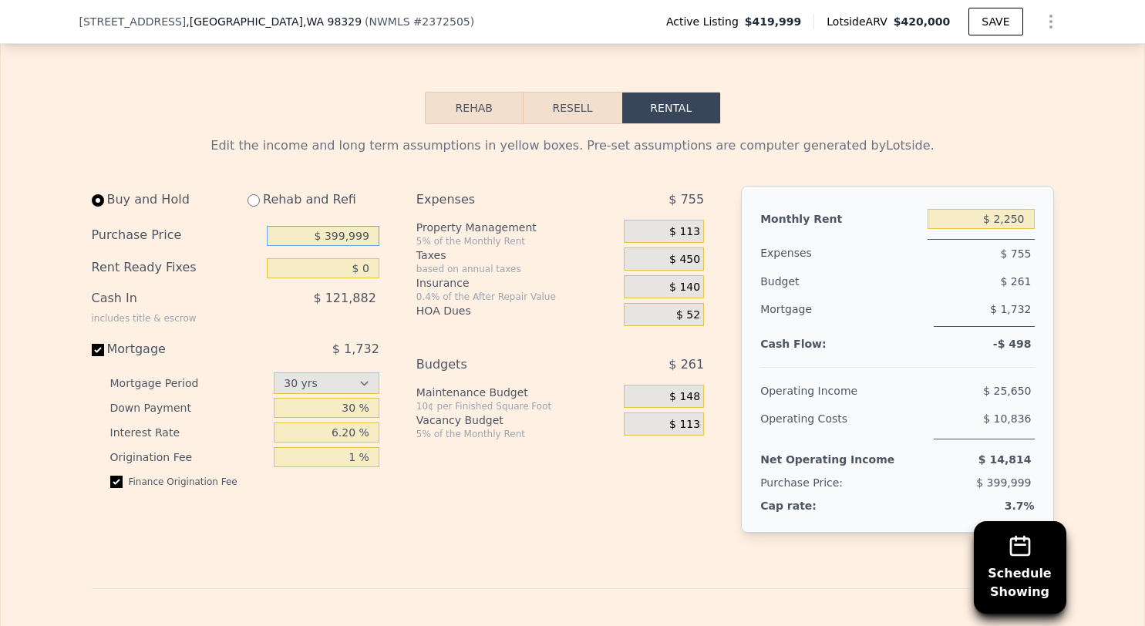
click at [337, 226] on input "$ 399,999" at bounding box center [323, 236] width 113 height 20
type input "$ 350,000"
click at [456, 518] on div "Expenses $ 755 Property Management 5% of the Monthly Rent $ 113 Taxes based on …" at bounding box center [566, 372] width 300 height 372
click at [366, 258] on input "$ 0" at bounding box center [323, 268] width 113 height 20
type input "$ 5,000"
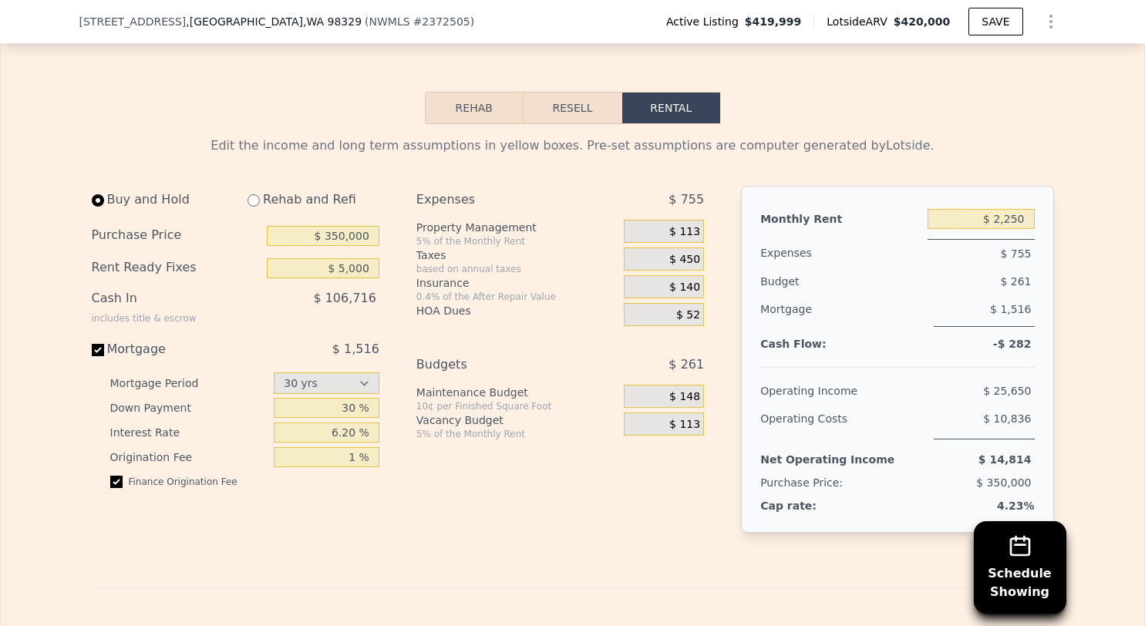
click at [554, 548] on div "Edit the income and long term assumptions in yellow boxes. Pre-set assumptions …" at bounding box center [573, 632] width 962 height 992
drag, startPoint x: 72, startPoint y: 19, endPoint x: 292, endPoint y: 35, distance: 221.1
click at [292, 35] on div "[STREET_ADDRESS] ( NWMLS # 2372505 ) Active Listing $419,999 Lotside ARV $420,0…" at bounding box center [572, 22] width 1145 height 44
copy div "[STREET_ADDRESS]"
click at [665, 525] on div "Expenses $ 755 Property Management 5% of the Monthly Rent $ 113 Taxes based on …" at bounding box center [566, 372] width 300 height 372
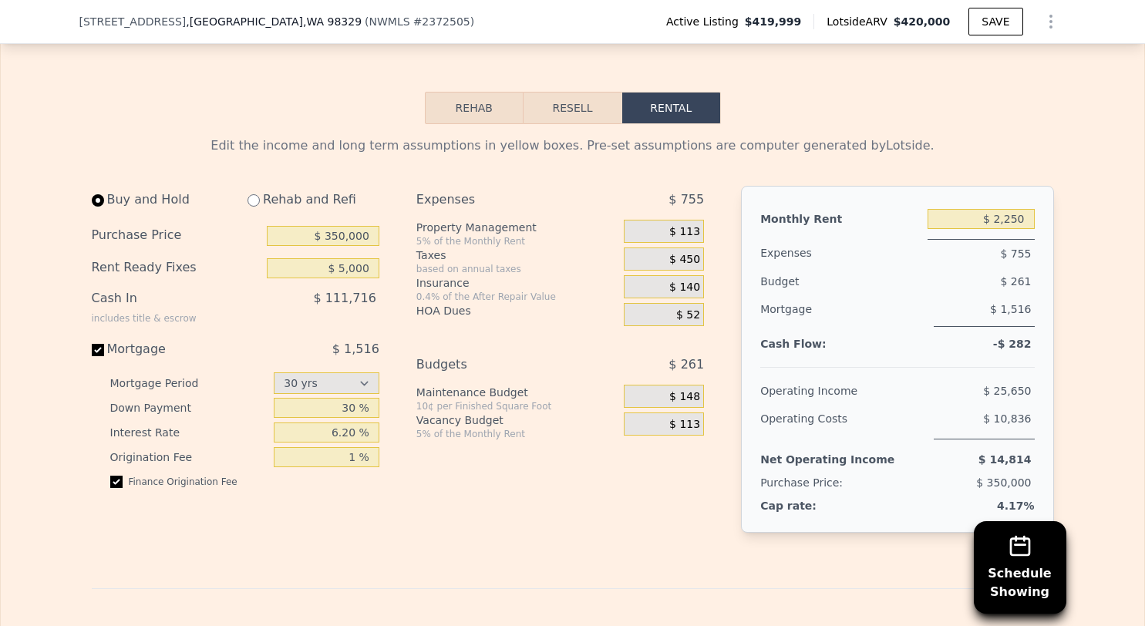
click at [593, 544] on div "Edit the income and long term assumptions in yellow boxes. Pre-set assumptions …" at bounding box center [573, 632] width 962 height 992
click at [577, 547] on div "Edit the income and long term assumptions in yellow boxes. Pre-set assumptions …" at bounding box center [573, 632] width 962 height 992
drag, startPoint x: 366, startPoint y: 222, endPoint x: 328, endPoint y: 217, distance: 38.8
click at [328, 226] on input "$ 350,000" at bounding box center [323, 236] width 113 height 20
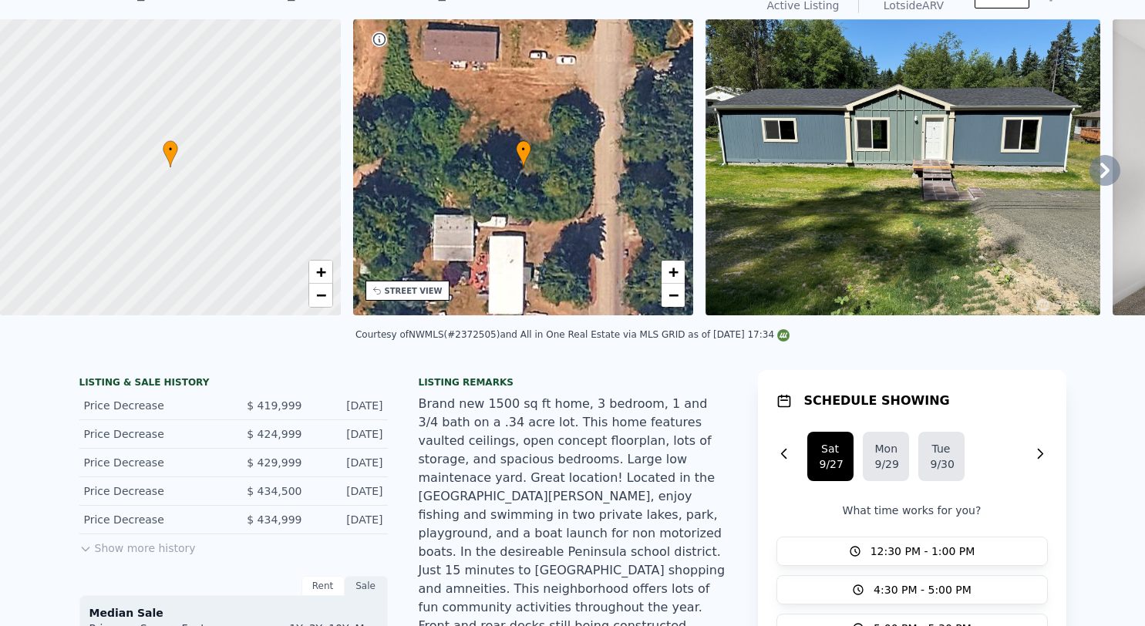
scroll to position [5, 0]
